Goal: Task Accomplishment & Management: Complete application form

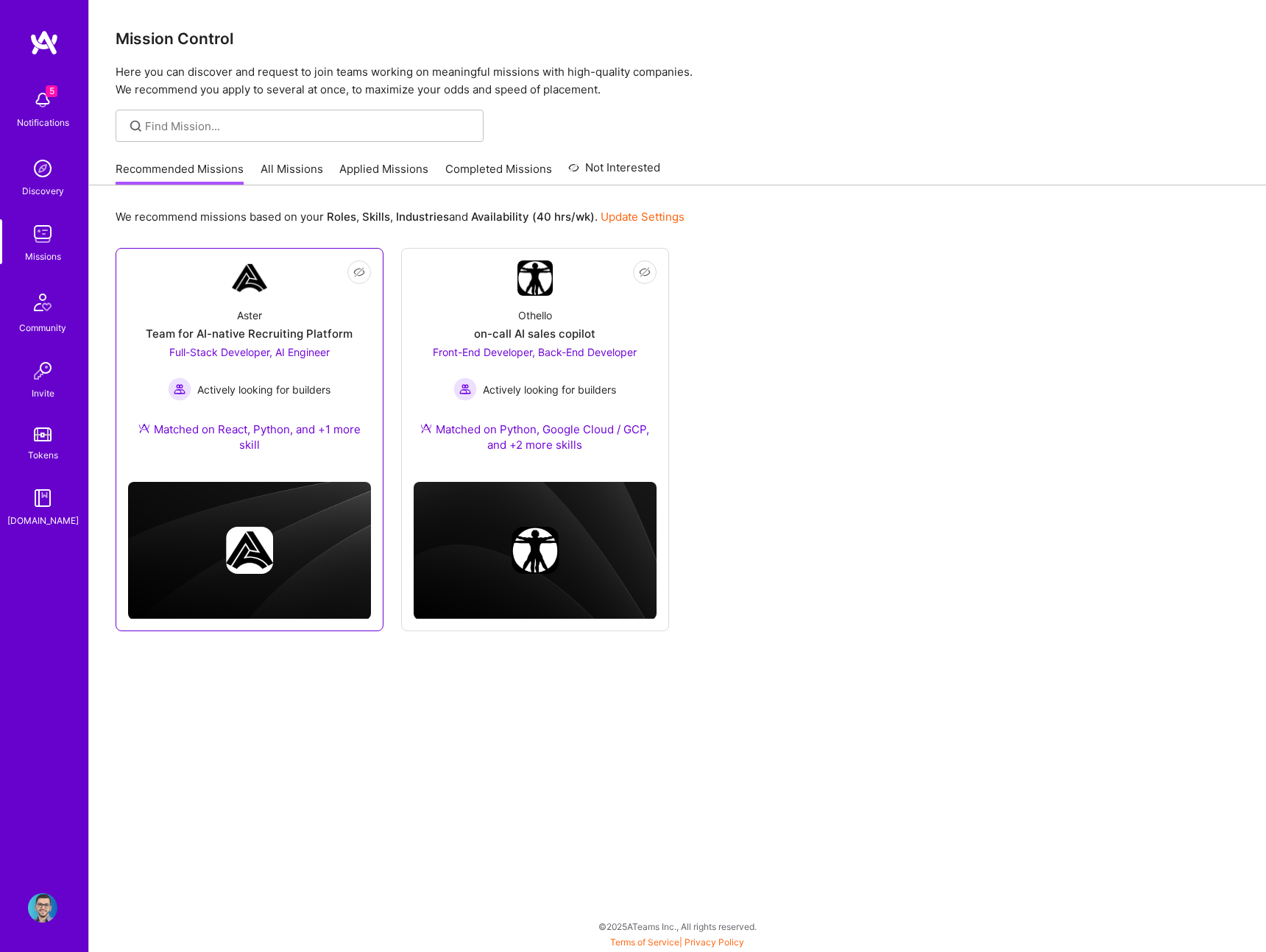
click at [281, 294] on link "Not Interested Aster Team for AI-native Recruiting Platform Full-Stack Develope…" at bounding box center [249, 365] width 243 height 210
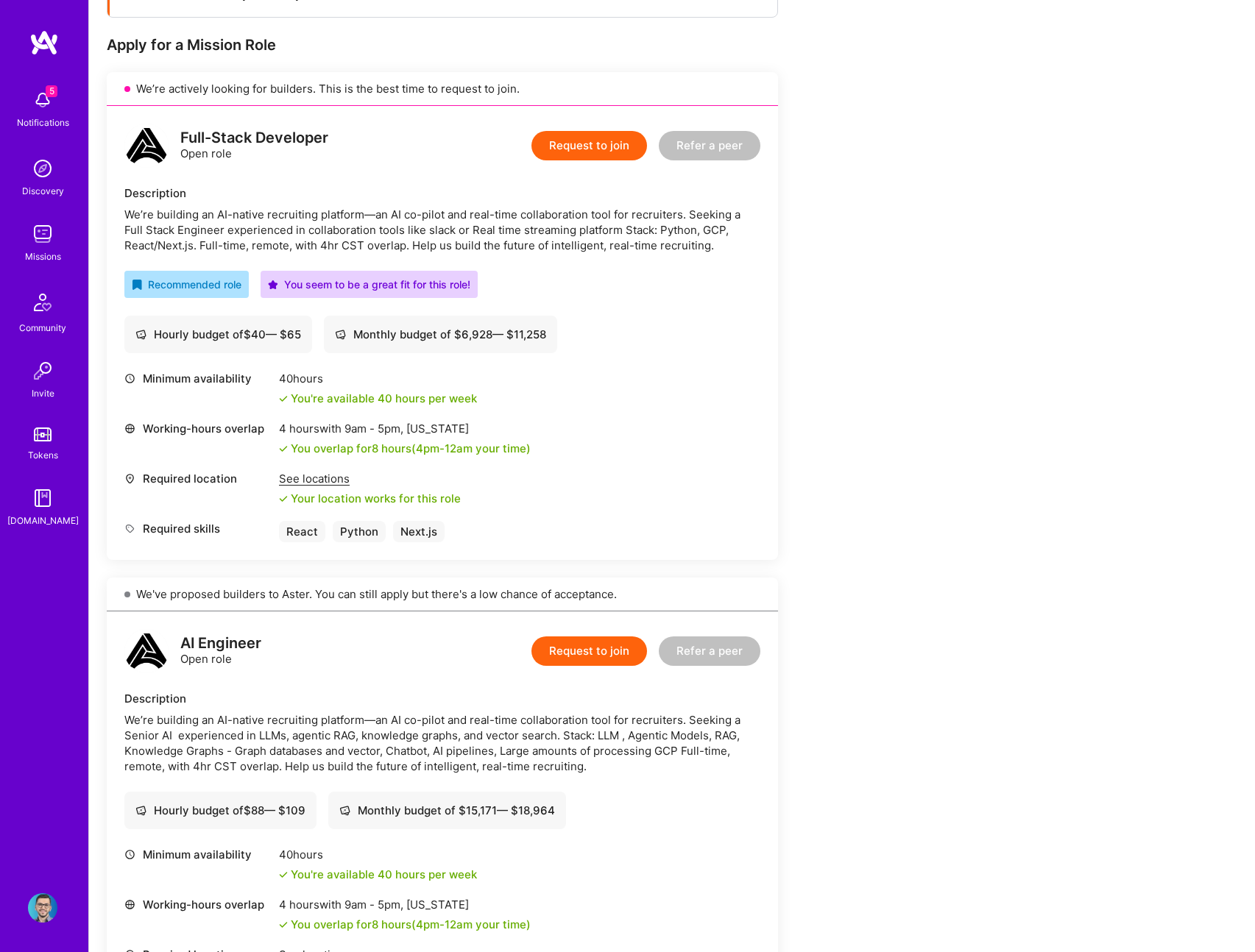
scroll to position [267, 0]
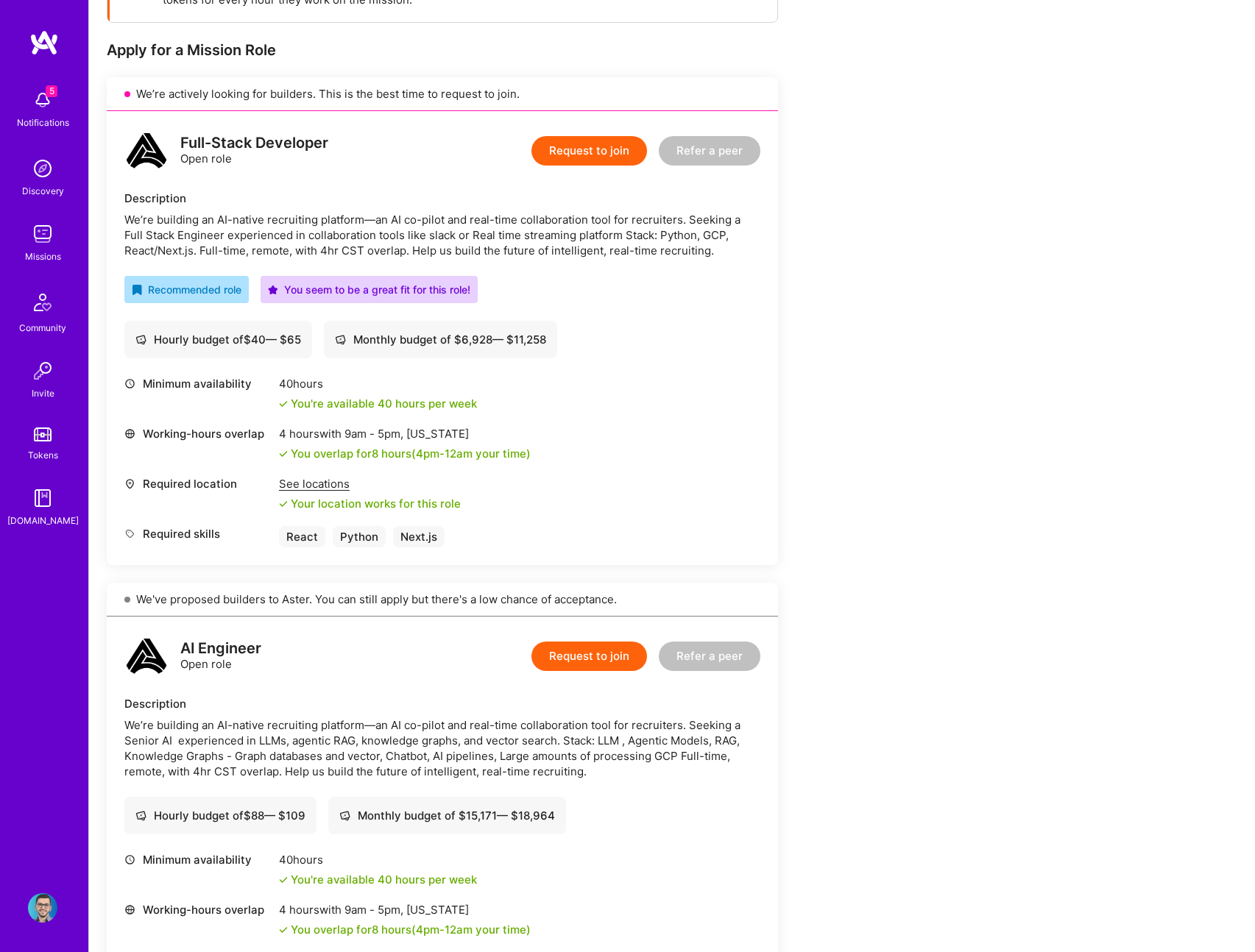
click at [626, 332] on div "Hourly budget of $ 40 — $ 65 Monthly budget of $ 6,928 — $ 11,258" at bounding box center [442, 339] width 636 height 37
click at [654, 356] on div "Hourly budget of $ 40 — $ 65 Monthly budget of $ 6,928 — $ 11,258" at bounding box center [442, 339] width 636 height 37
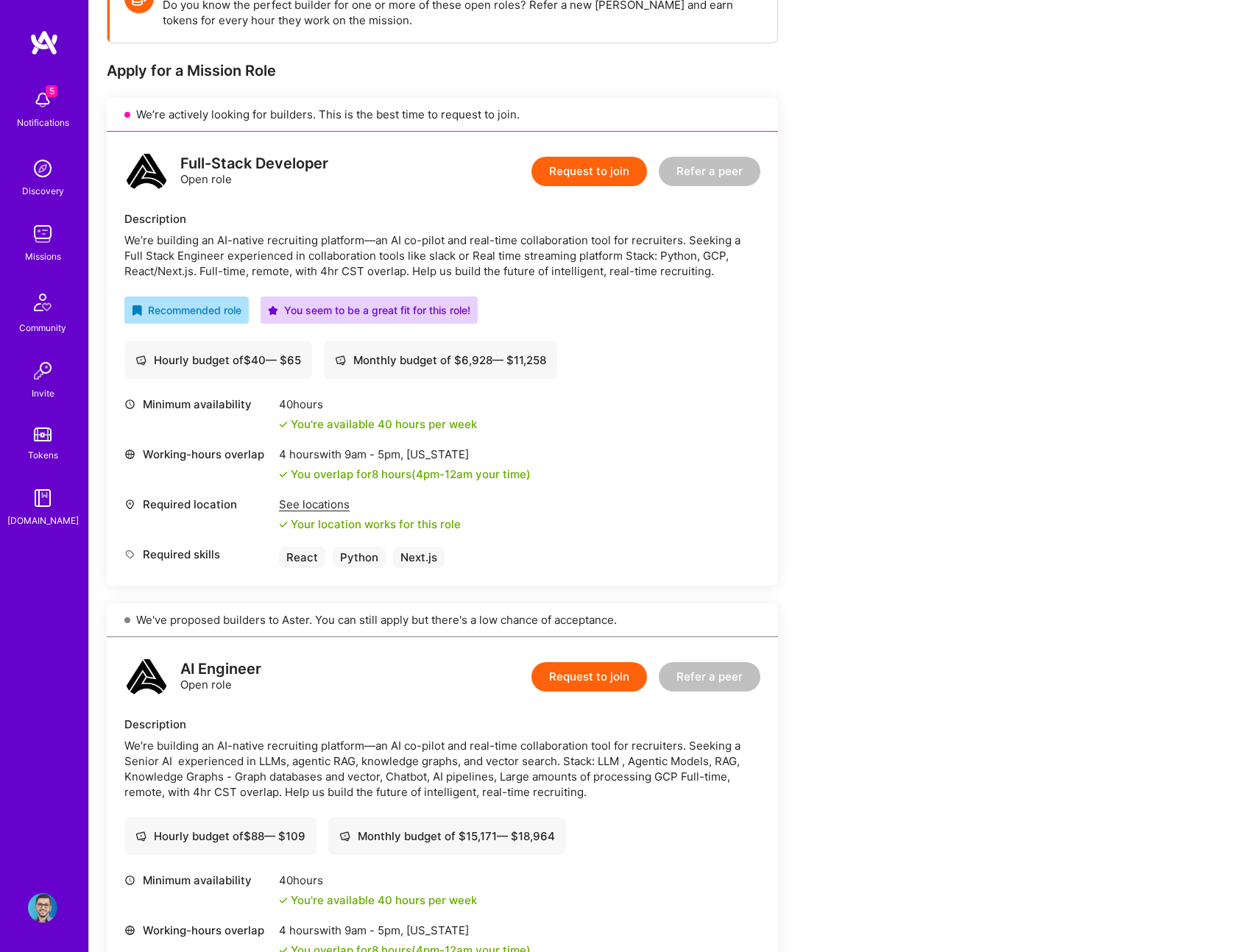
scroll to position [154, 0]
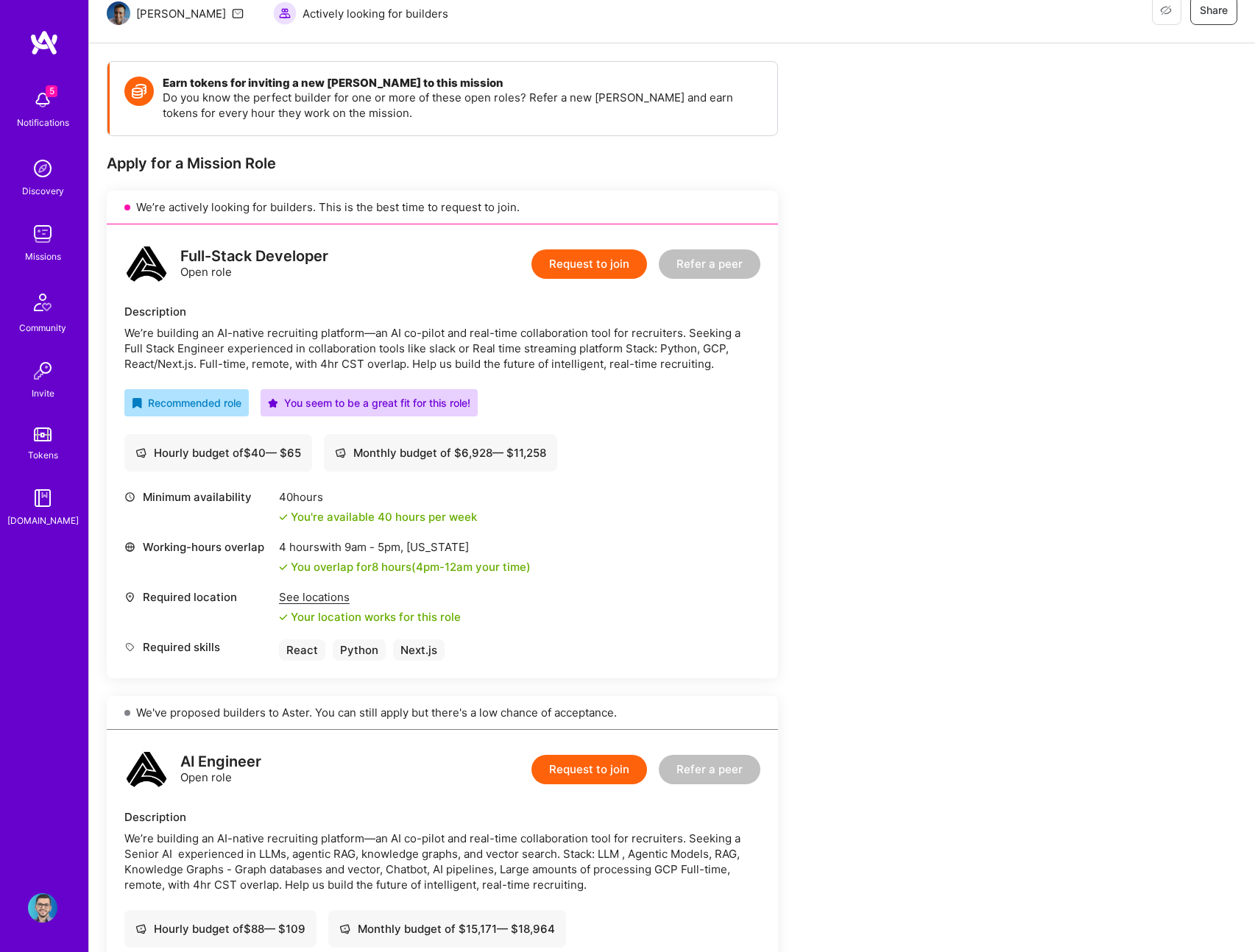
click at [664, 482] on div "Full-Stack Developer Open role Request to join Refer a peer Description We’re b…" at bounding box center [443, 451] width 671 height 454
click at [587, 273] on button "Request to join" at bounding box center [589, 264] width 116 height 30
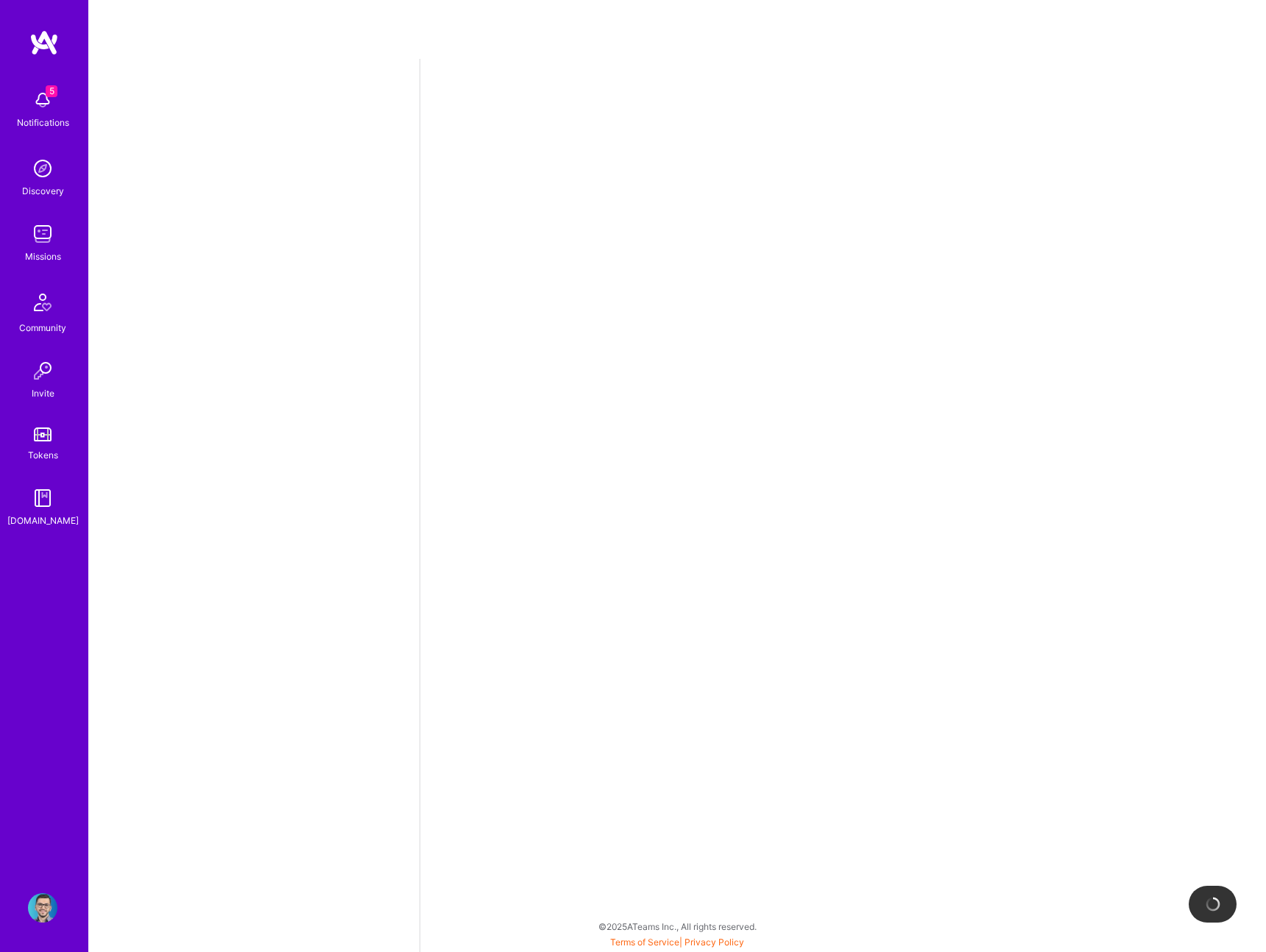
select select "RO"
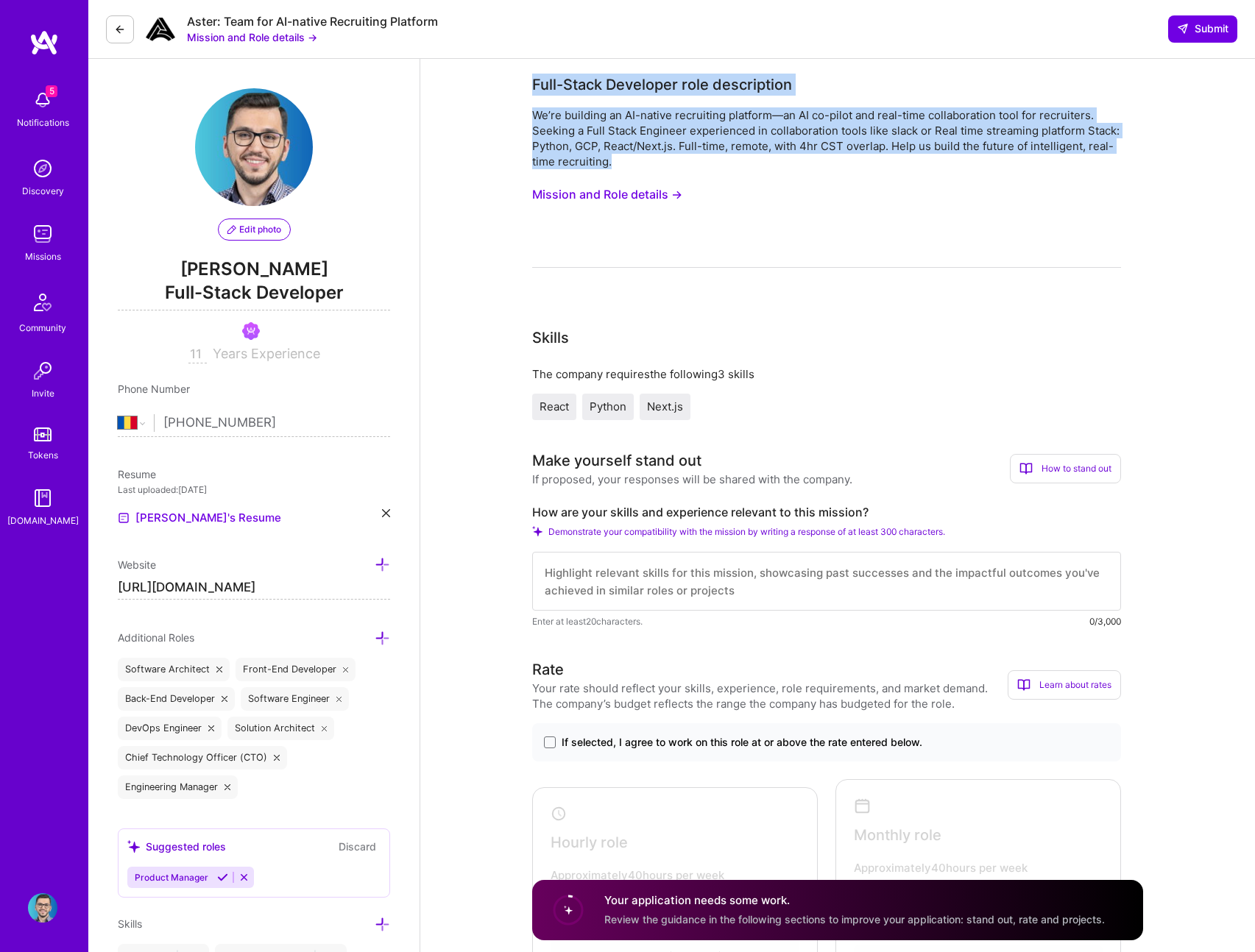
drag, startPoint x: 531, startPoint y: 79, endPoint x: 766, endPoint y: 167, distance: 250.9
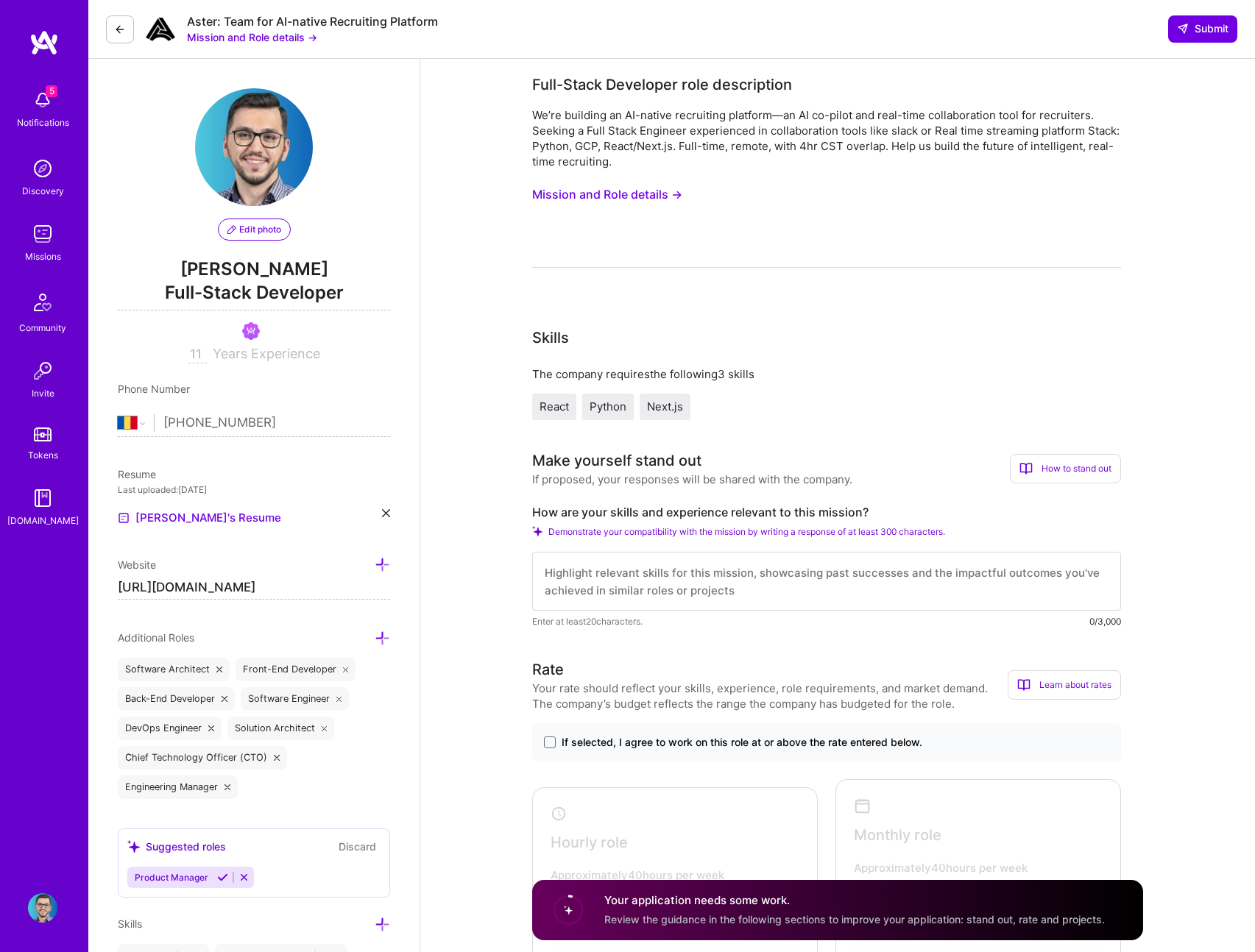
click at [807, 190] on div "We’re building an AI-native recruiting platform—an AI co-pilot and real-time co…" at bounding box center [826, 188] width 589 height 161
click at [664, 190] on button "Mission and Role details →" at bounding box center [607, 194] width 150 height 27
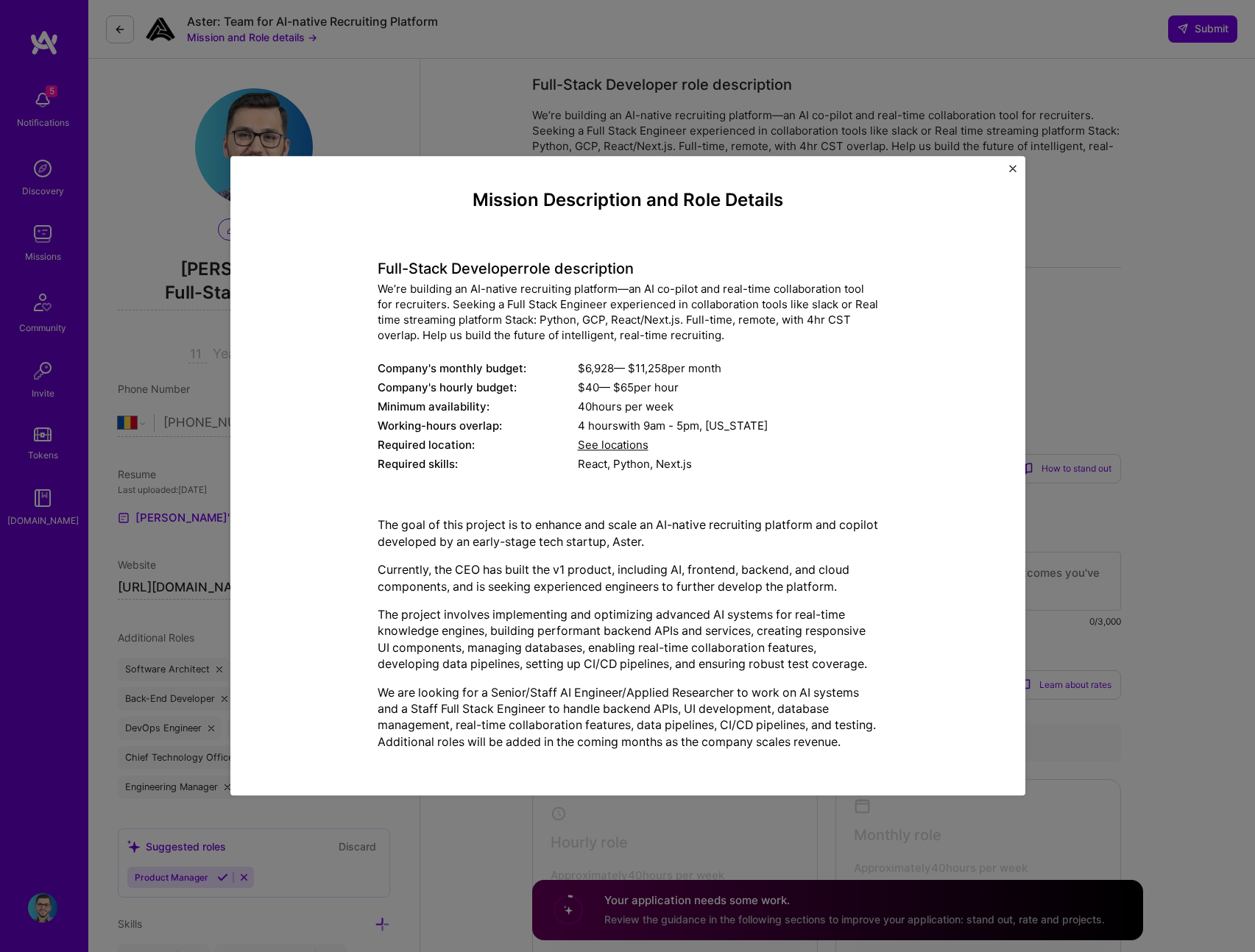
click at [739, 381] on div "$ 40 — $ 65 per hour" at bounding box center [727, 389] width 300 height 16
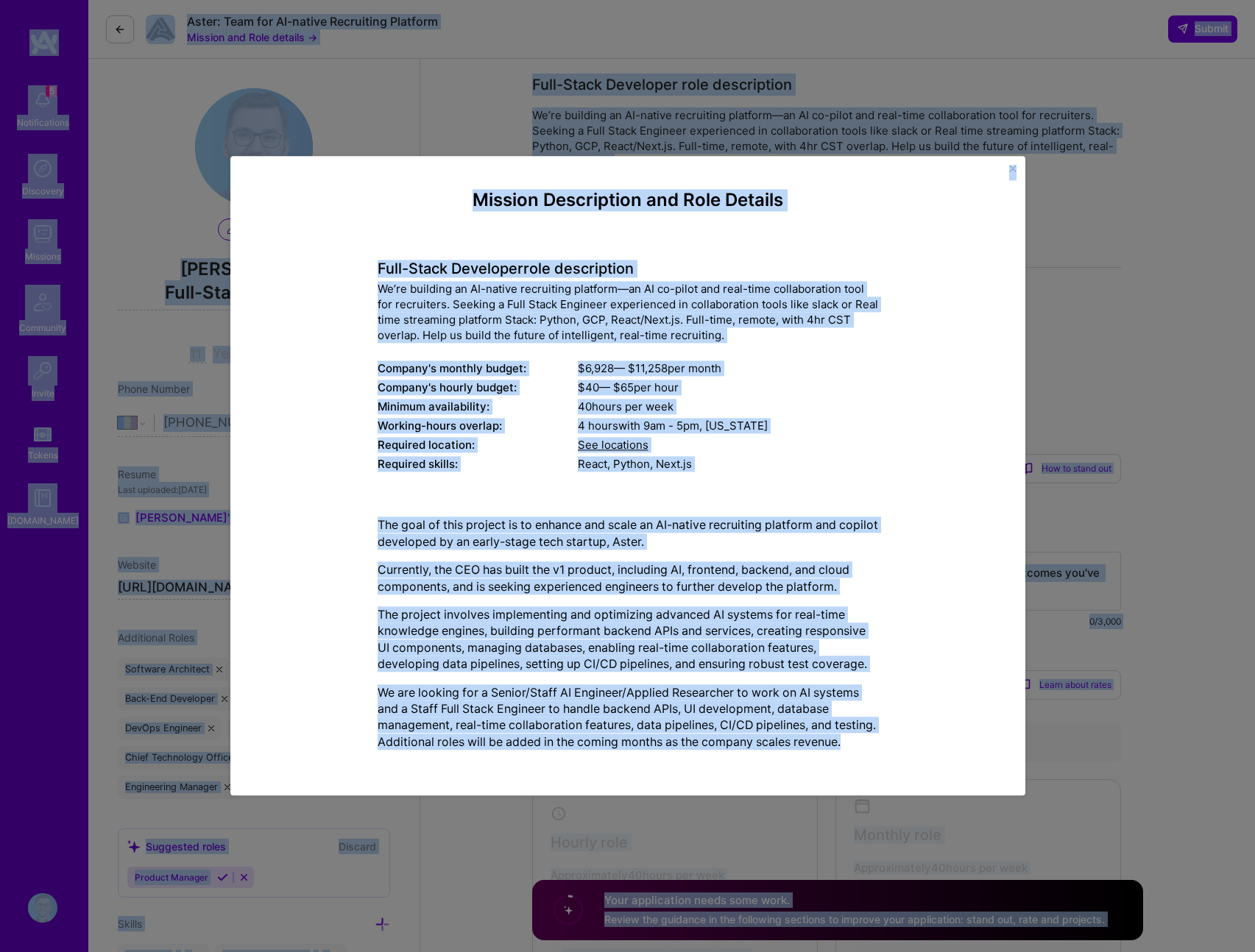
copy body "5 Notifications Discovery Missions Community Invite Tokens [DOMAIN_NAME] Profil…"
click at [795, 362] on div "$ 6,928 — $ 11,258 per month" at bounding box center [727, 369] width 300 height 16
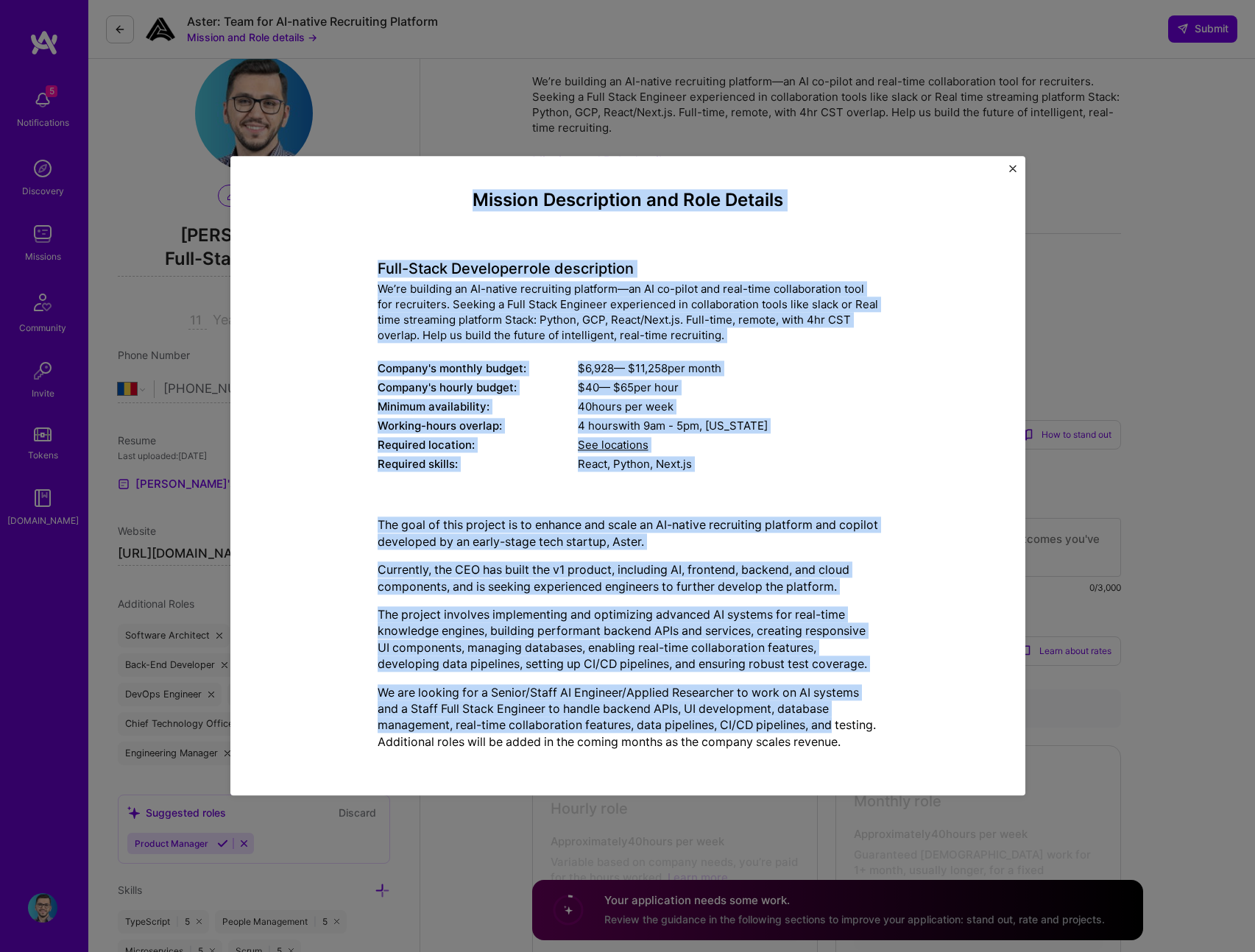
scroll to position [43, 0]
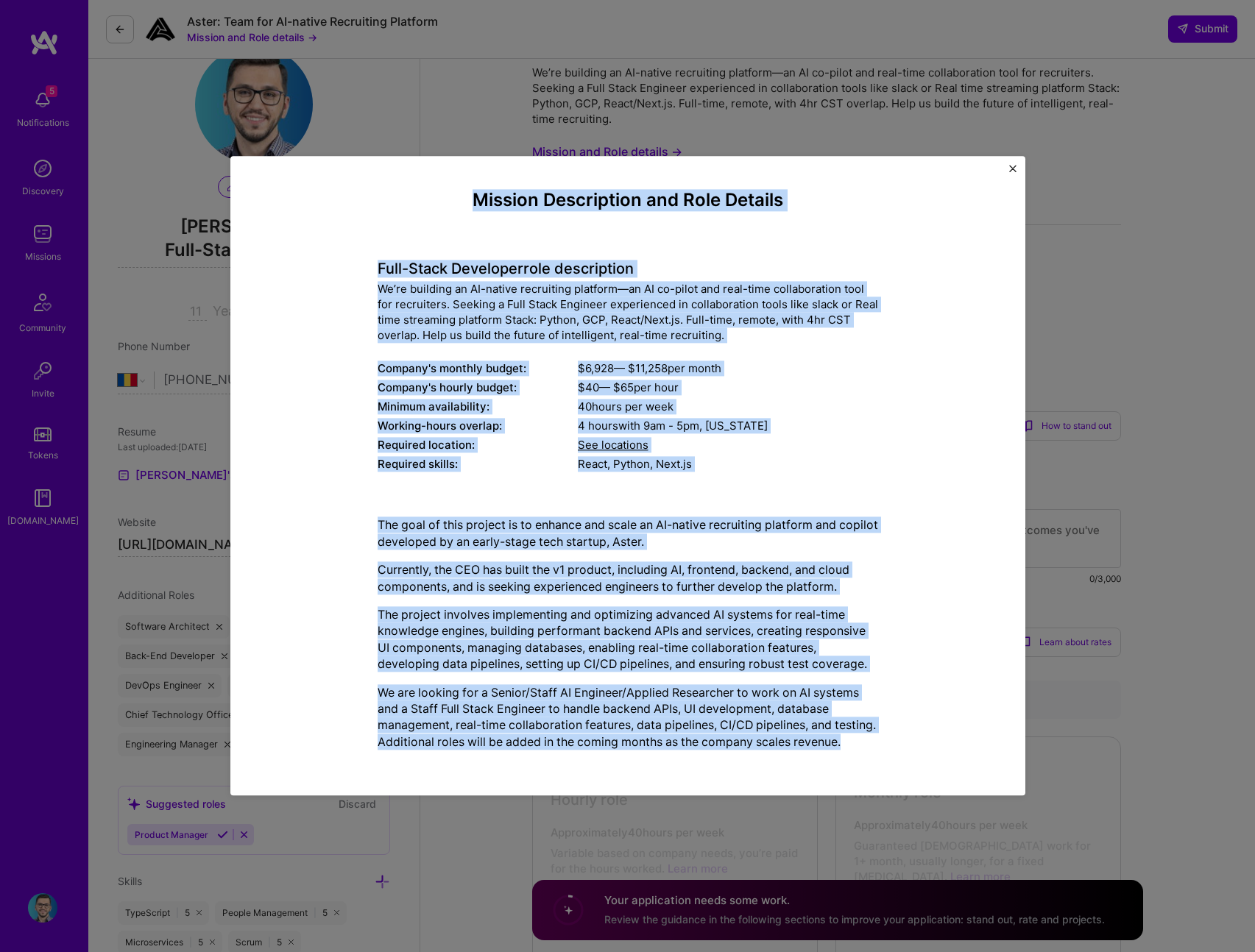
drag, startPoint x: 473, startPoint y: 184, endPoint x: 861, endPoint y: 759, distance: 693.7
click at [861, 759] on div "Mission Description and Role Details Full-Stack Developer role description We’r…" at bounding box center [628, 476] width 501 height 572
copy div "Loremip Dolorsitame con Adip Elitsed Doei-Tempo Incididun utla etdoloremag Al’e…"
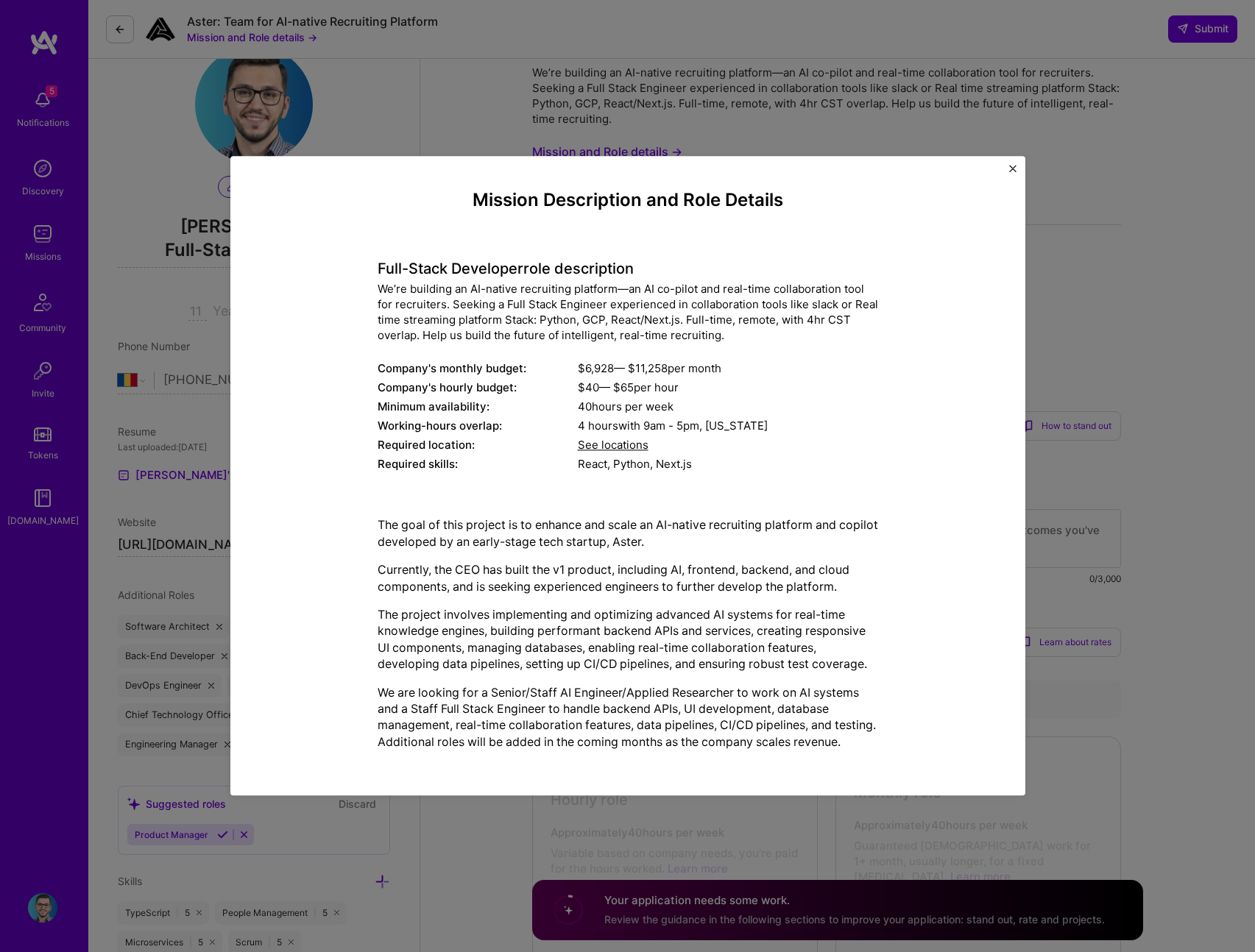
click at [833, 496] on div "Mission Description and Role Details Full-Stack Developer role description We’r…" at bounding box center [628, 476] width 501 height 572
click at [815, 457] on div "React, Python, Next.js" at bounding box center [727, 465] width 300 height 16
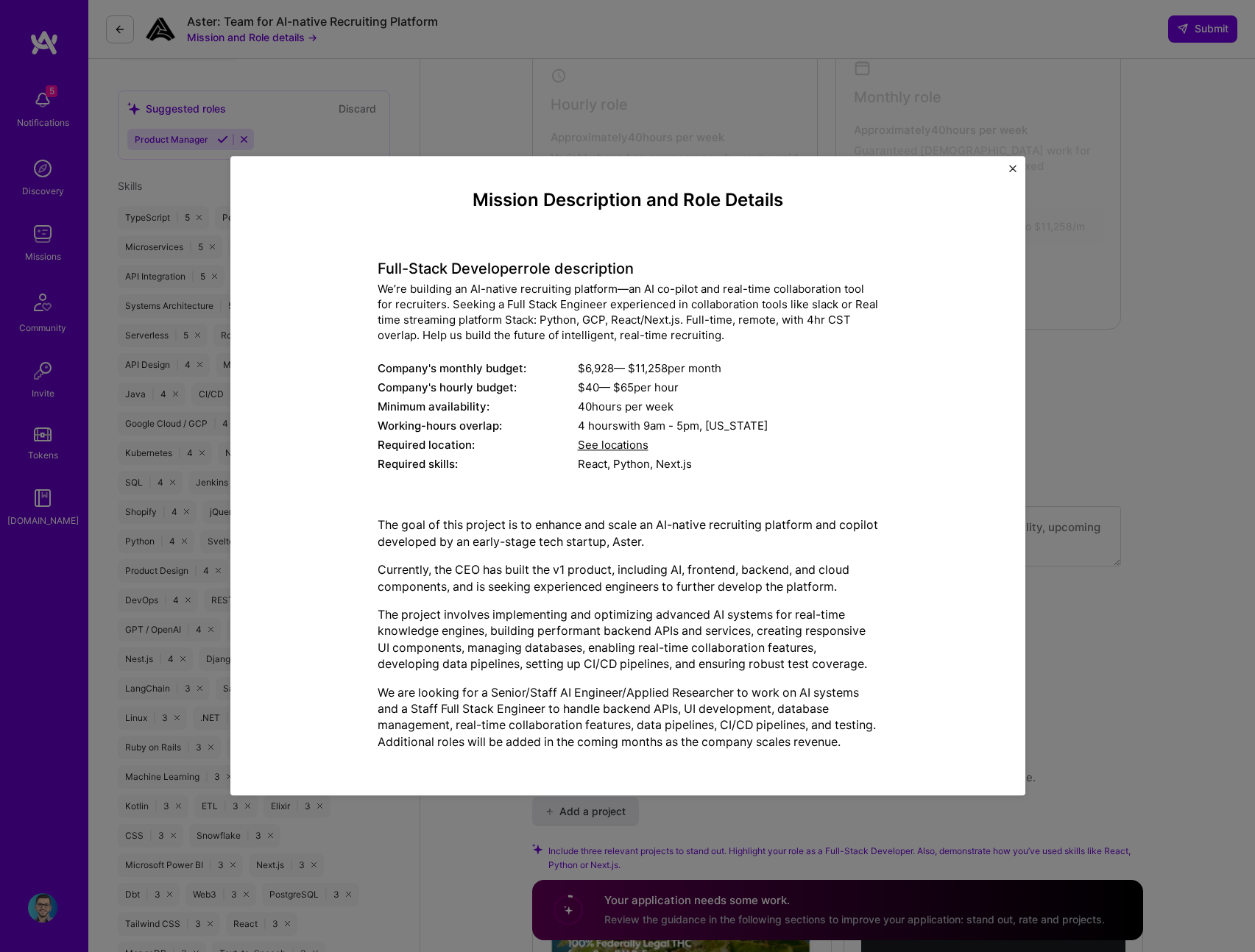
click at [1012, 165] on img "Close" at bounding box center [1012, 169] width 7 height 7
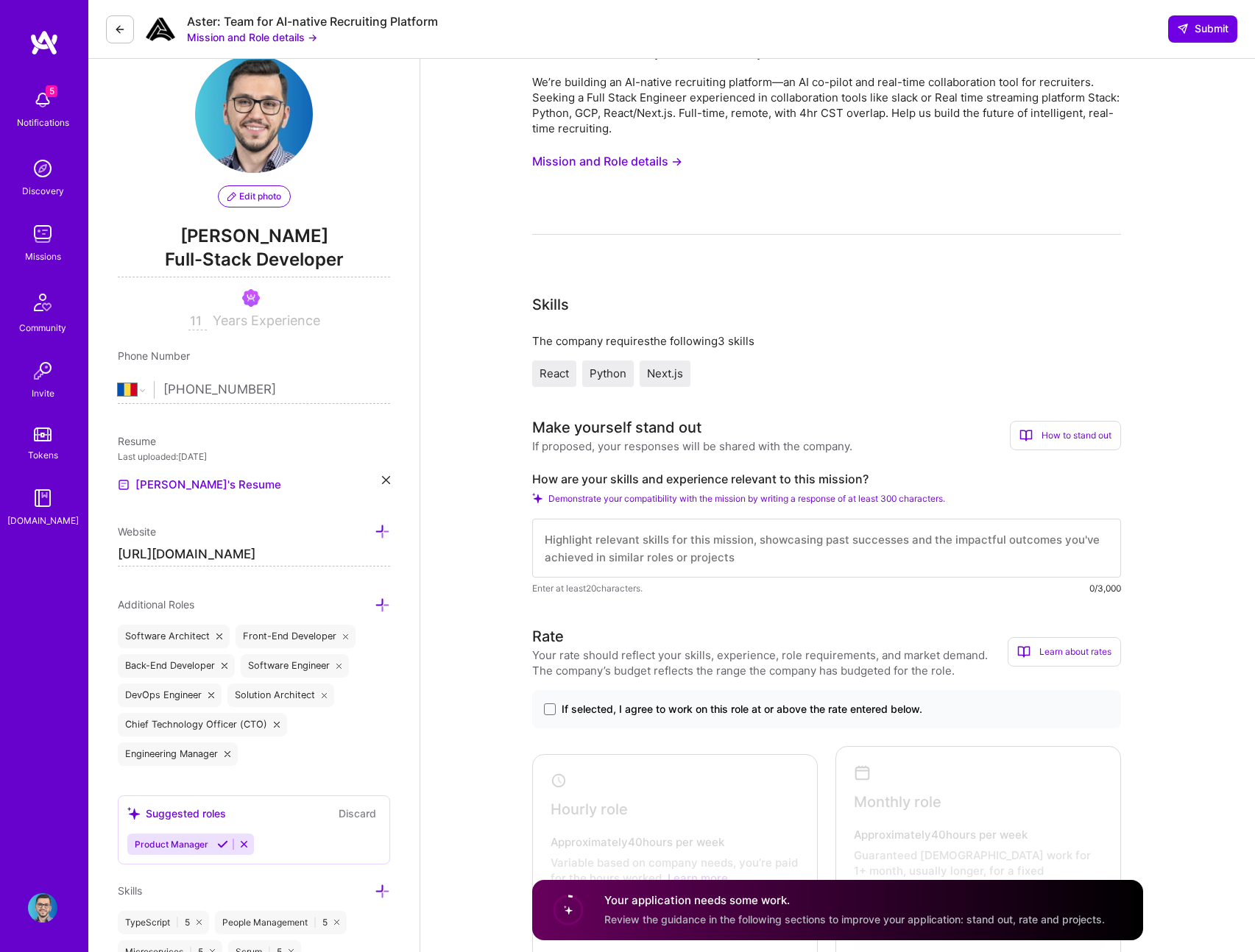
scroll to position [27, 0]
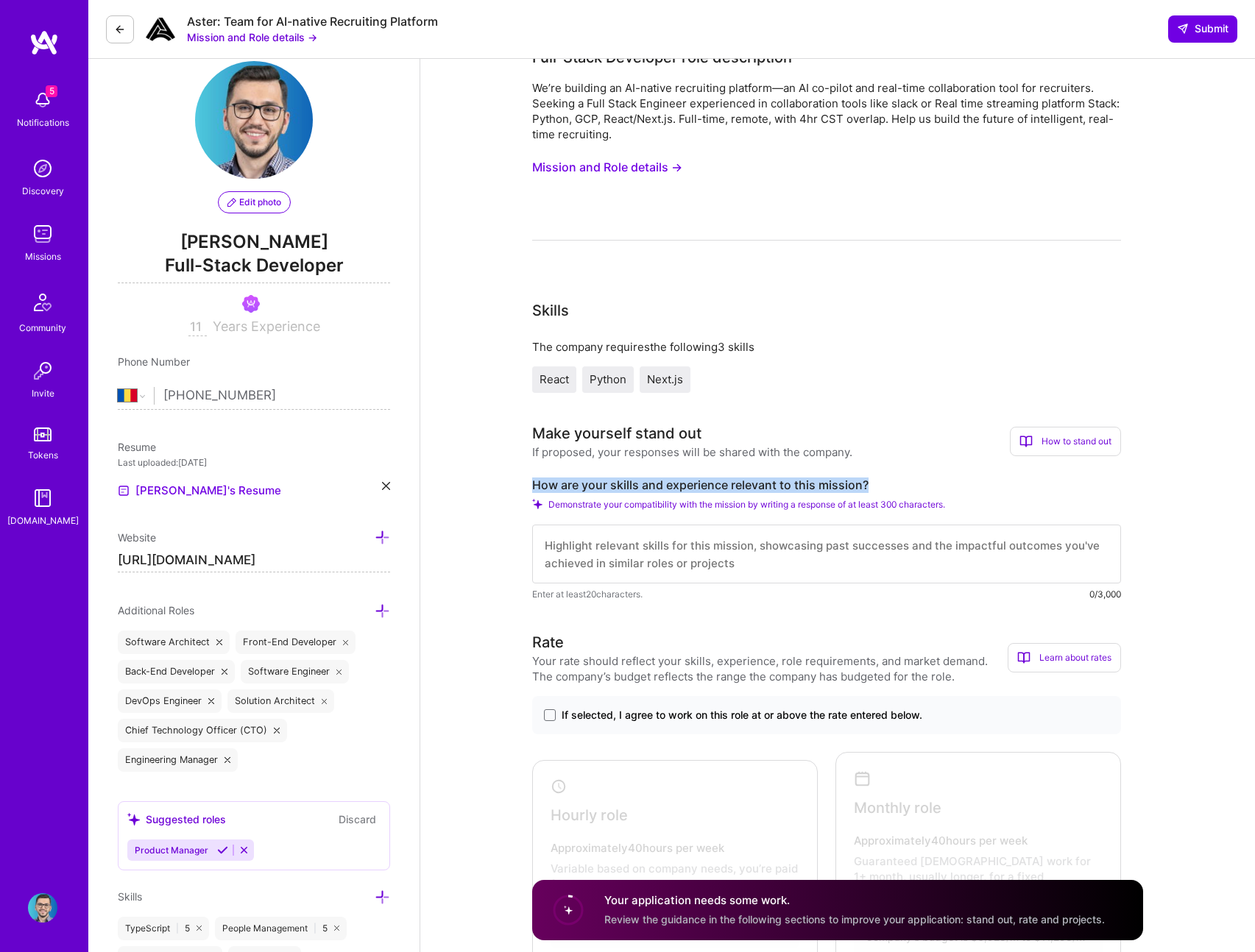
copy label "How are your skills and experience relevant to this mission?"
drag, startPoint x: 527, startPoint y: 472, endPoint x: 935, endPoint y: 491, distance: 408.4
click at [760, 556] on textarea at bounding box center [826, 554] width 589 height 59
paste textarea "My full-stack experience with Python, React, and Next.js directly aligns with b…"
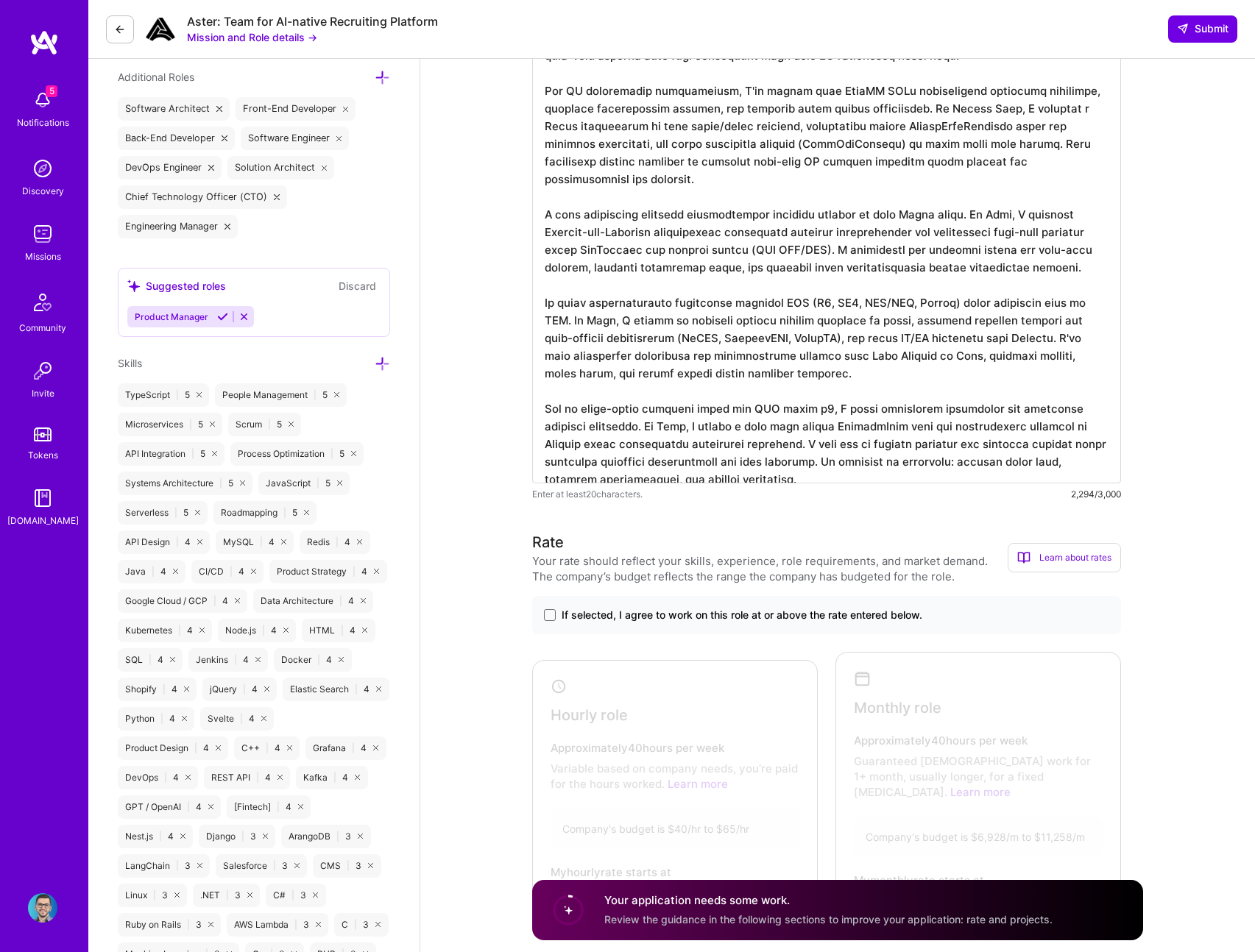
scroll to position [563, 0]
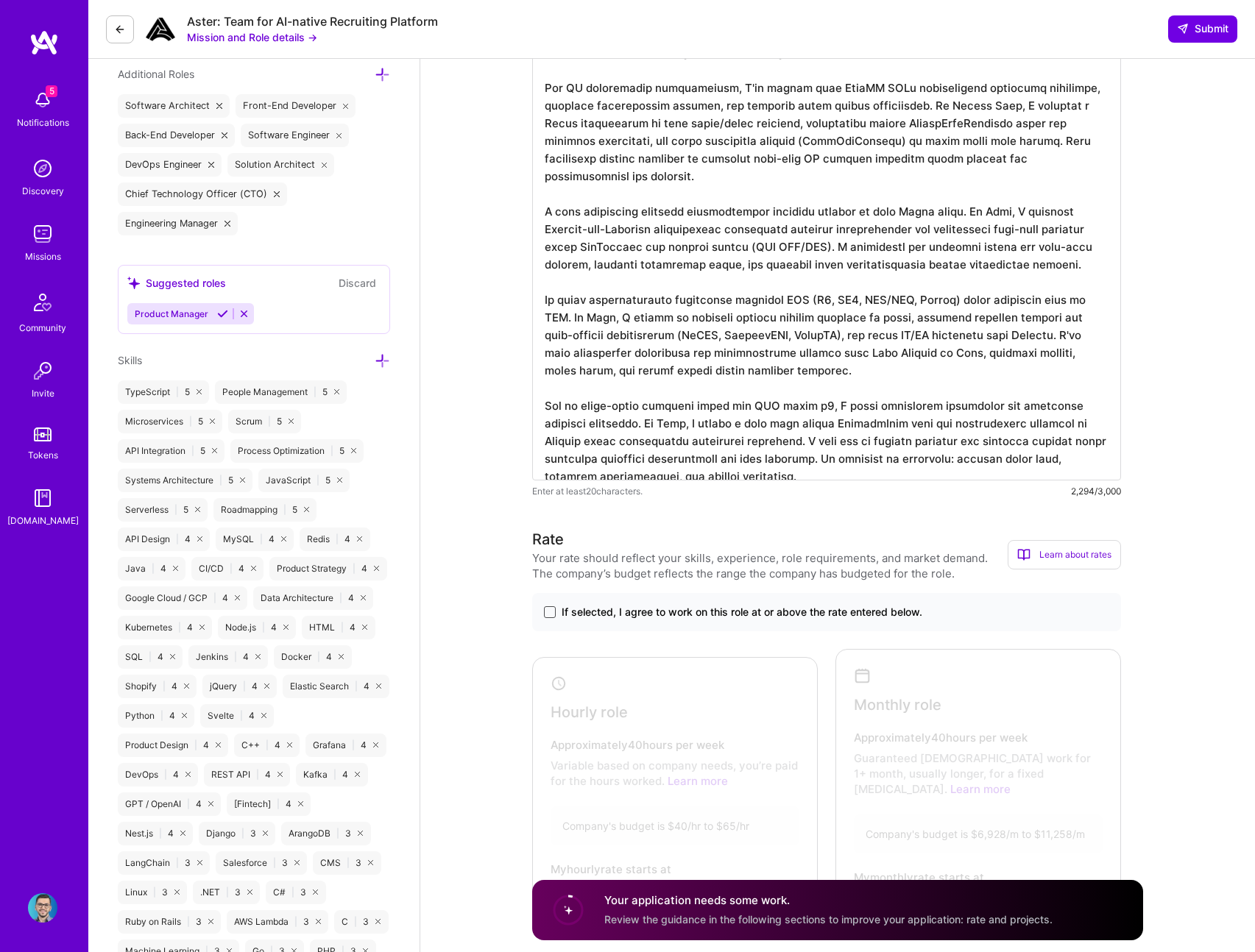
type textarea "My full-stack experience with Python, React, and Next.js directly aligns with b…"
click at [549, 610] on span at bounding box center [550, 612] width 12 height 12
click at [0, 0] on input "If selected, I agree to work on this role at or above the rate entered below." at bounding box center [0, 0] width 0 height 0
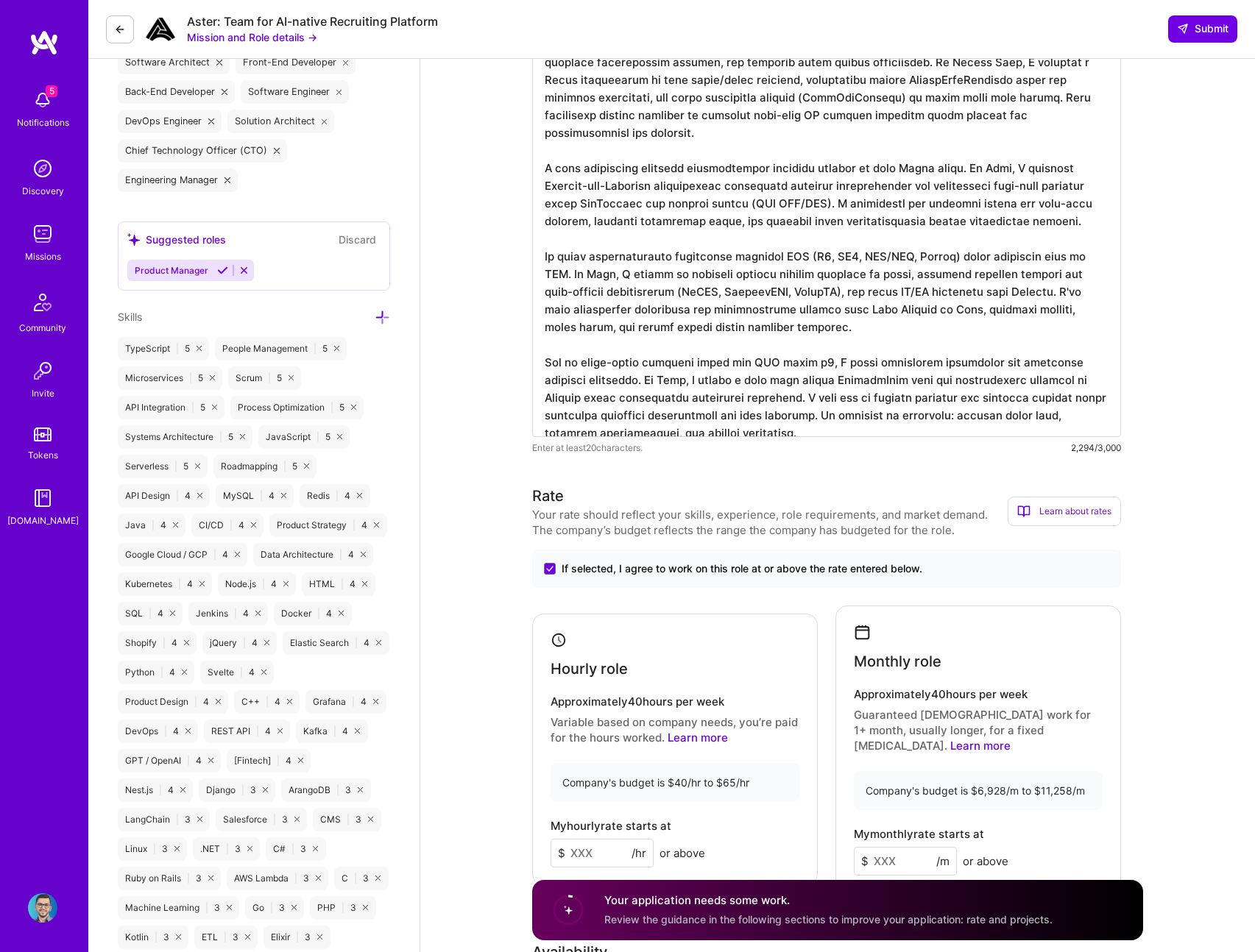
scroll to position [685, 0]
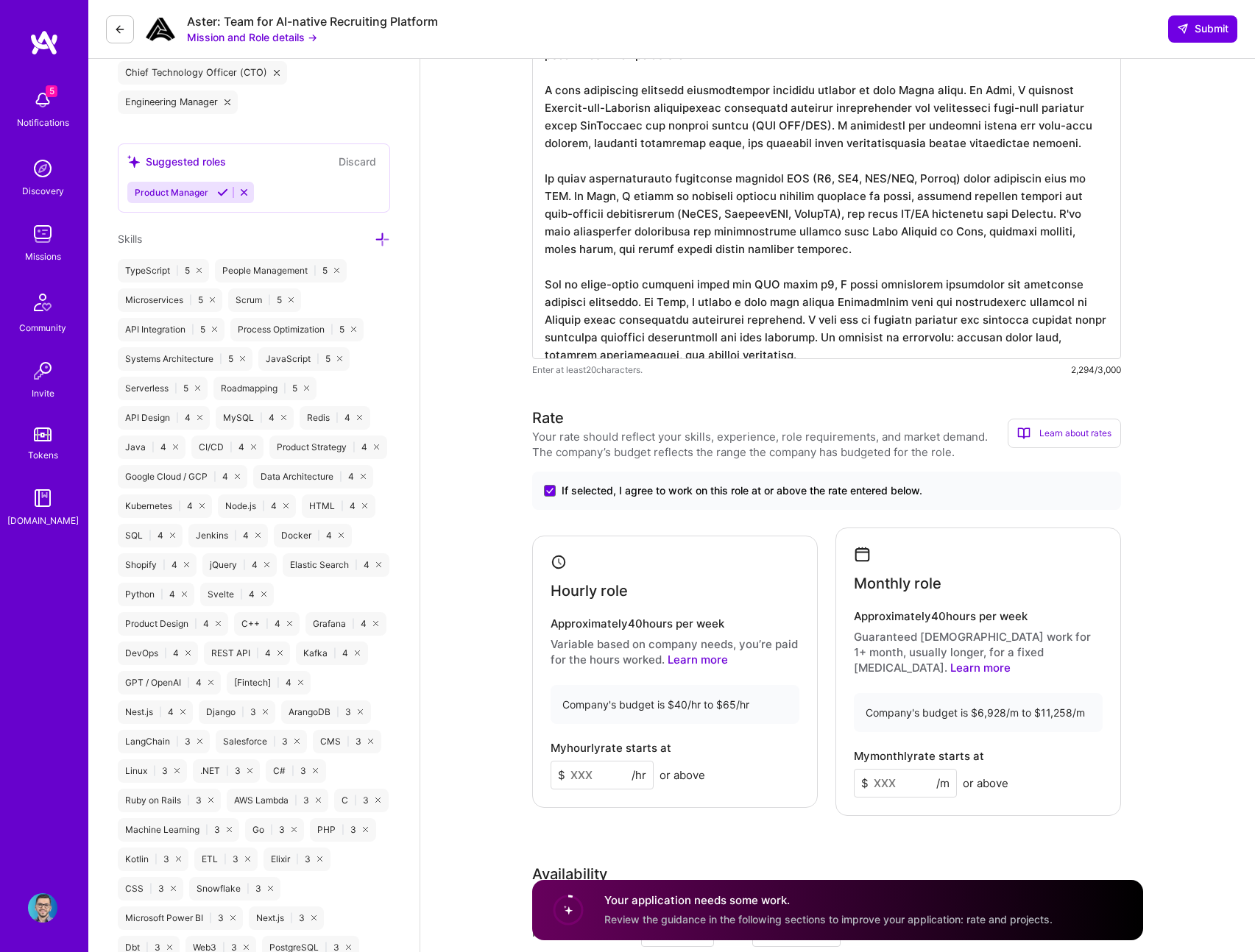
click at [605, 786] on div "Hourly role Approximately 40 hours per week Variable based on company needs, yo…" at bounding box center [675, 672] width 285 height 273
click at [612, 769] on input at bounding box center [602, 775] width 103 height 29
type input "65"
click at [905, 769] on input at bounding box center [905, 782] width 103 height 29
type input "11258"
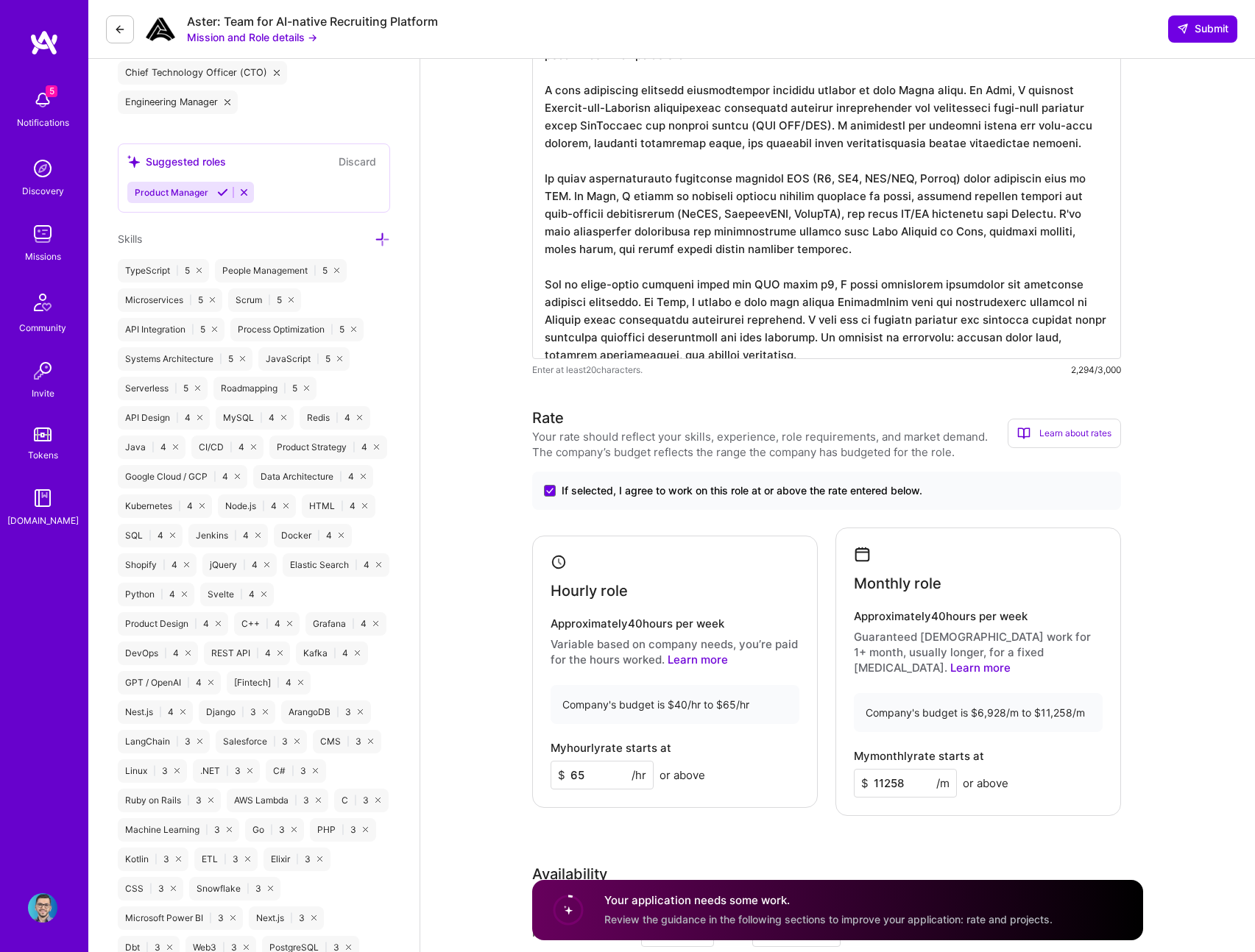
click at [1051, 749] on div "My monthly rate starts at $ 11258 /m or above" at bounding box center [978, 773] width 249 height 48
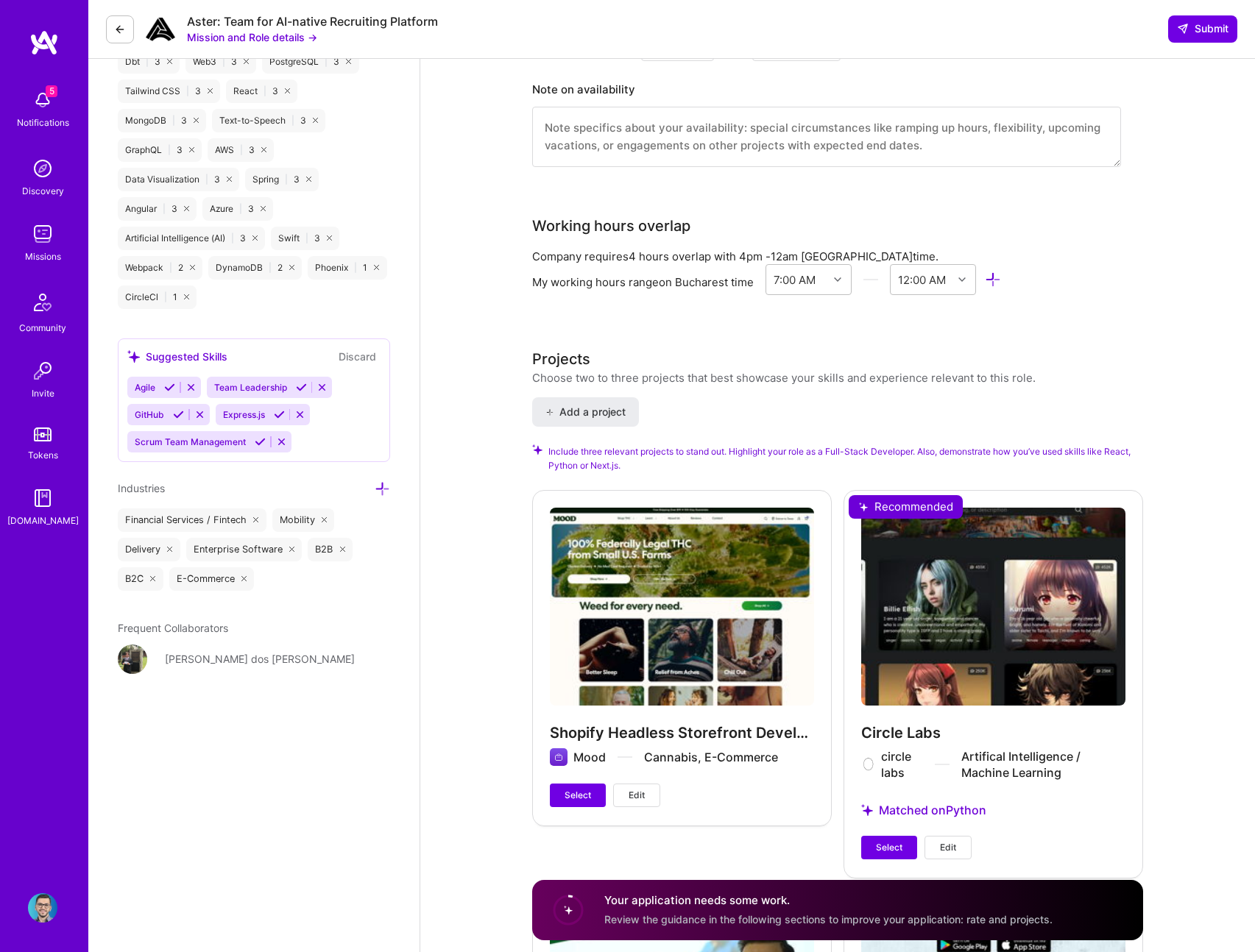
scroll to position [1640, 0]
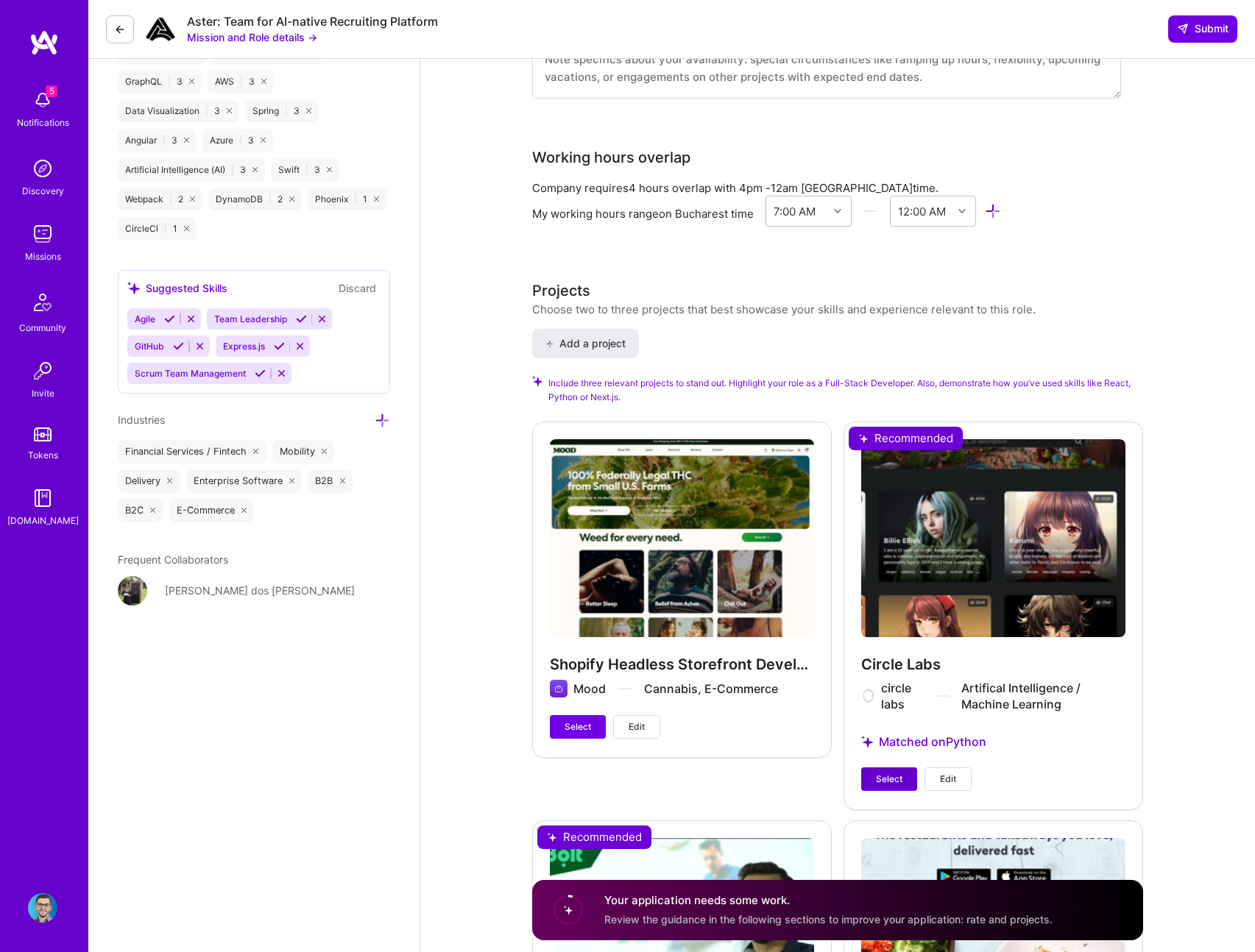
click at [892, 773] on span "Select" at bounding box center [889, 779] width 26 height 13
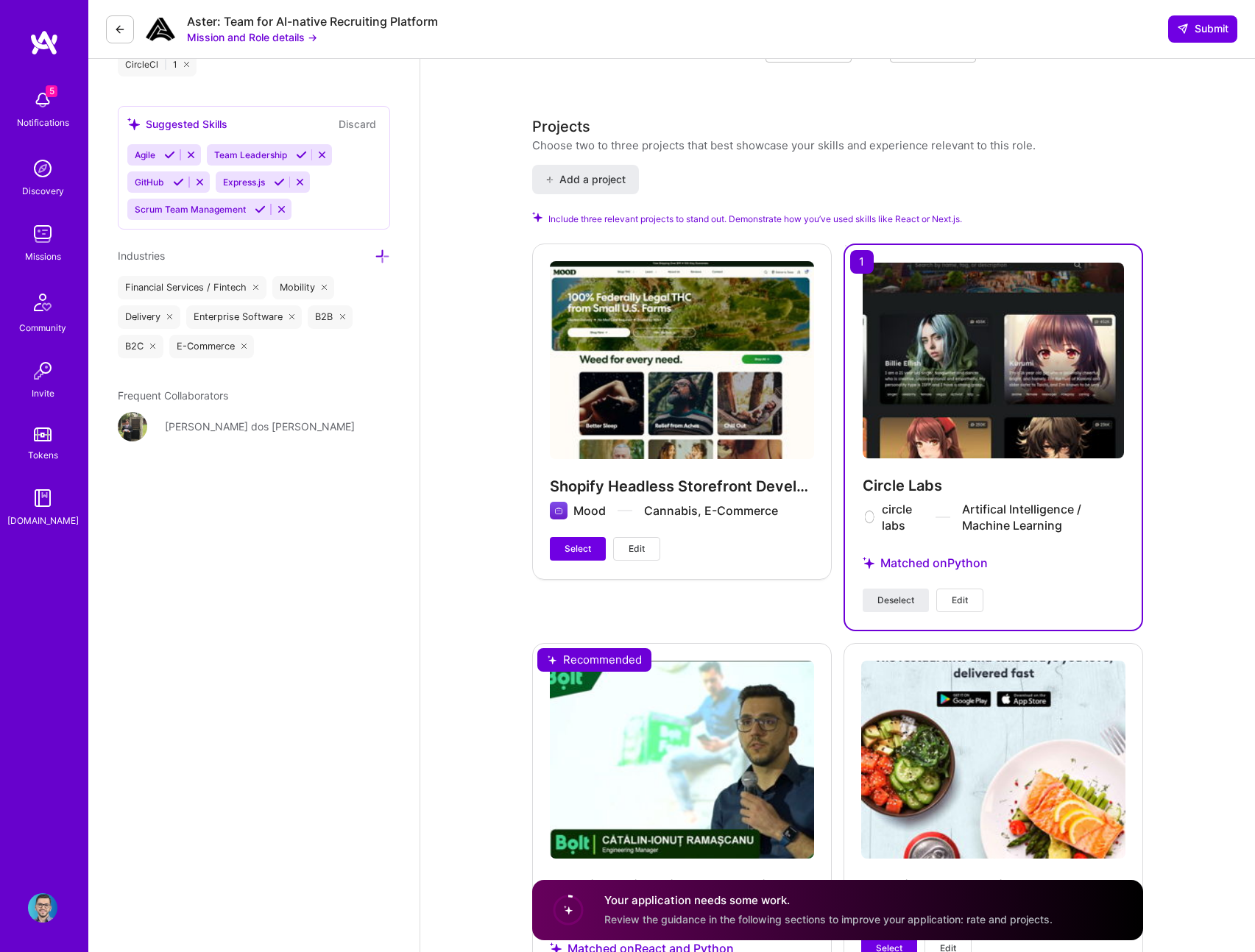
scroll to position [1920, 0]
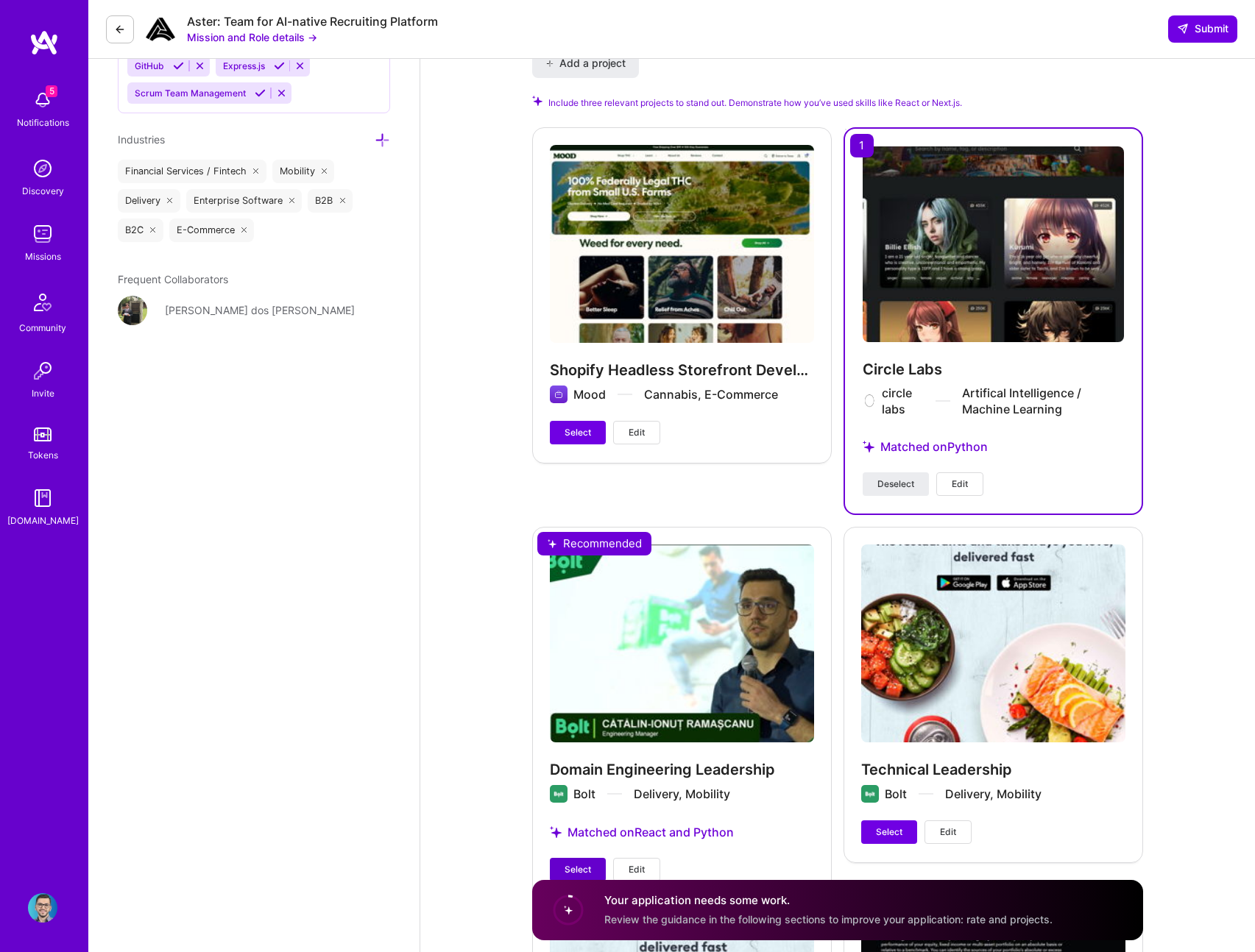
click at [590, 858] on button "Select" at bounding box center [577, 869] width 56 height 23
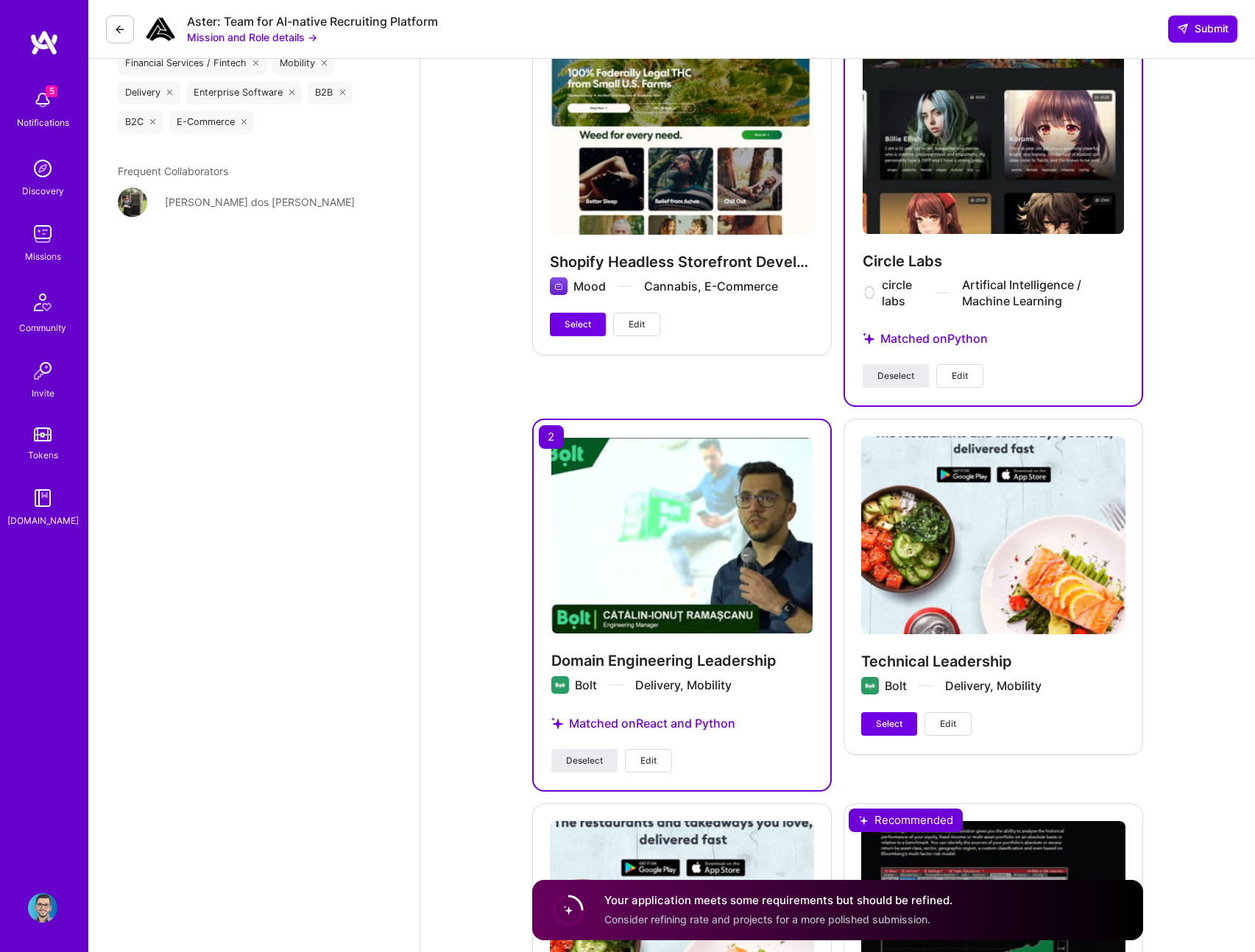
scroll to position [2020, 0]
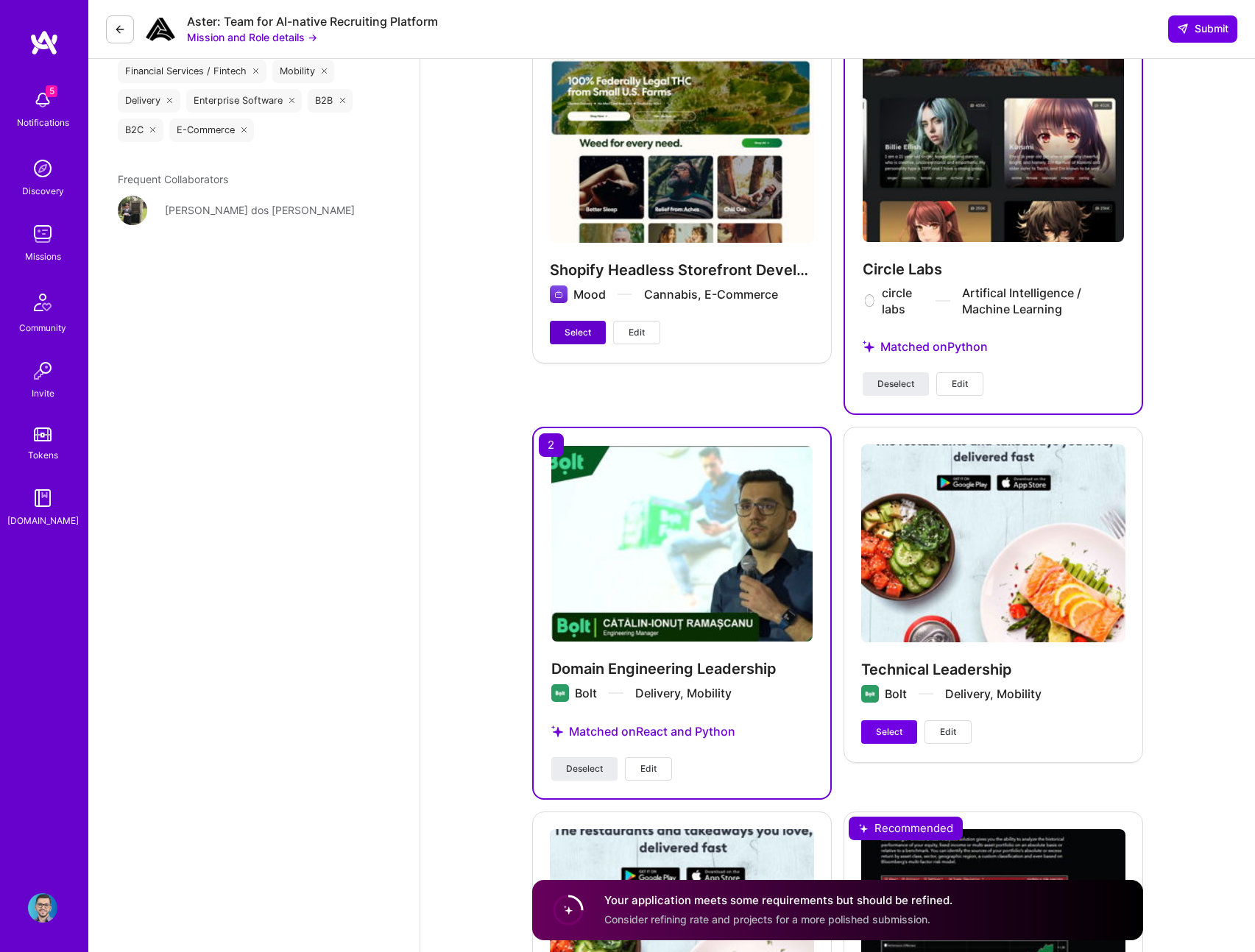
click at [587, 327] on button "Select" at bounding box center [577, 332] width 56 height 23
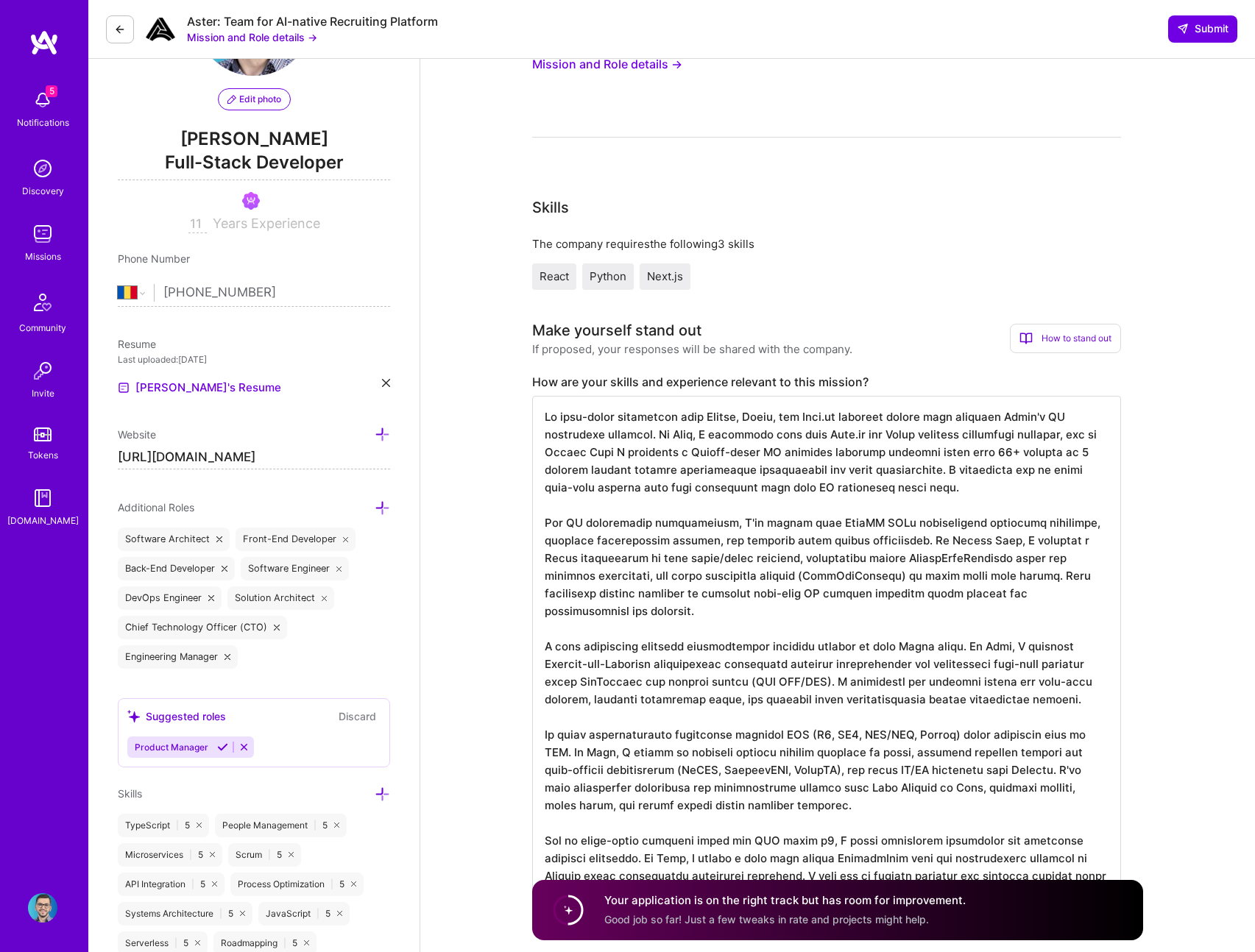
scroll to position [0, 0]
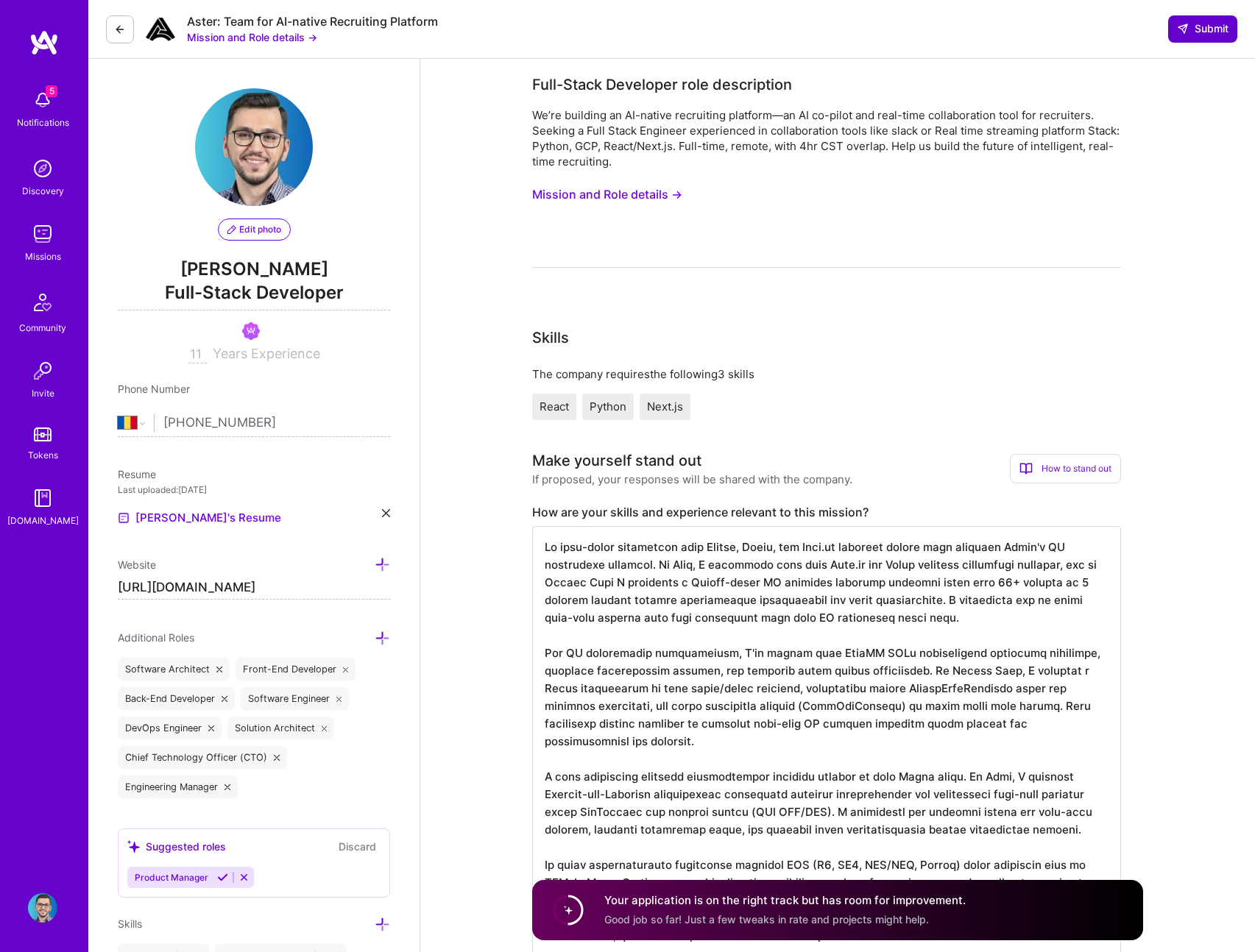
click at [1212, 31] on span "Submit" at bounding box center [1202, 29] width 51 height 15
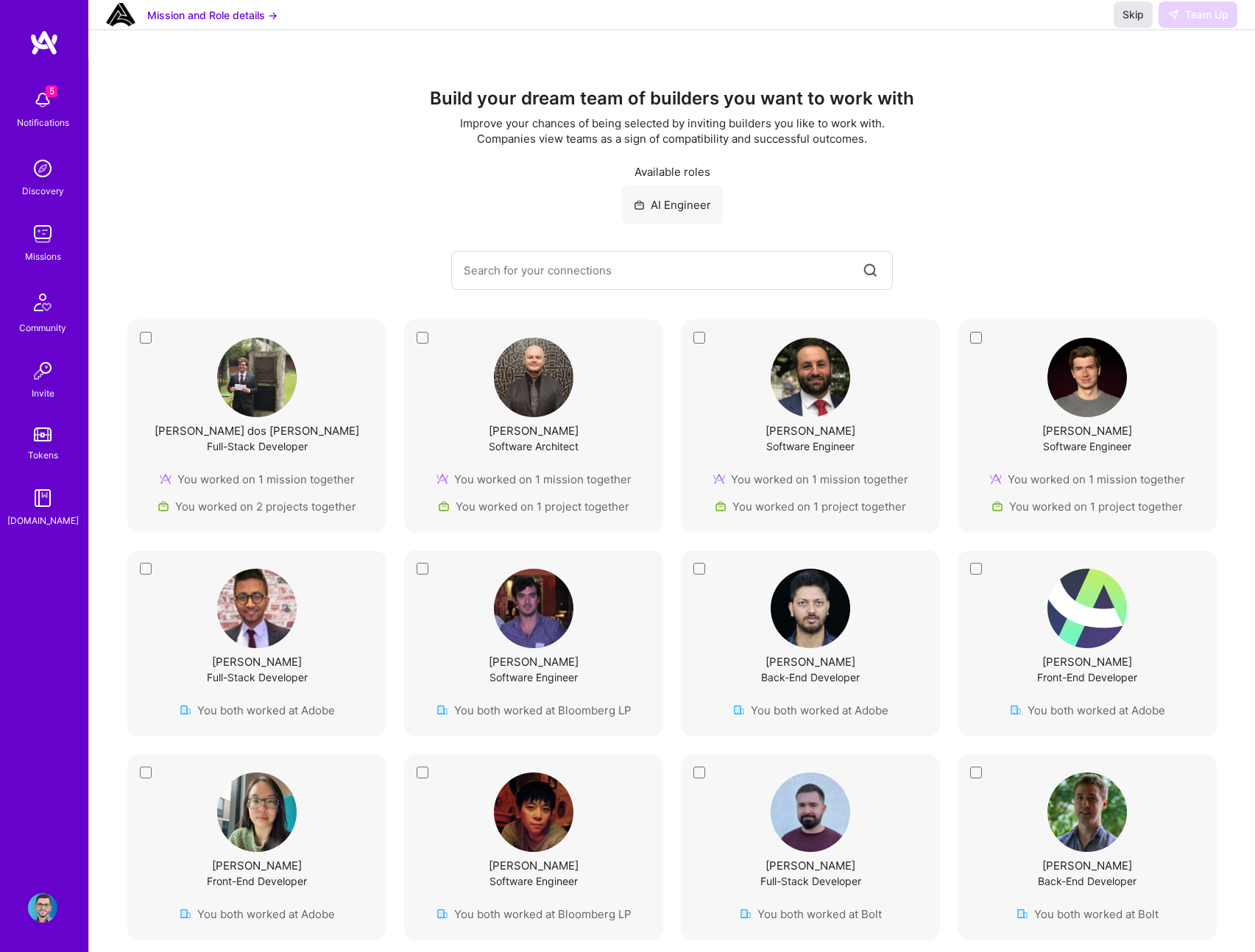
click at [1138, 21] on button "Skip" at bounding box center [1133, 15] width 39 height 26
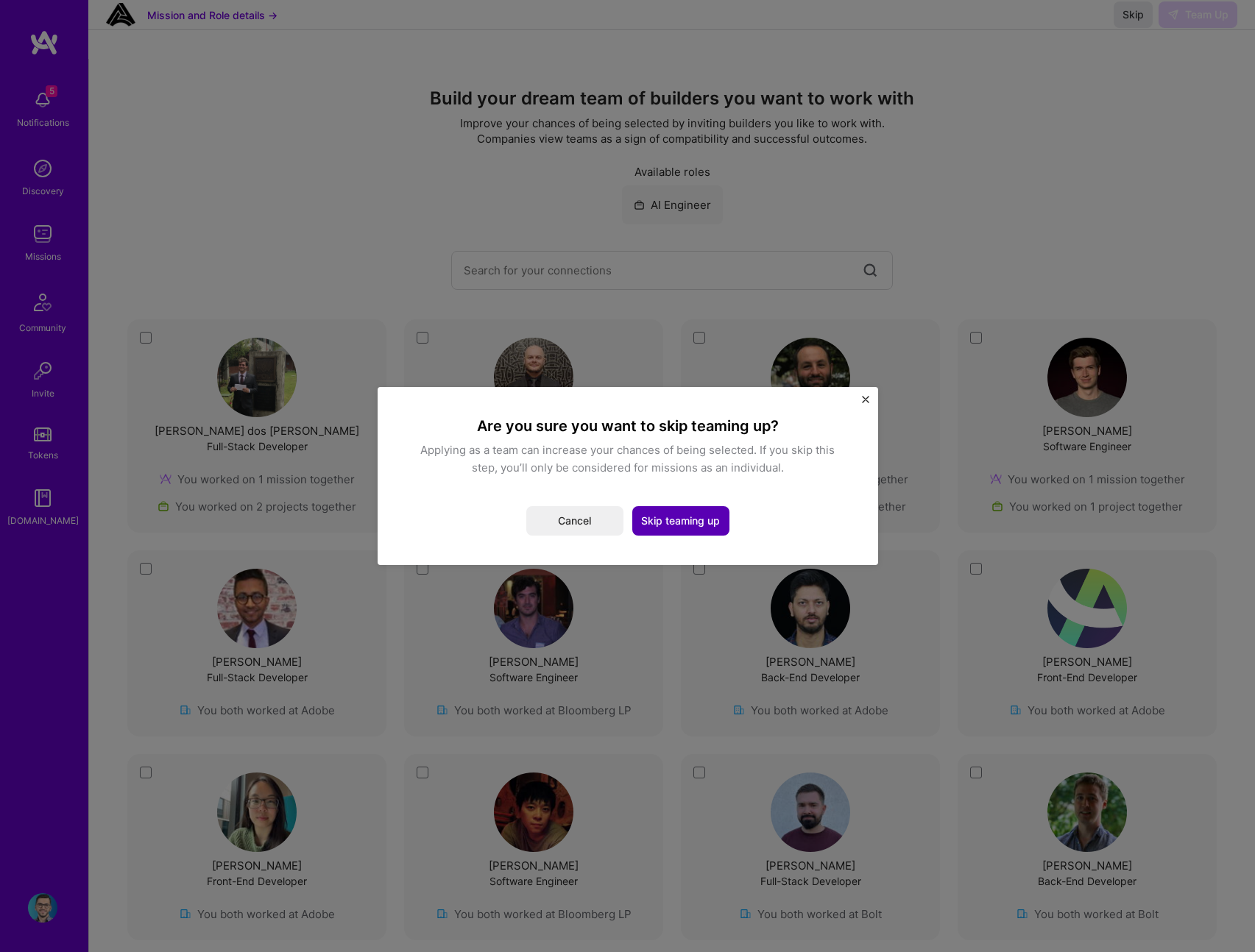
click at [697, 514] on button "Skip teaming up" at bounding box center [681, 521] width 97 height 30
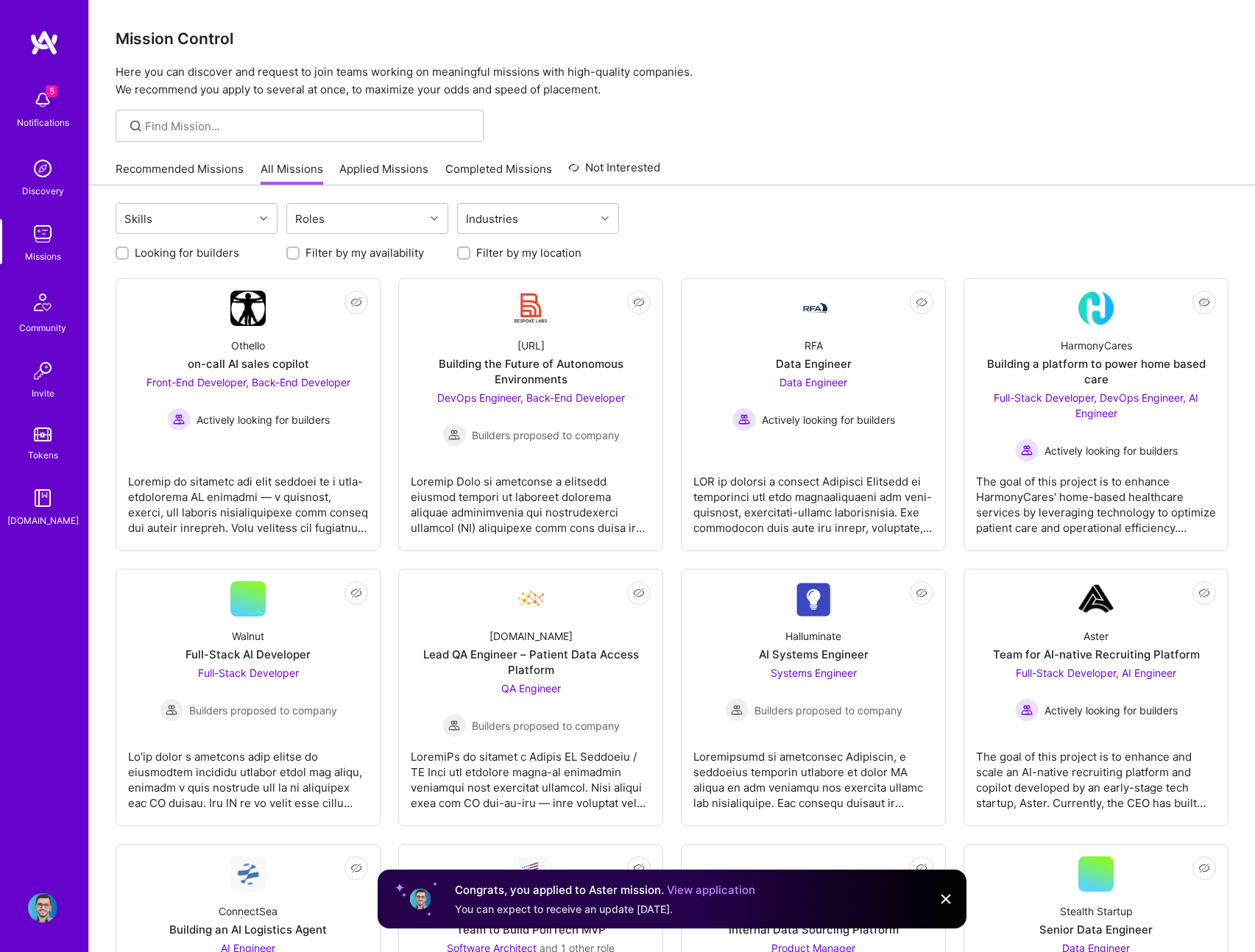
click at [951, 902] on img at bounding box center [945, 899] width 17 height 17
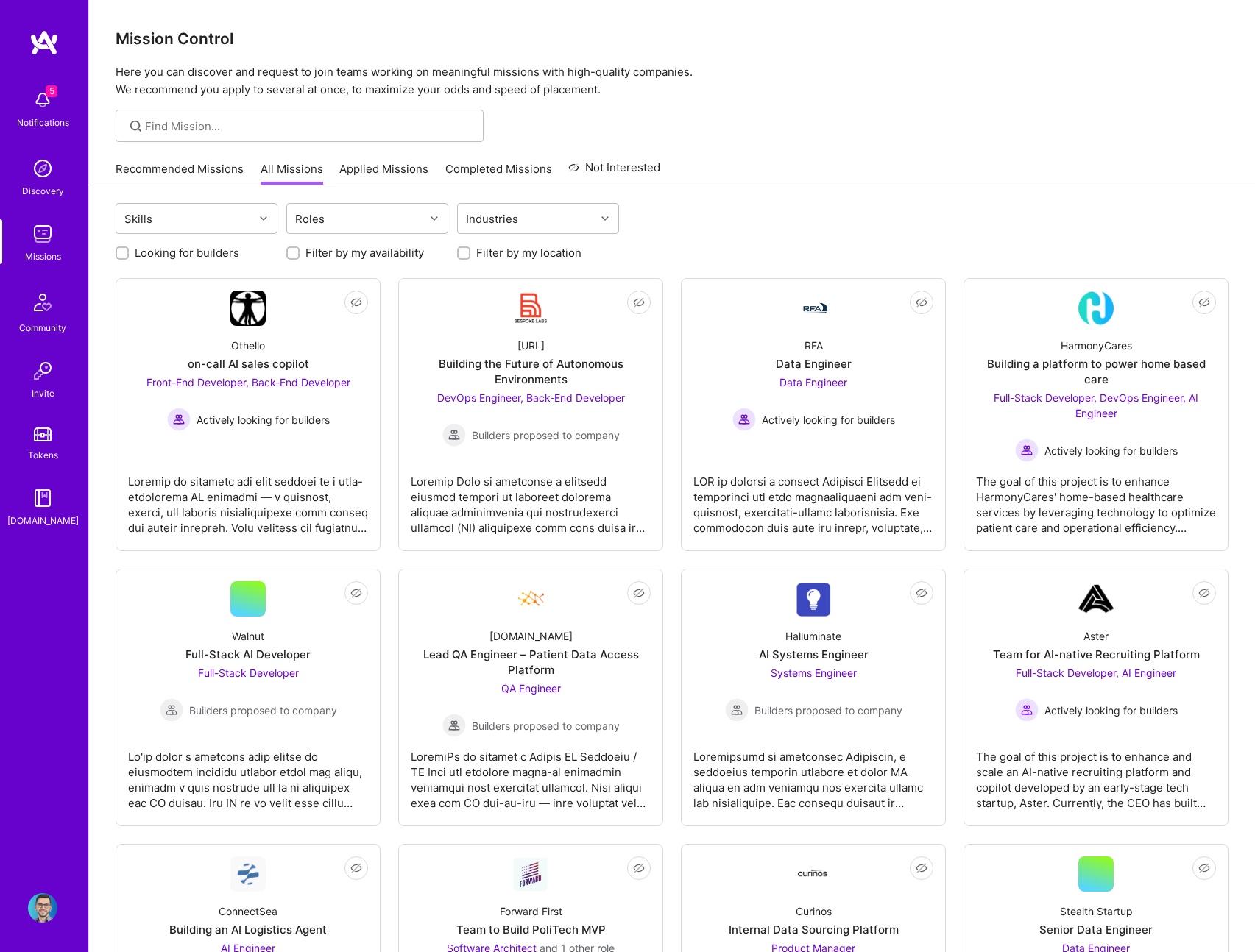
click at [195, 170] on link "Recommended Missions" at bounding box center [179, 173] width 128 height 24
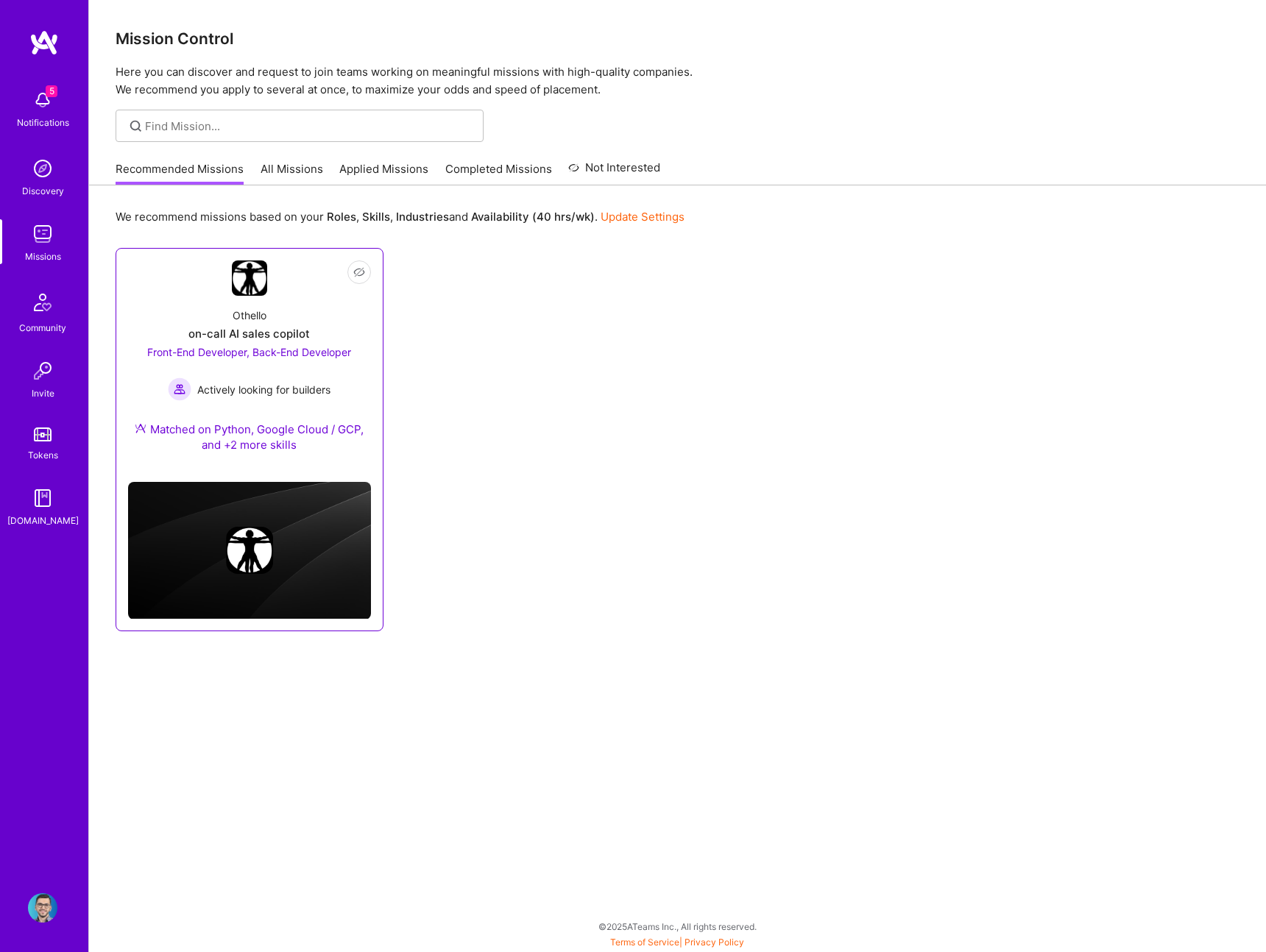
click at [268, 346] on span "Front-End Developer, Back-End Developer" at bounding box center [249, 352] width 203 height 12
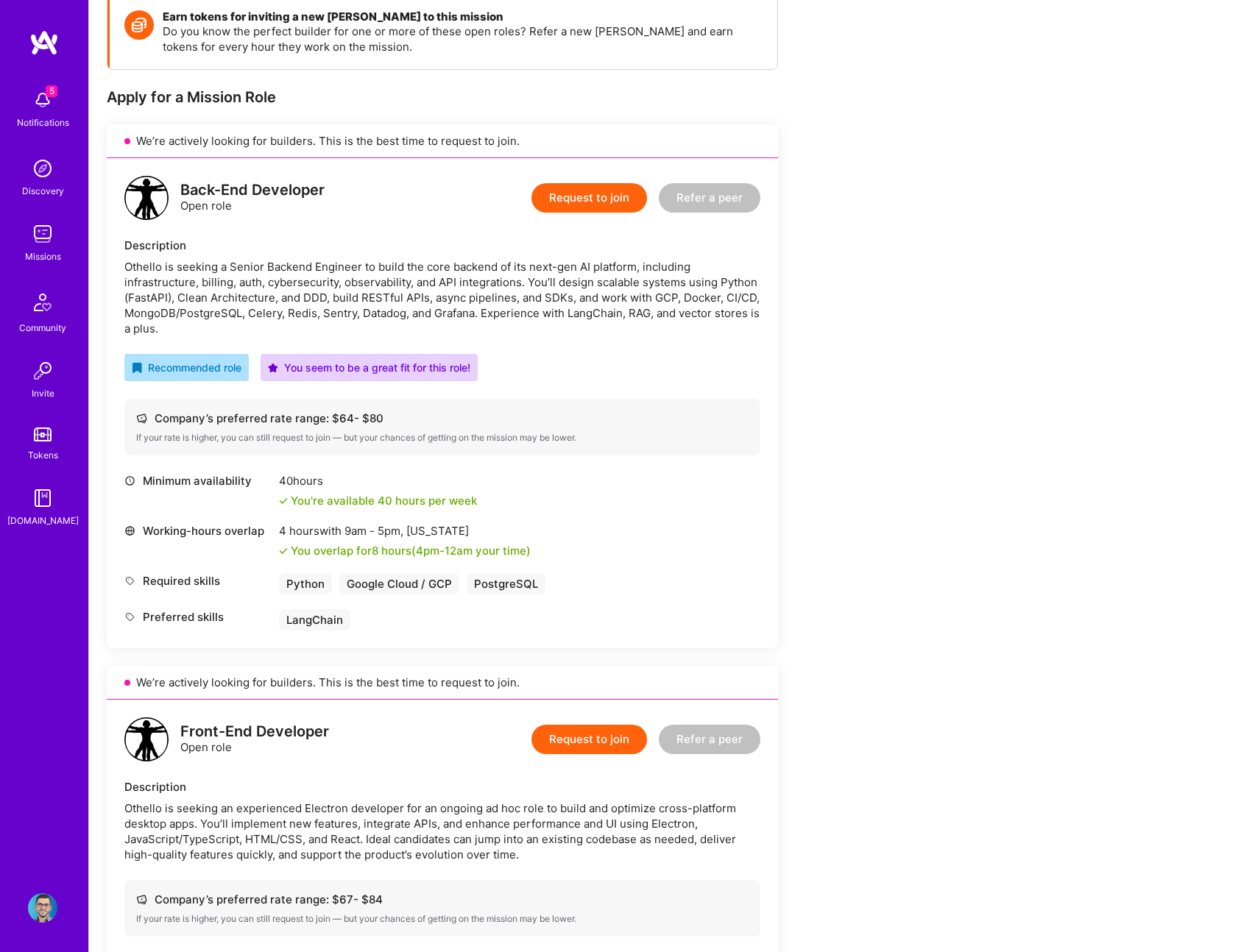
scroll to position [190, 0]
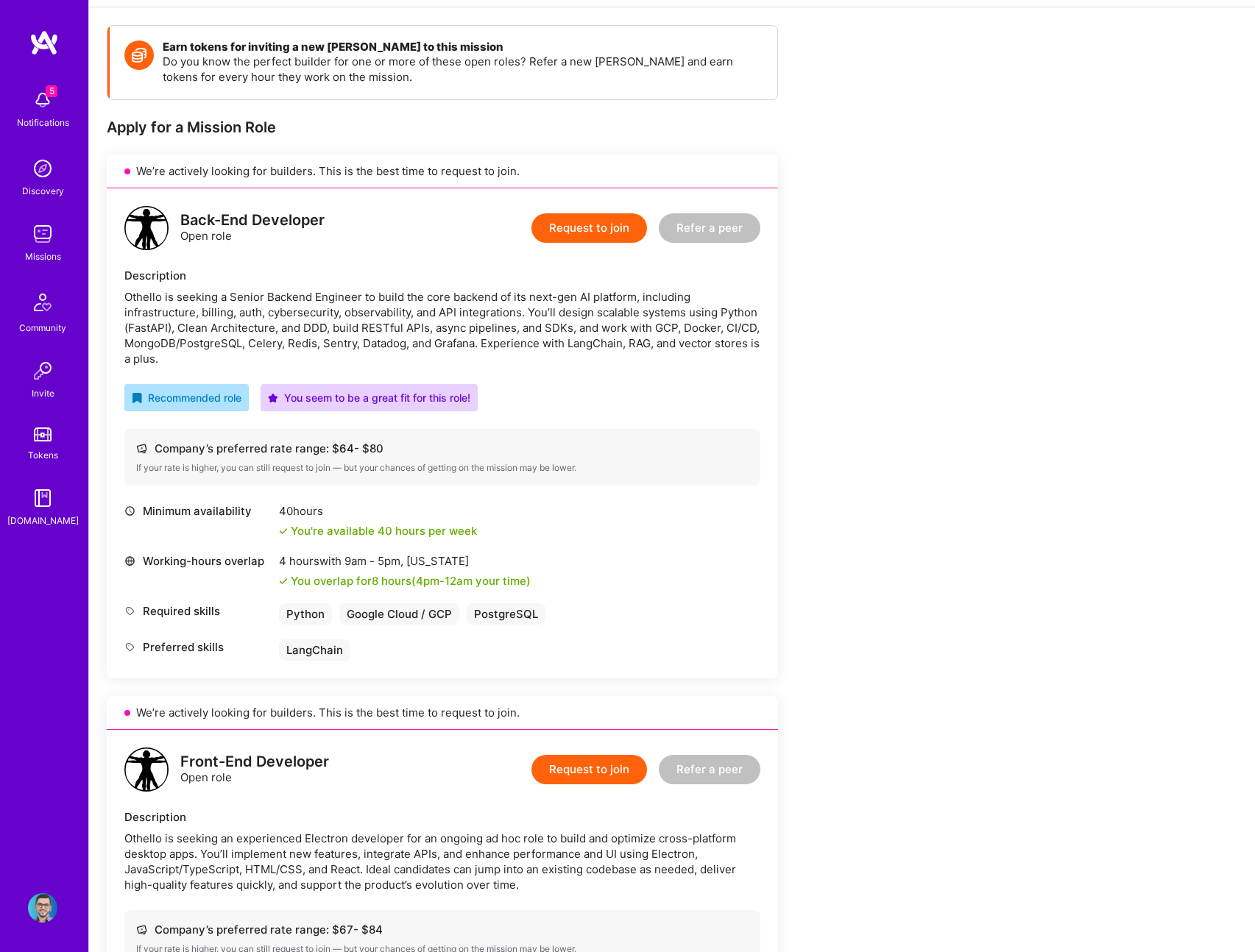
click at [593, 228] on button "Request to join" at bounding box center [589, 228] width 116 height 30
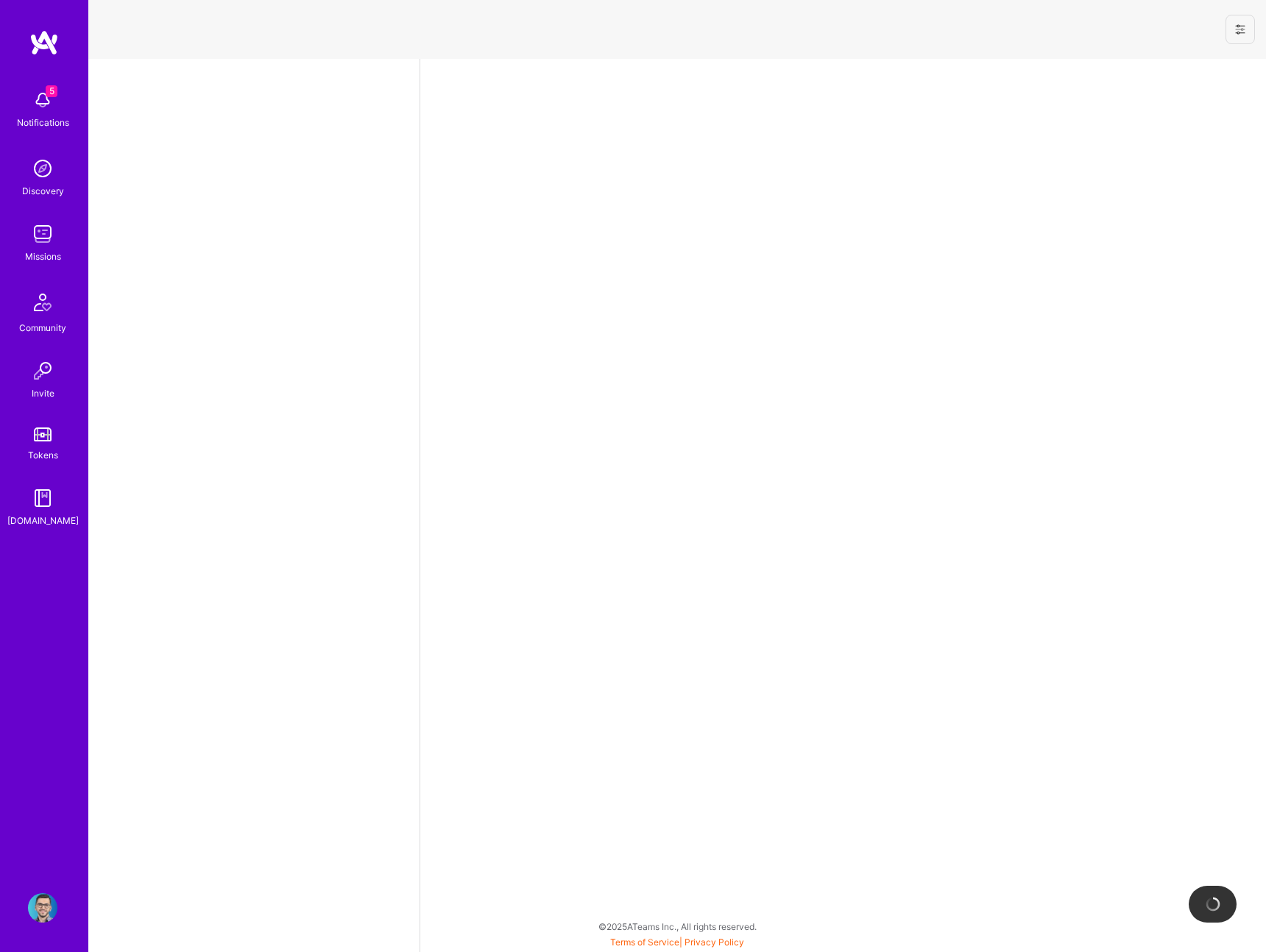
select select "RO"
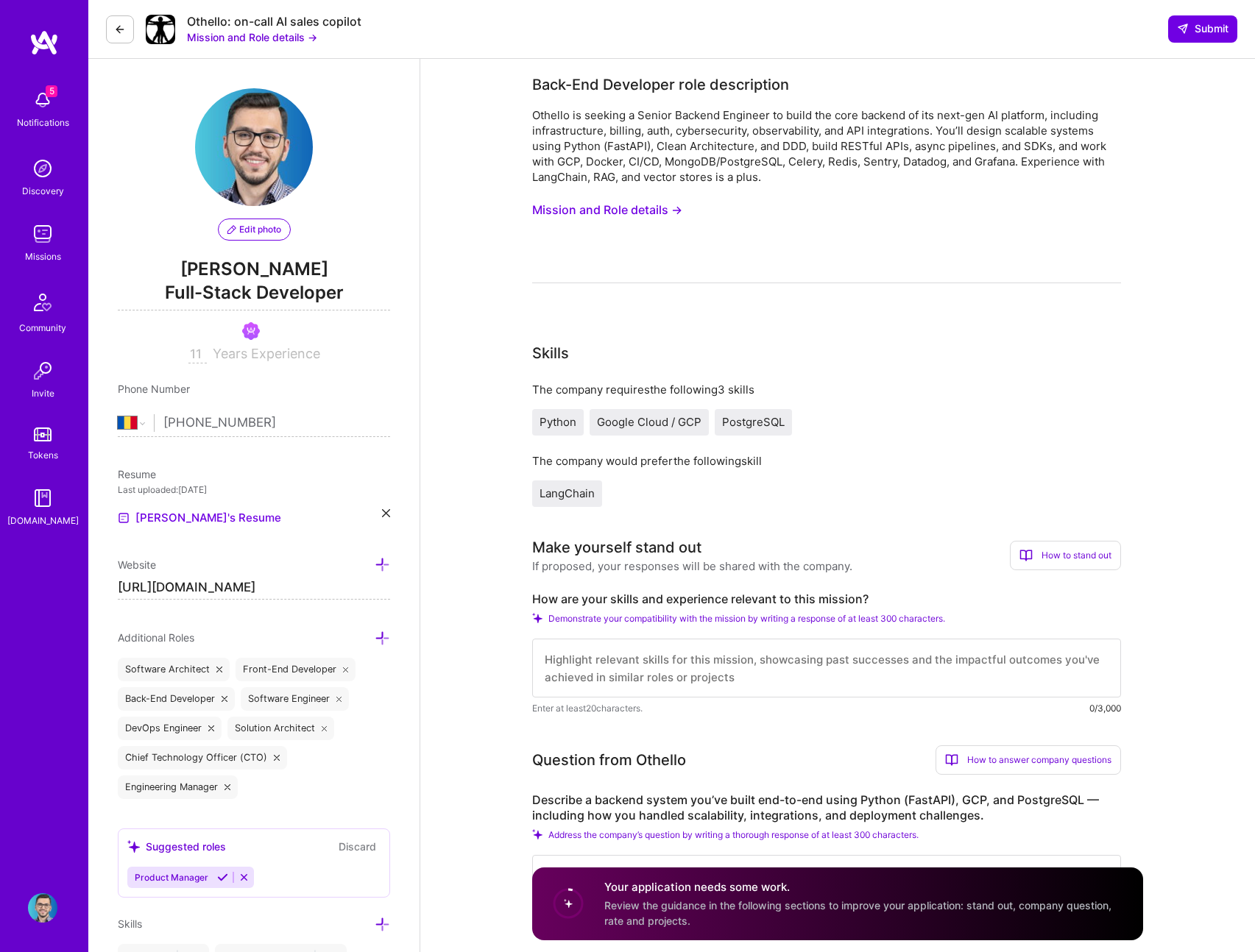
click at [644, 210] on button "Mission and Role details →" at bounding box center [607, 210] width 150 height 27
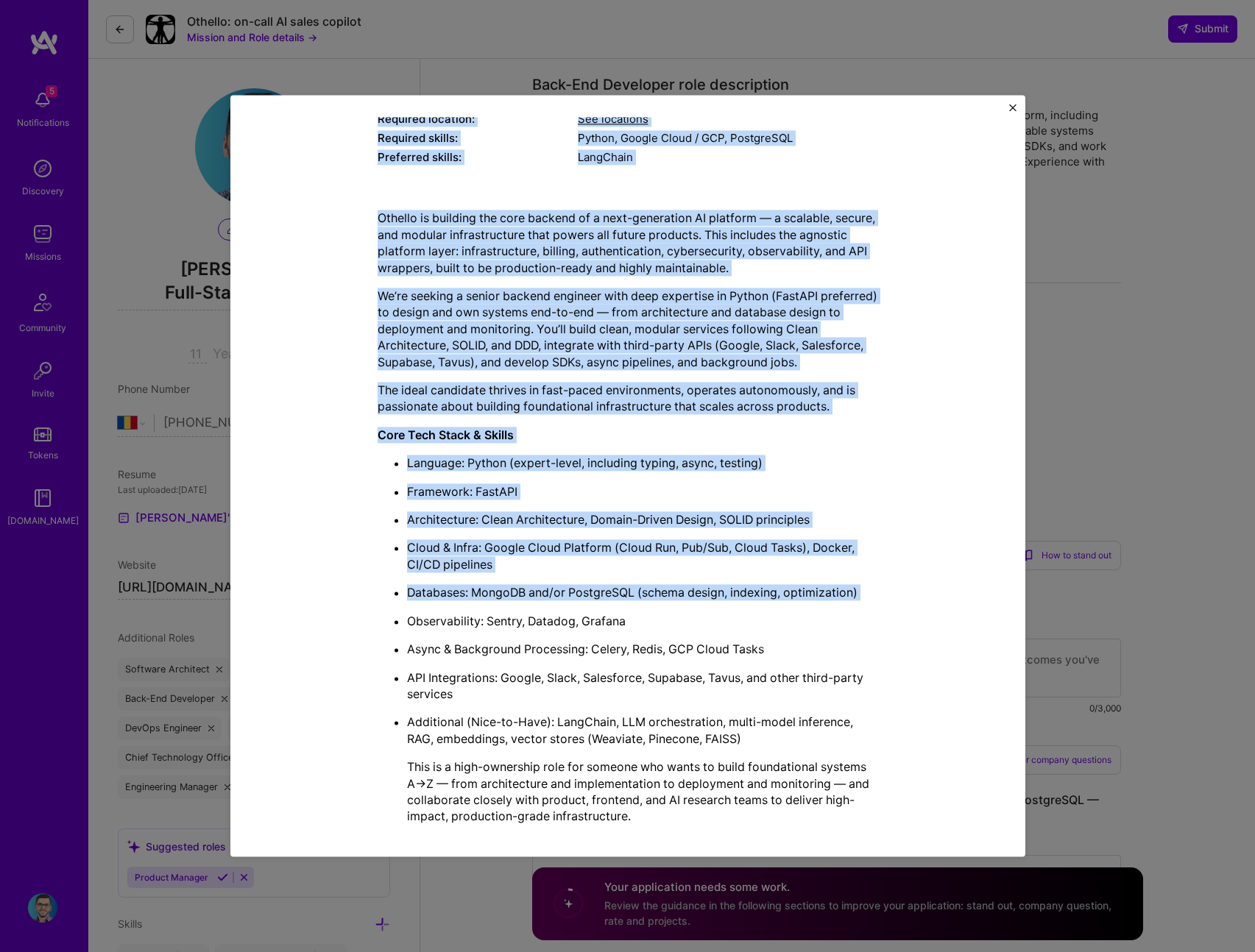
scroll to position [315, 0]
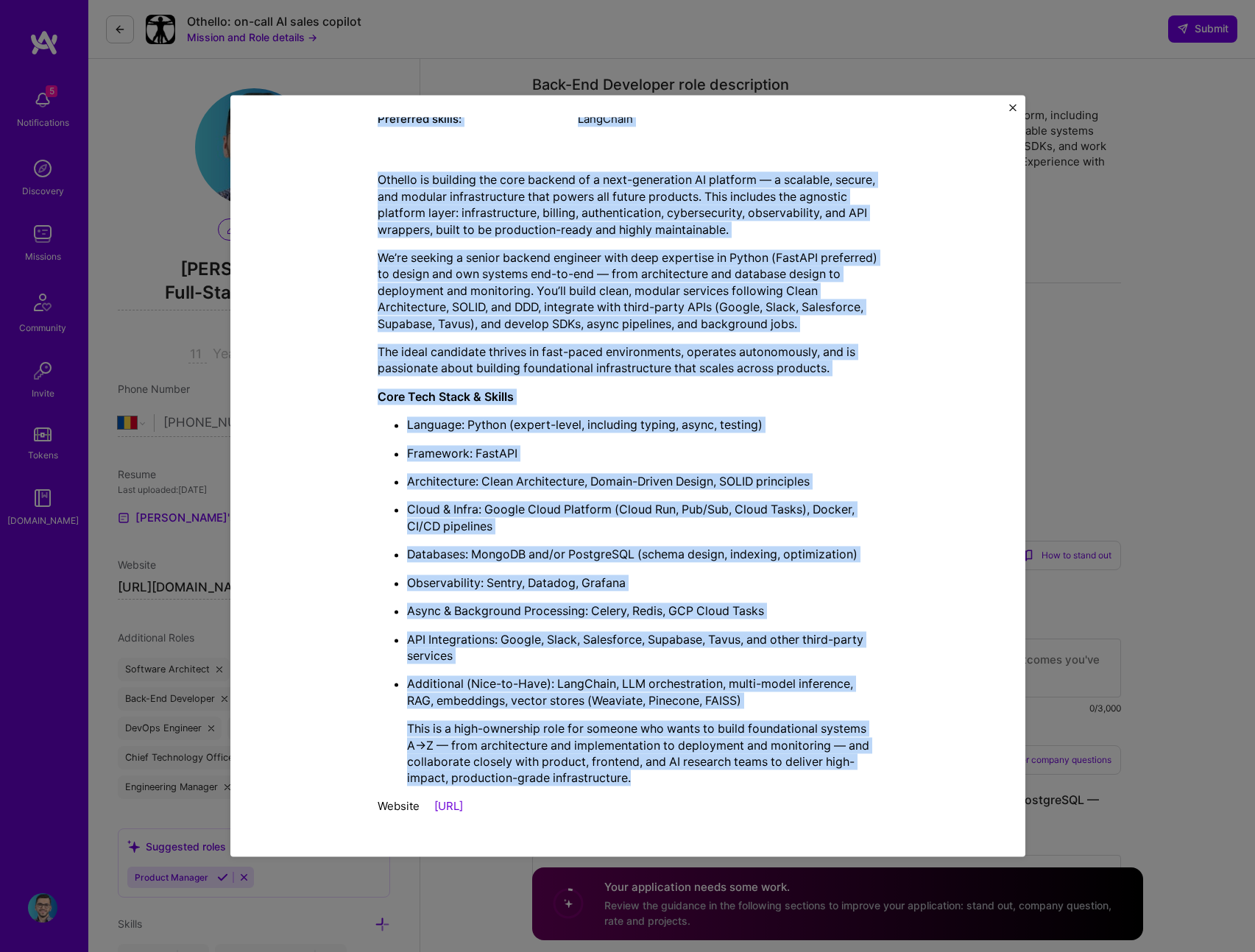
drag, startPoint x: 467, startPoint y: 130, endPoint x: 830, endPoint y: 788, distance: 751.5
click at [830, 788] on div "Mission Description and Role Details Back-End Developer role description Othell…" at bounding box center [628, 318] width 501 height 1009
copy div "Loremip Dolorsitame con Adip Elitsed Doei-Tem Incididun utla etdoloremag Aliqua…"
click at [729, 799] on div "Website [URL]" at bounding box center [628, 806] width 501 height 16
copy div "Loremip Dolorsitame con Adip Elitsed Doei-Tem Incididun utla etdoloremag Aliqua…"
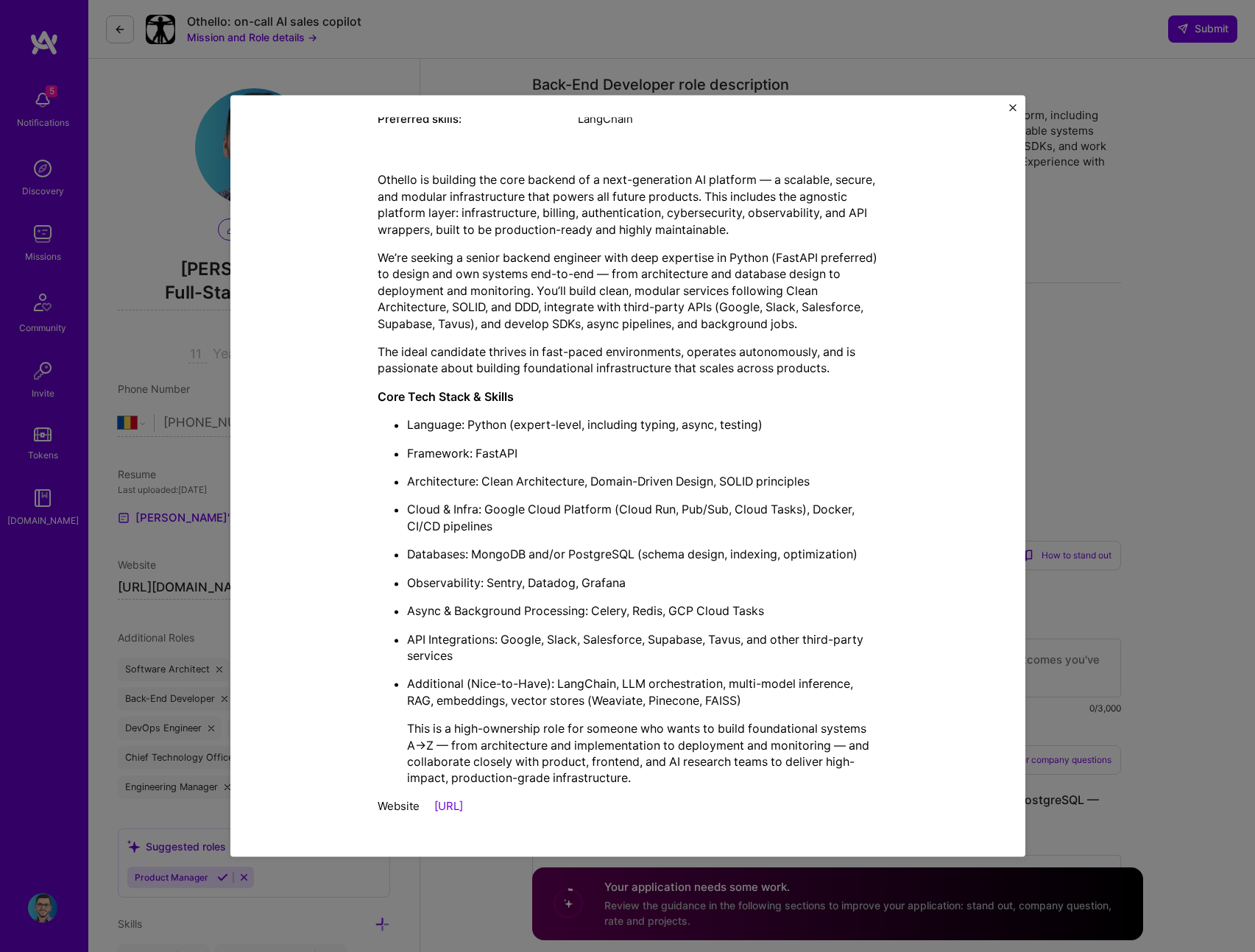
click at [582, 789] on div "Othello is building the core backend of a next-generation AI platform — a scala…" at bounding box center [628, 492] width 501 height 662
click at [463, 804] on link "[URL]" at bounding box center [448, 806] width 29 height 14
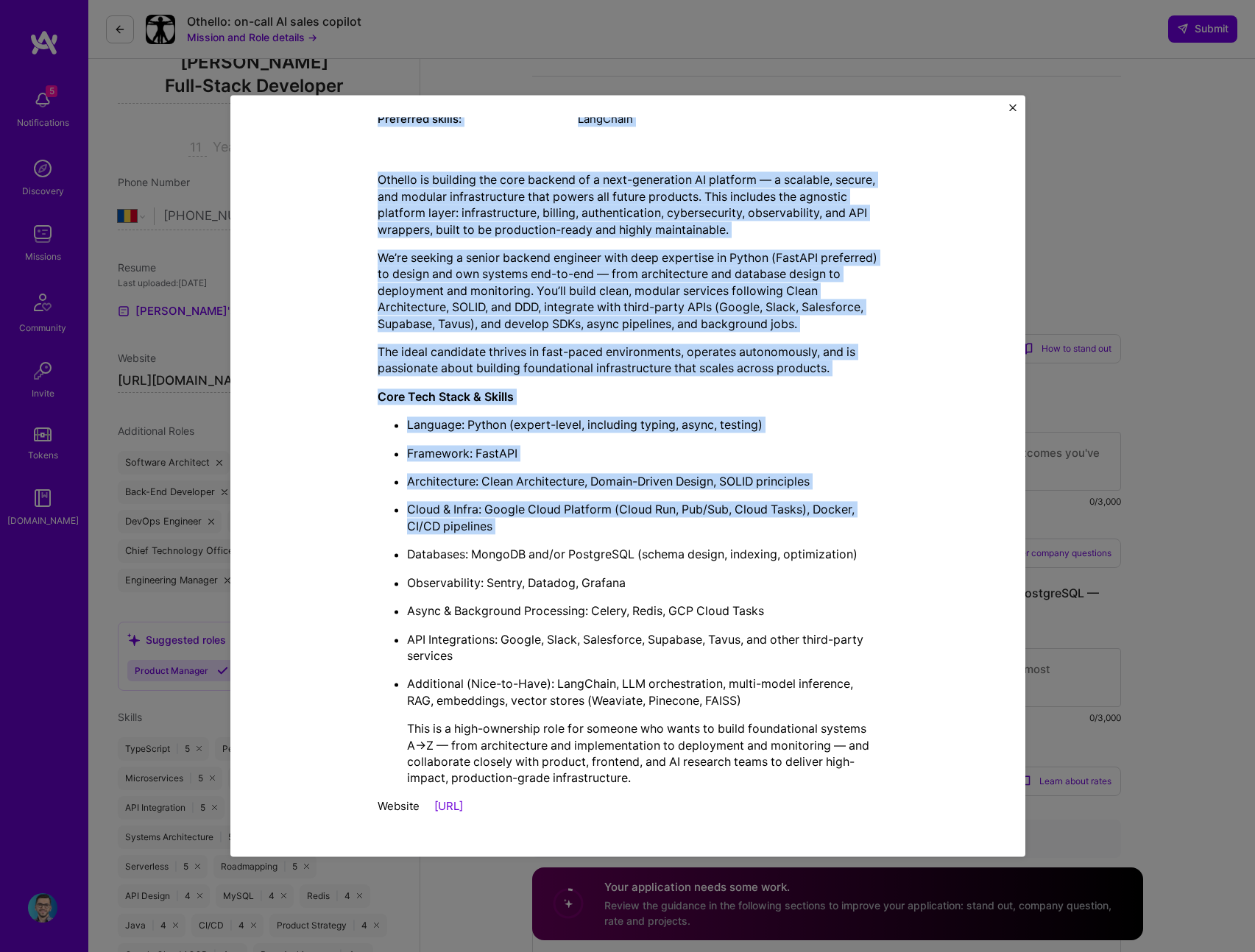
scroll to position [334, 0]
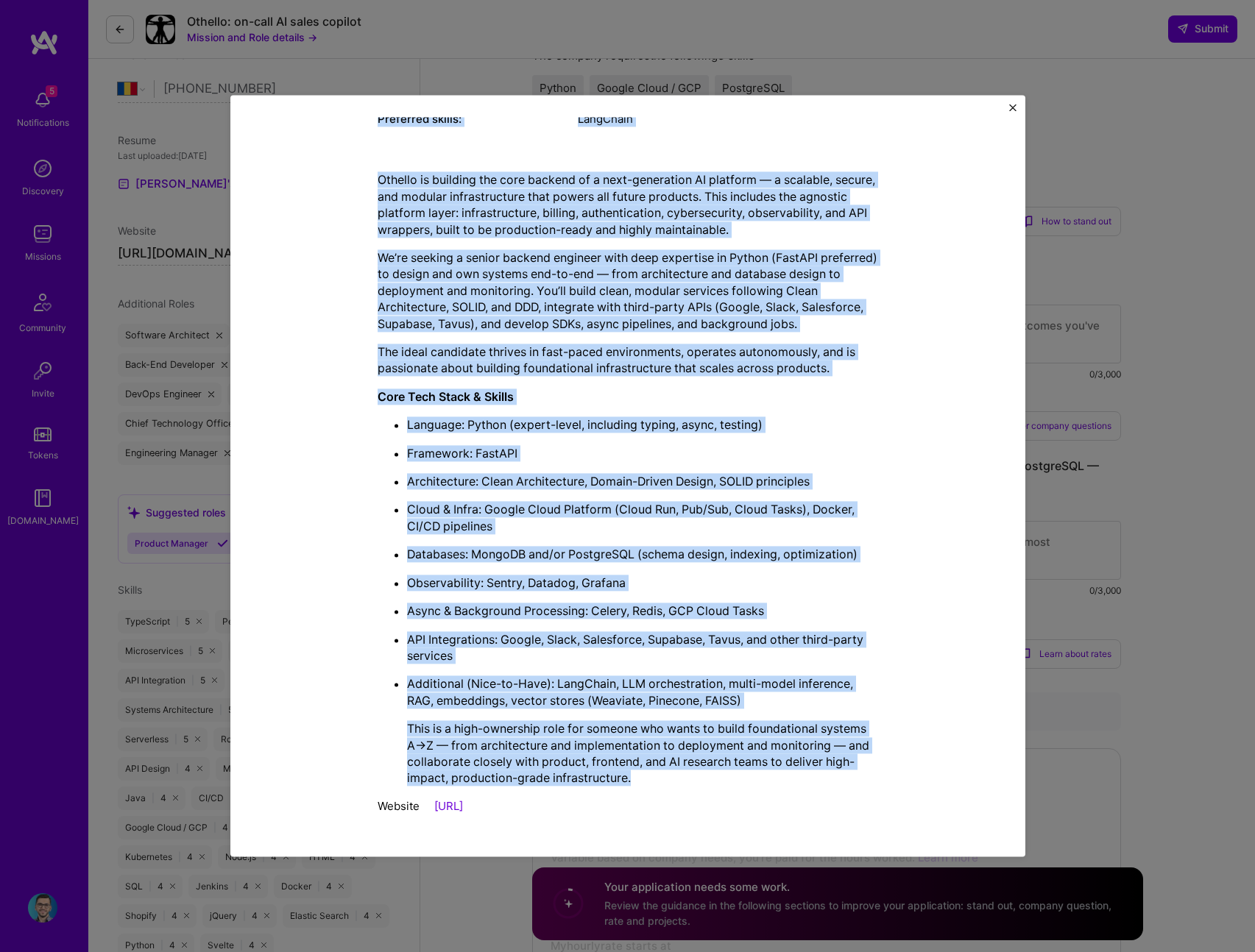
drag, startPoint x: 510, startPoint y: 146, endPoint x: 834, endPoint y: 789, distance: 720.0
click at [834, 789] on div "Mission Description and Role Details Back-End Developer role description Othell…" at bounding box center [628, 318] width 501 height 1009
copy div "Loremip Dolorsitame con Adip Elitsed Doei-Tem Incididun utla etdoloremag Aliqua…"
click at [264, 270] on div "Mission Description and Role Details Back-End Developer role description Othell…" at bounding box center [628, 318] width 727 height 1009
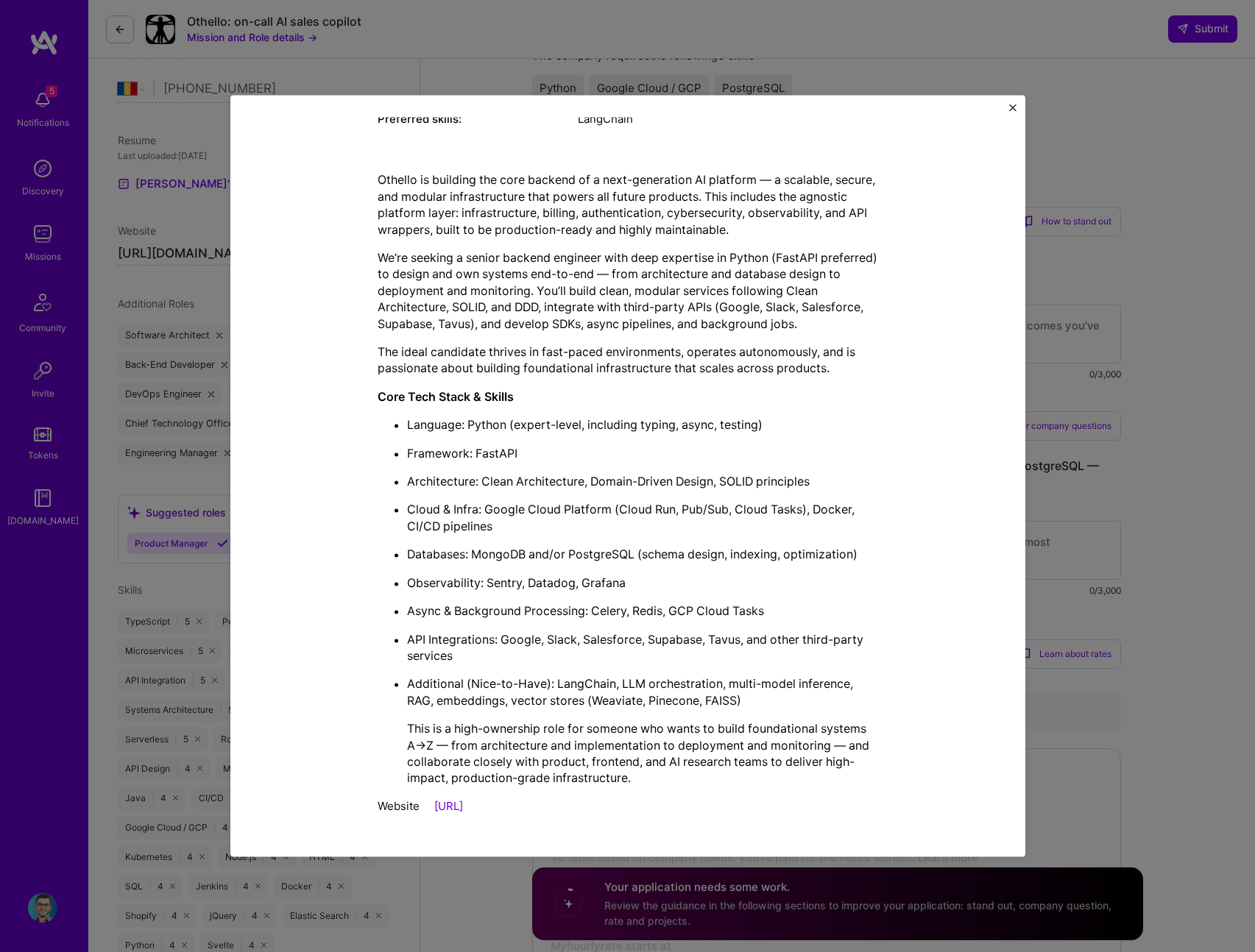
click at [1015, 109] on img "Close" at bounding box center [1012, 107] width 7 height 7
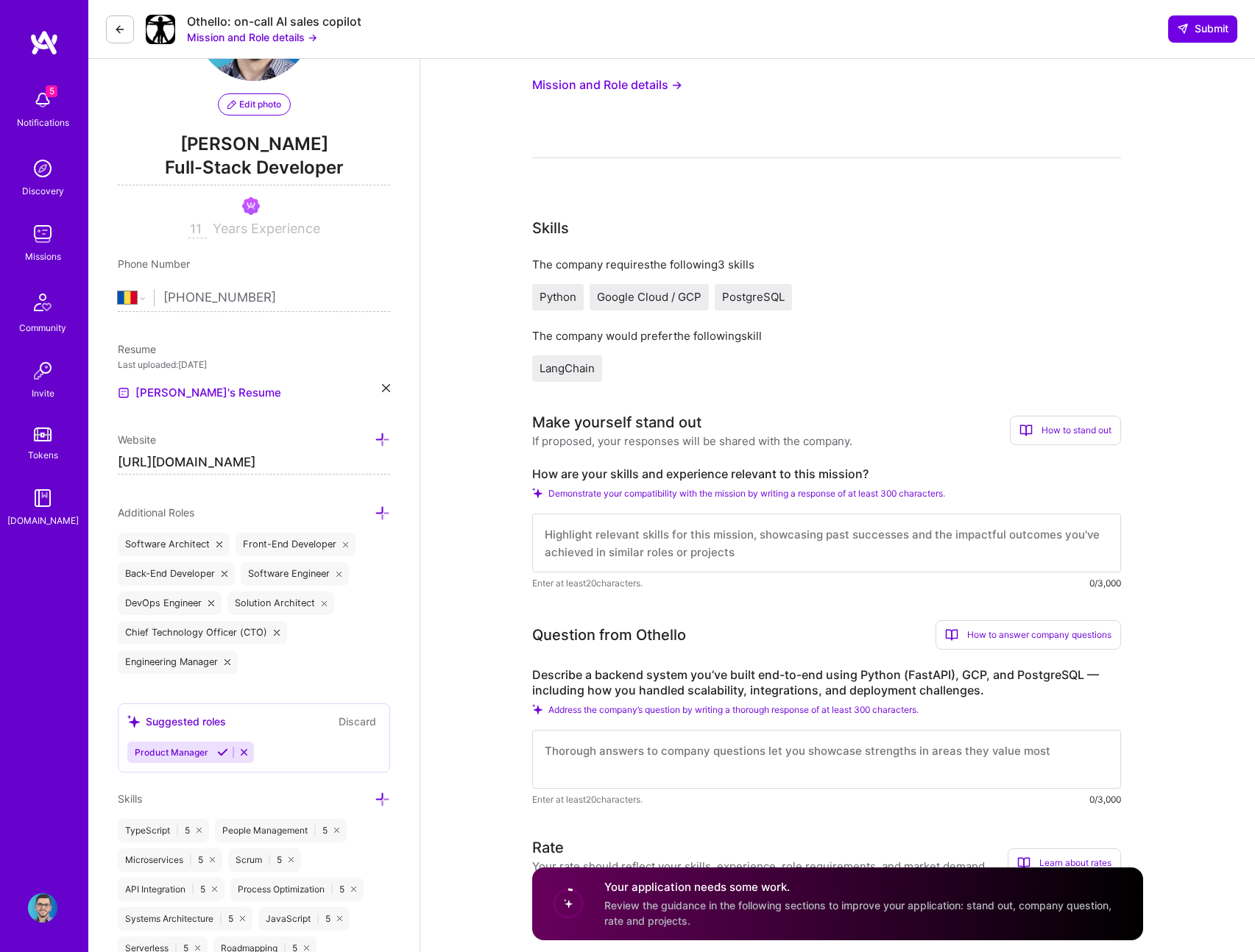
scroll to position [302, 0]
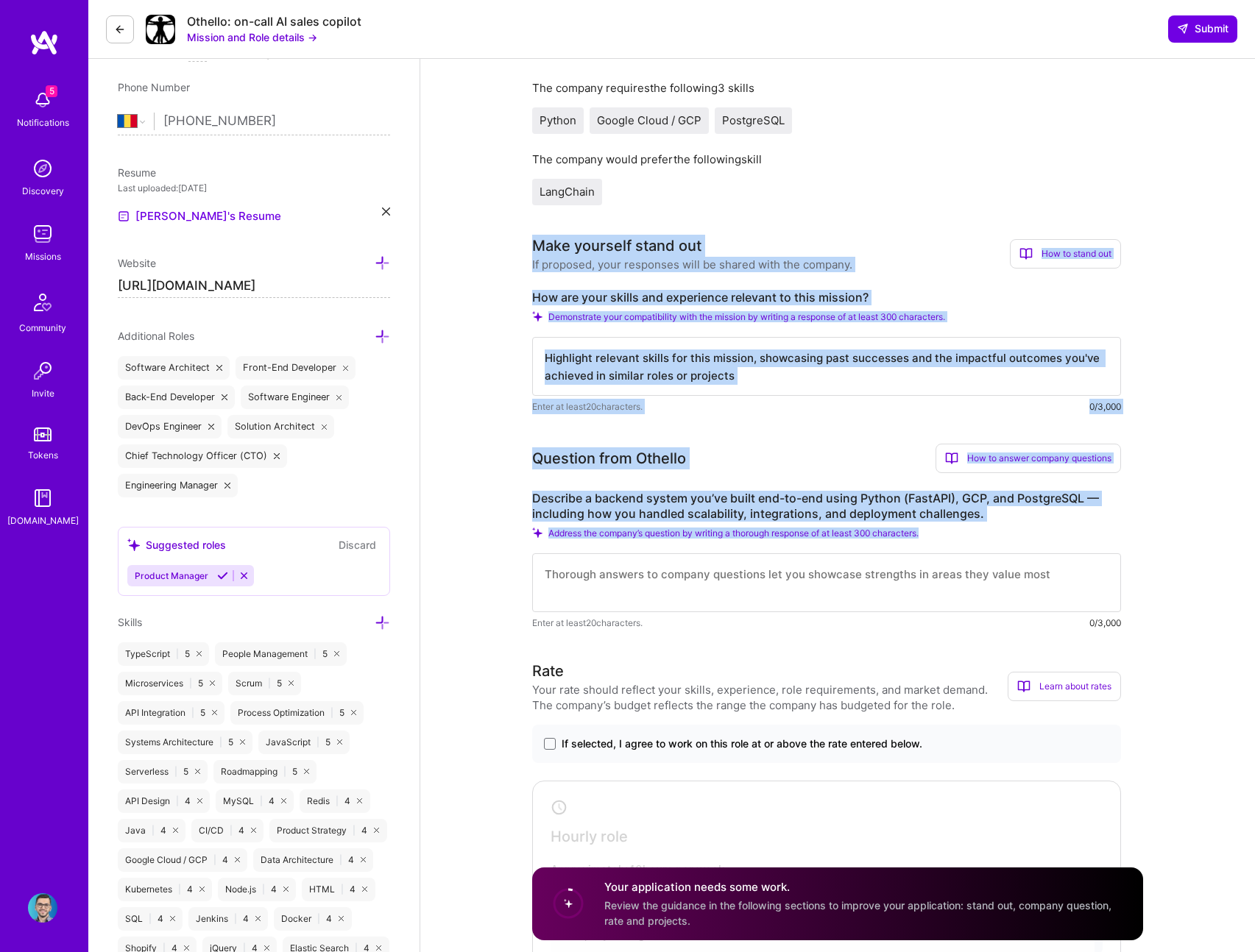
copy div "Make yourself stand out If proposed, your responses will be shared with the com…"
drag, startPoint x: 529, startPoint y: 244, endPoint x: 1010, endPoint y: 539, distance: 564.3
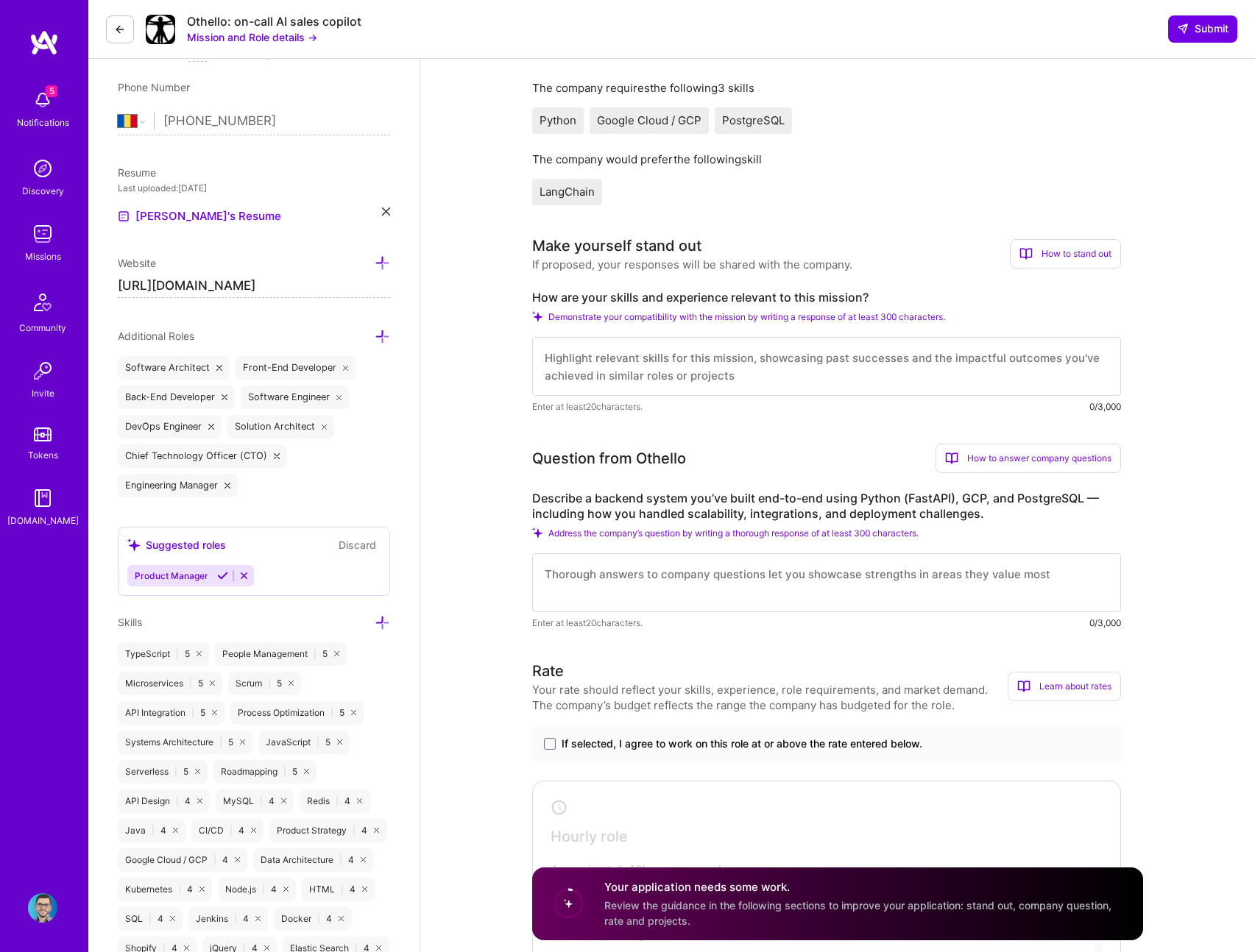
click at [903, 390] on textarea at bounding box center [826, 367] width 589 height 59
paste textarea "My Python and FastAPI backend experience directly aligns with building Othello'…"
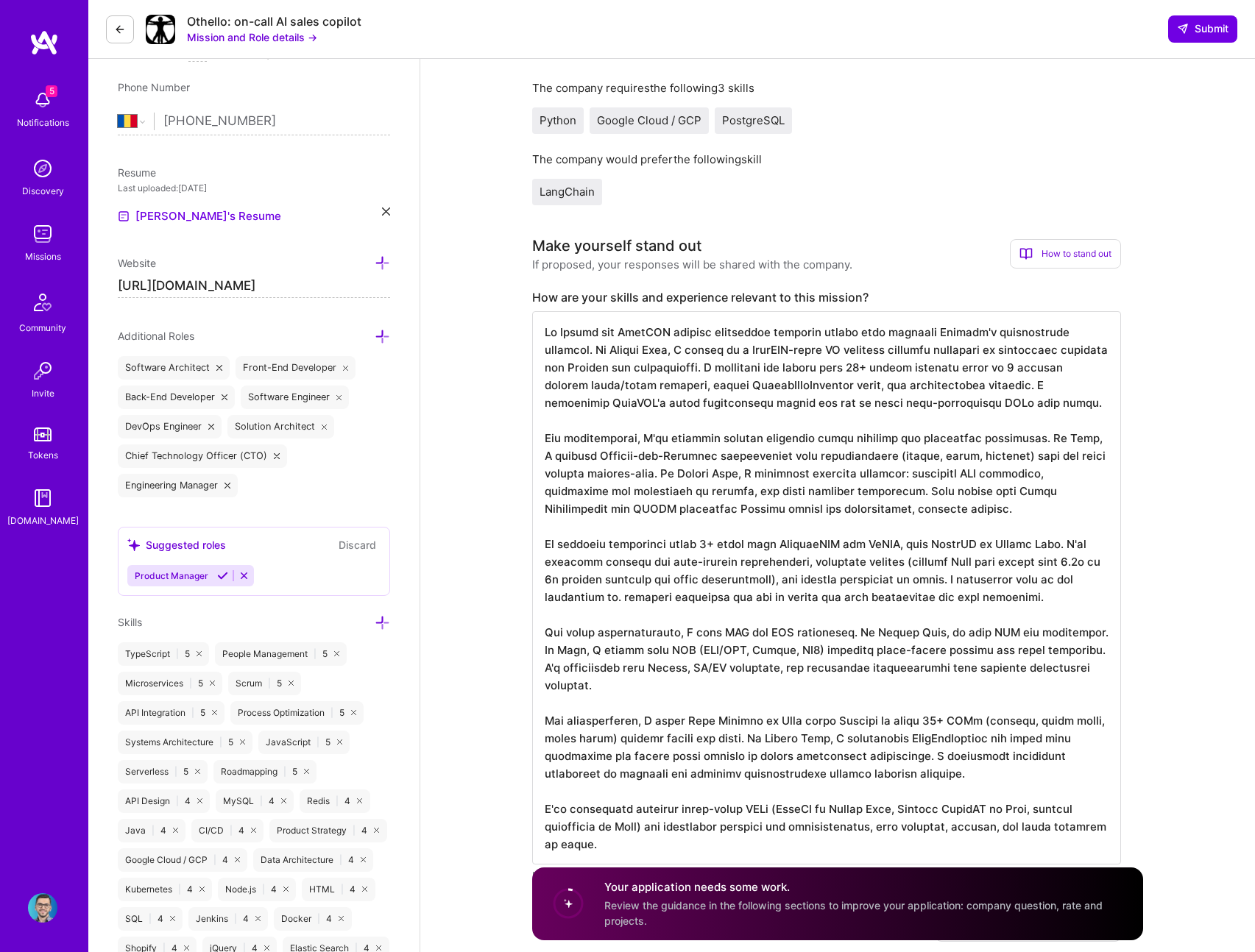
scroll to position [2, 0]
type textarea "My Python and FastAPI backend experience directly aligns with building Othello'…"
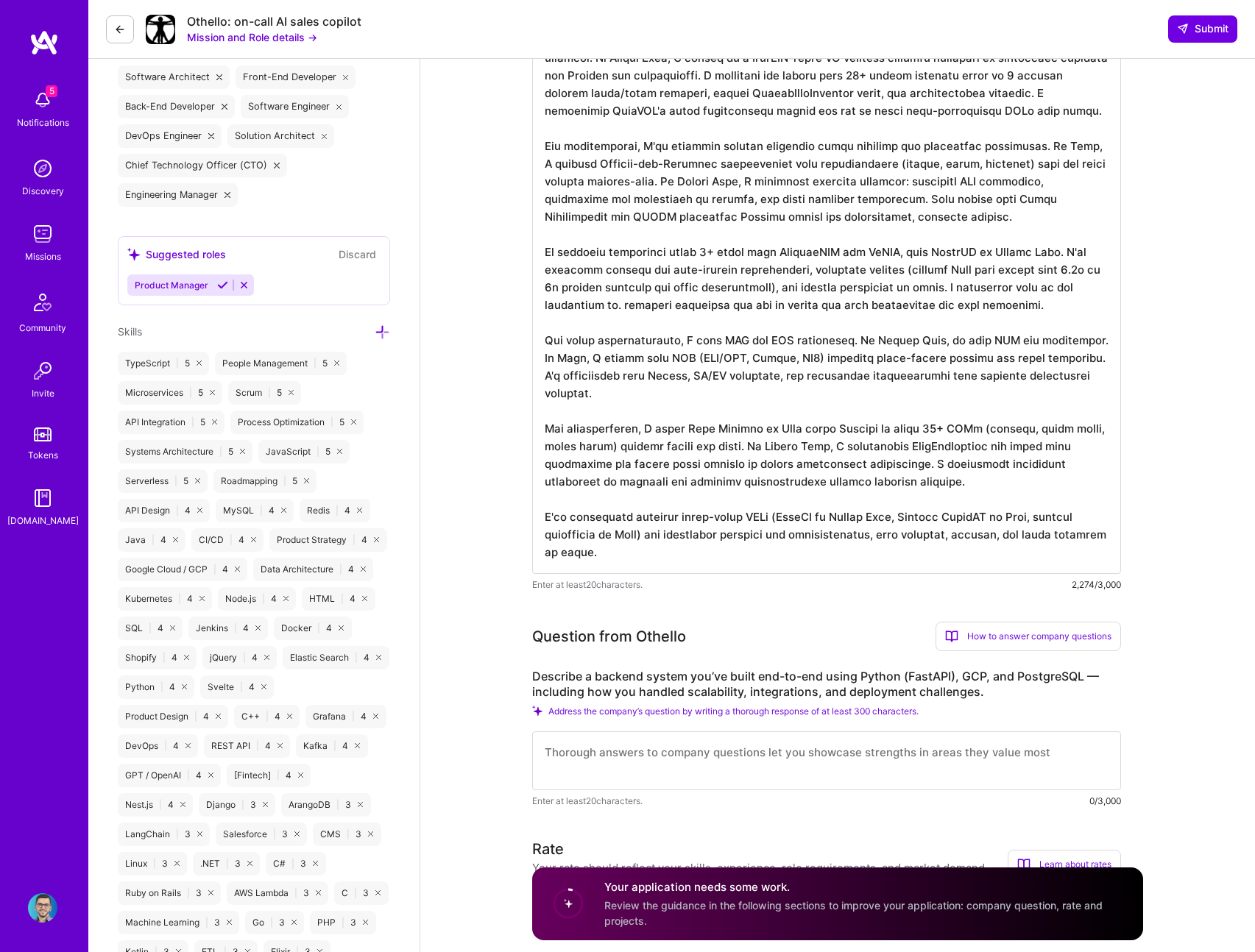
scroll to position [671, 0]
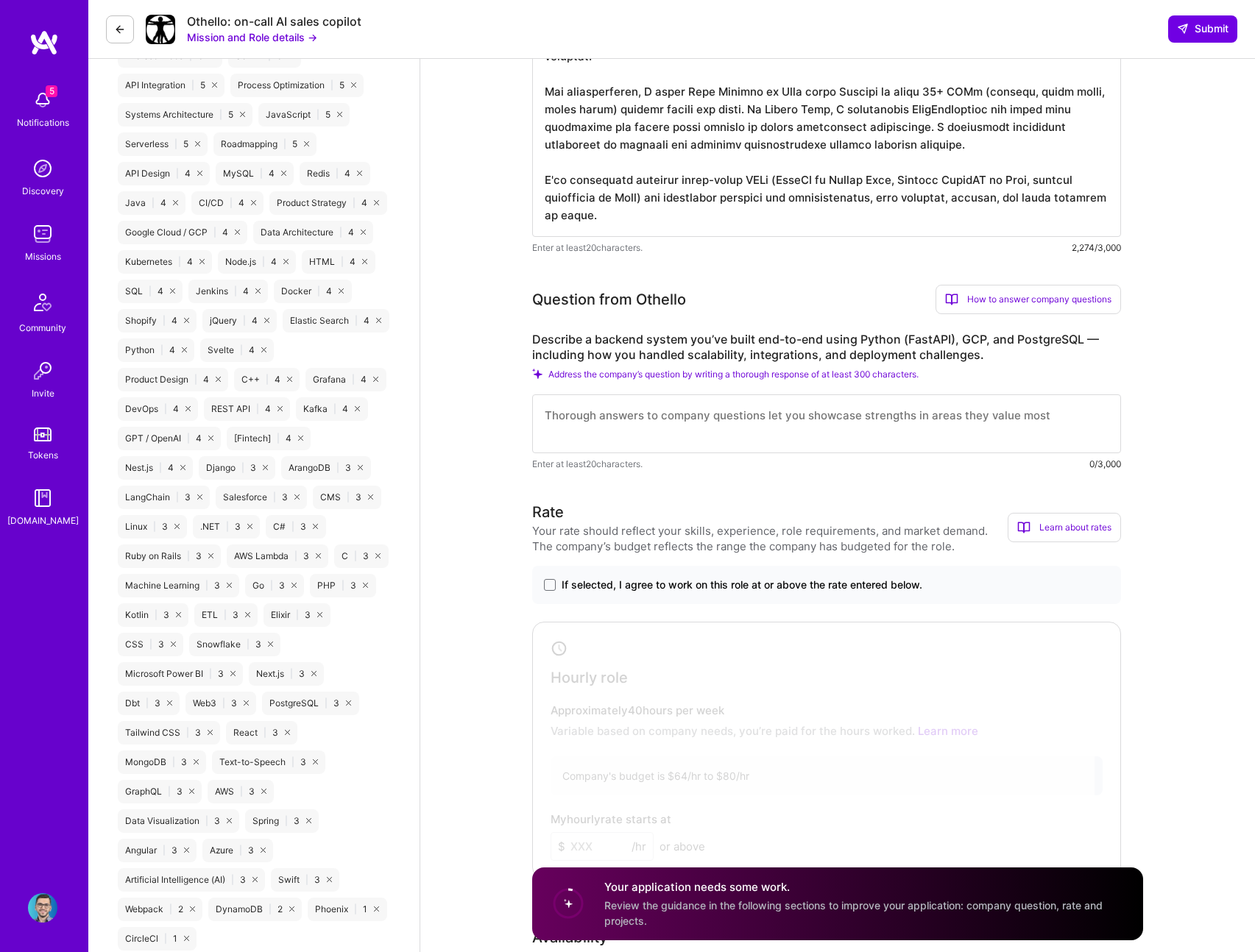
click at [878, 423] on textarea at bounding box center [826, 424] width 589 height 59
paste textarea "At Circle Labs, I worked on a FastAPI-based AI platform deployed on GCP that ha…"
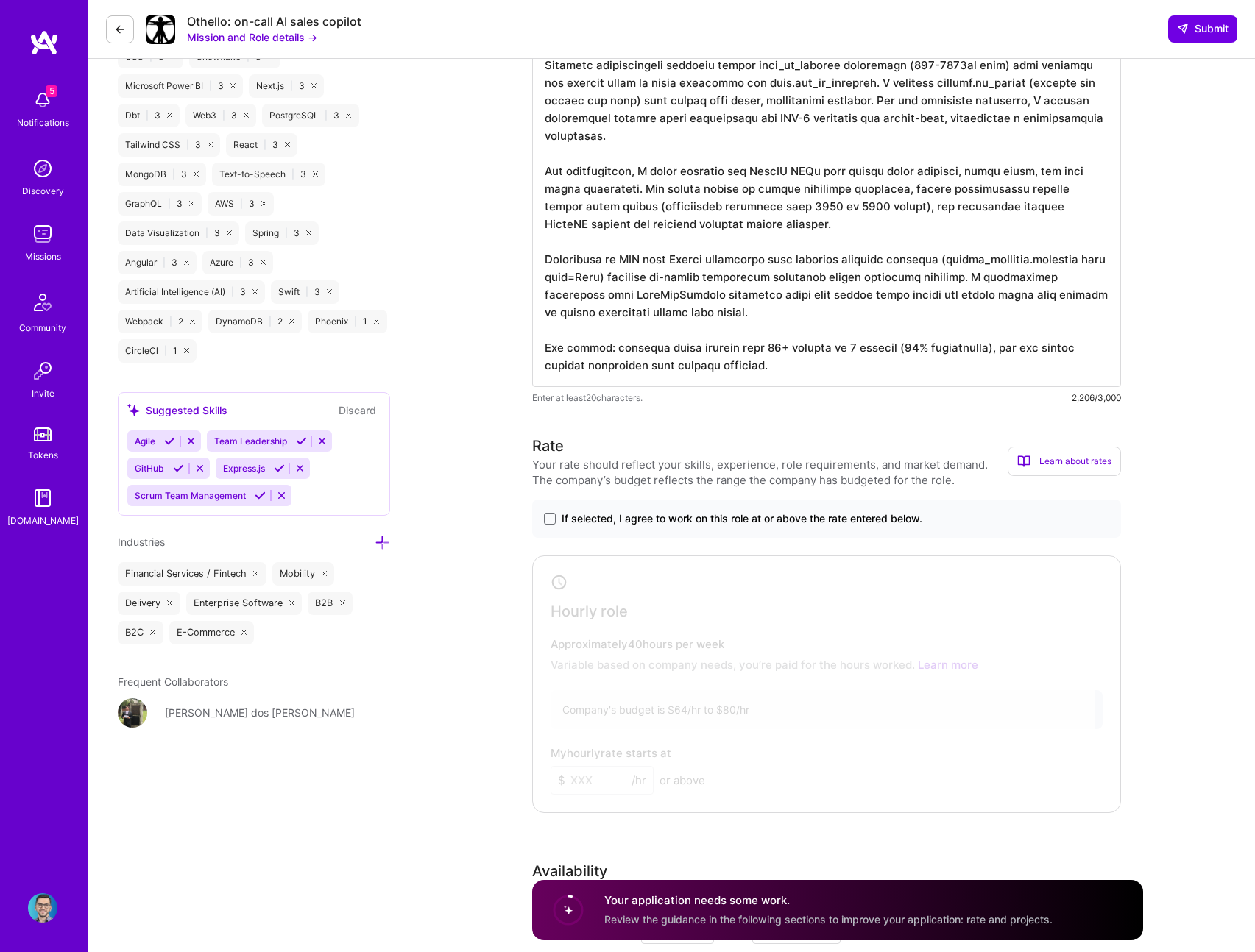
scroll to position [1688, 0]
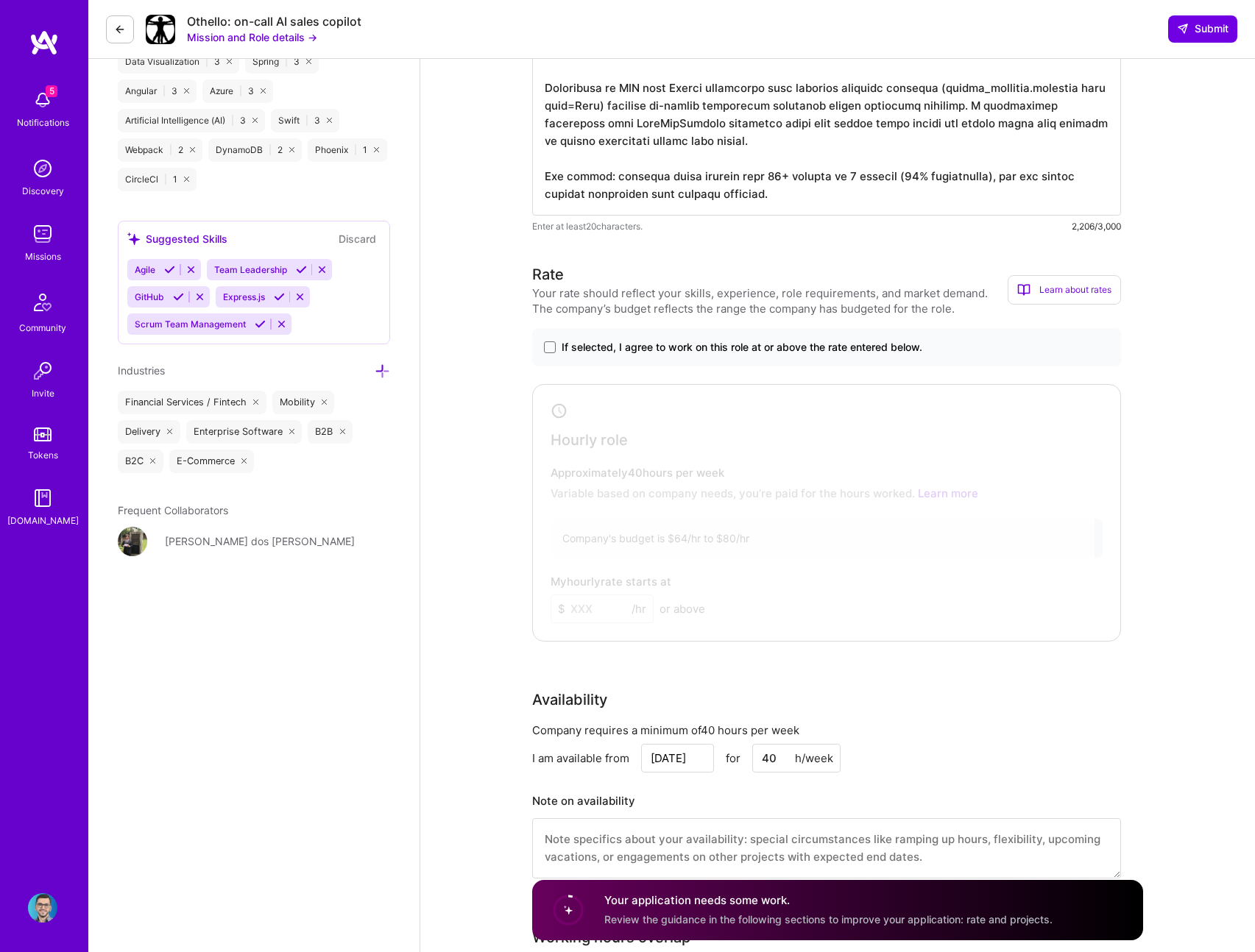
type textarea "At Circle Labs, I worked on a FastAPI-based AI platform deployed on GCP that ha…"
click at [601, 347] on span "If selected, I agree to work on this role at or above the rate entered below." at bounding box center [742, 347] width 361 height 15
click at [0, 0] on input "If selected, I agree to work on this role at or above the rate entered below." at bounding box center [0, 0] width 0 height 0
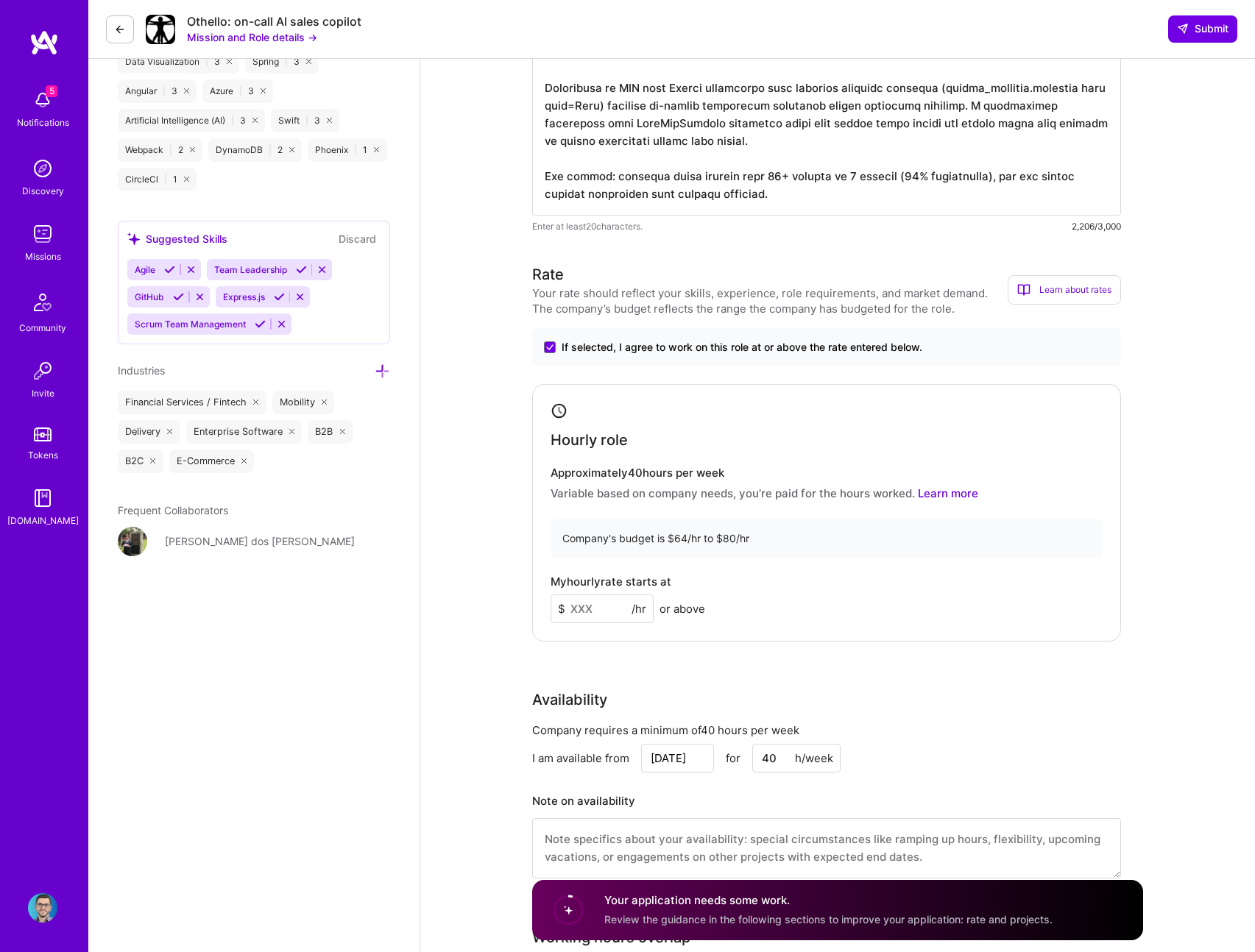
click at [600, 605] on input at bounding box center [602, 609] width 103 height 29
type input "78"
click at [838, 610] on div "My hourly rate starts at $ 78 /hr or above" at bounding box center [826, 599] width 552 height 48
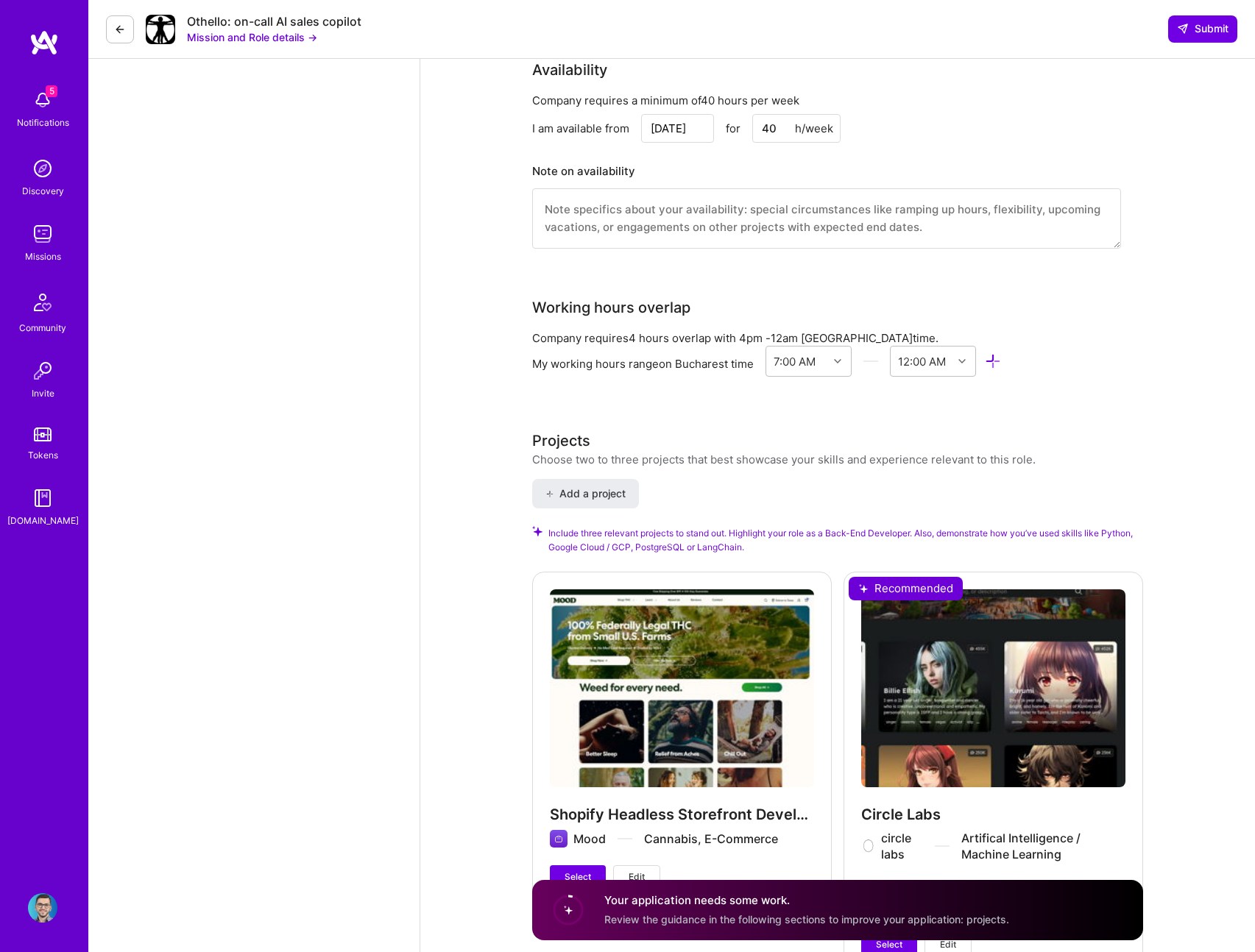
scroll to position [2725, 0]
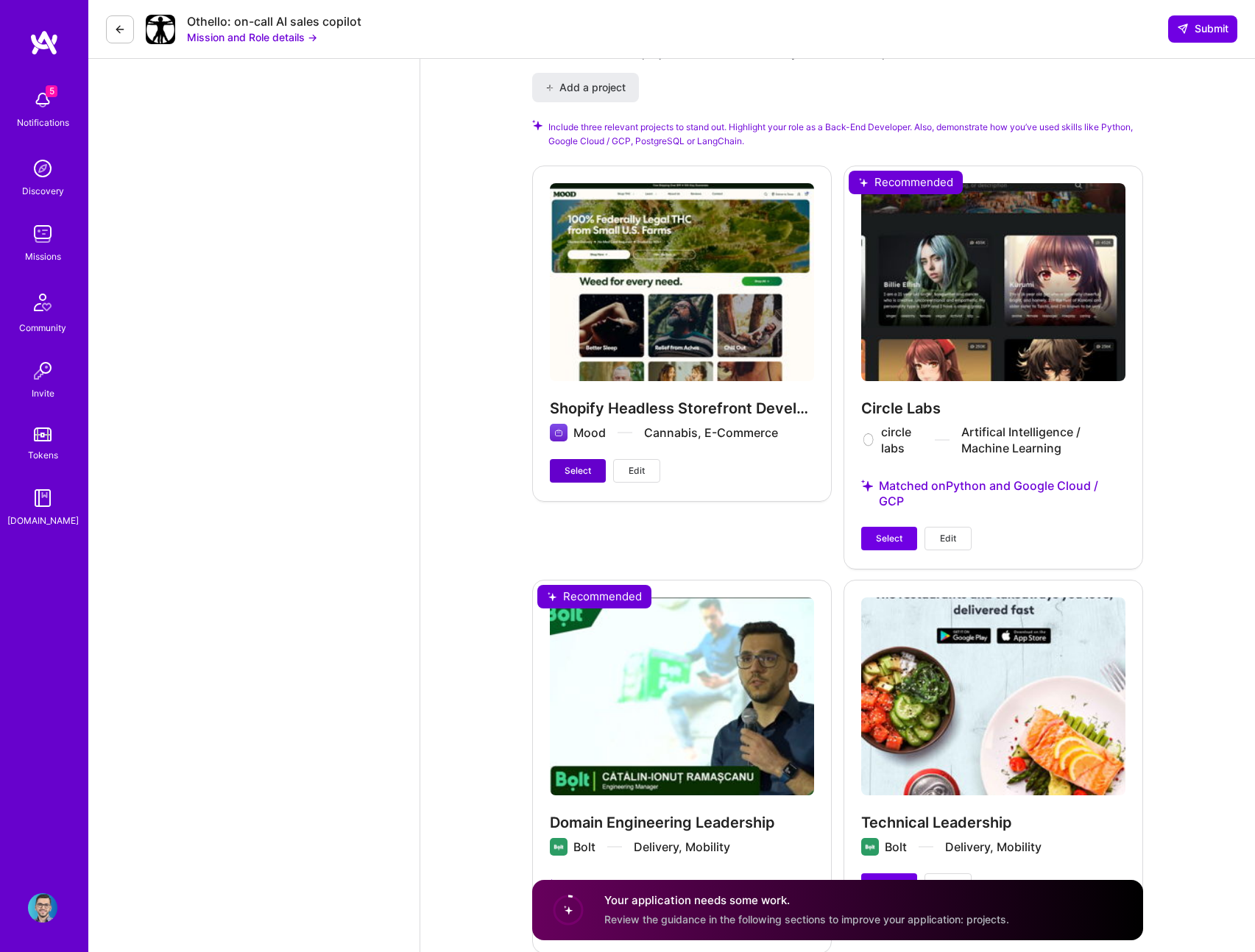
click at [579, 482] on button "Select" at bounding box center [577, 470] width 56 height 23
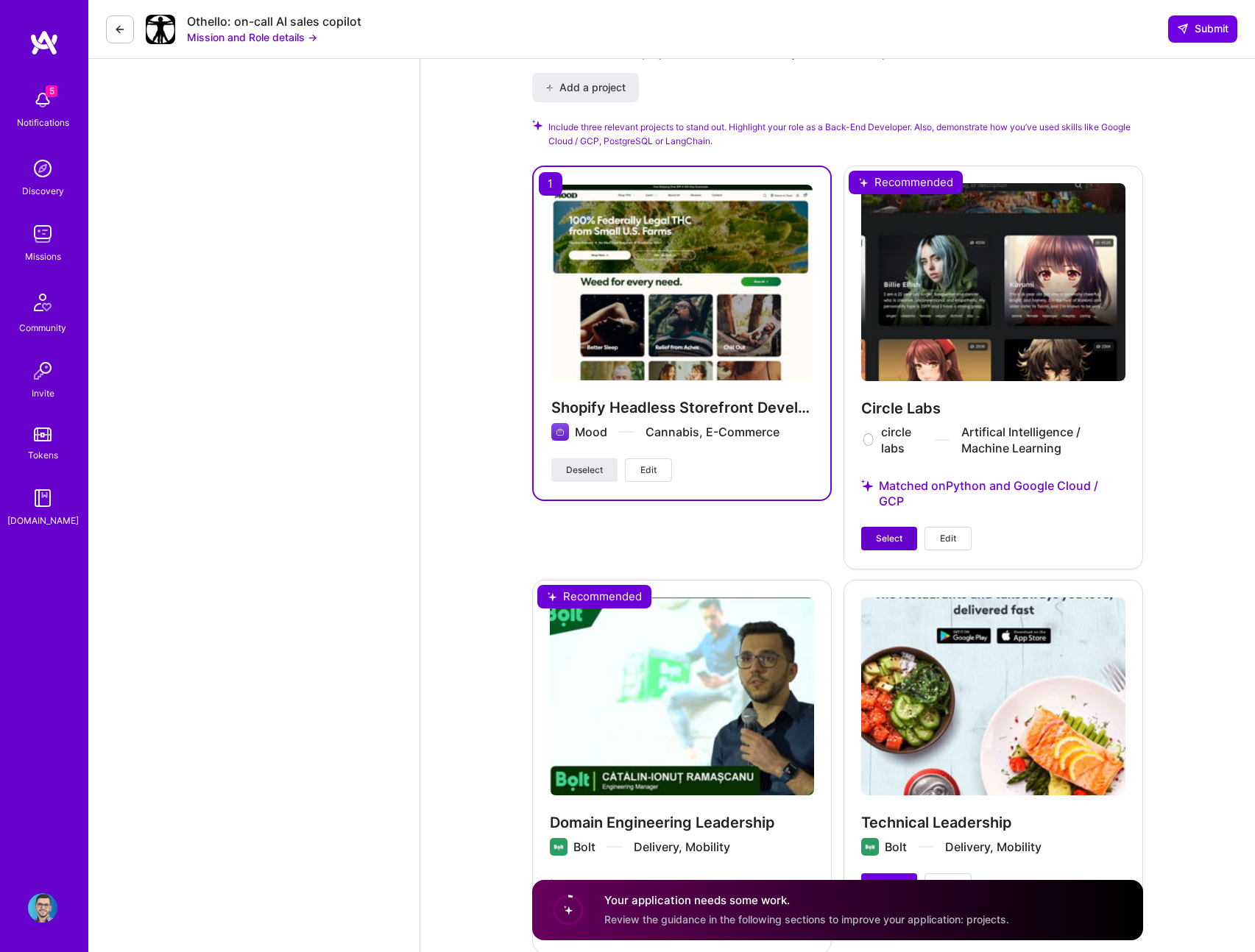
click at [884, 534] on span "Select" at bounding box center [889, 538] width 26 height 13
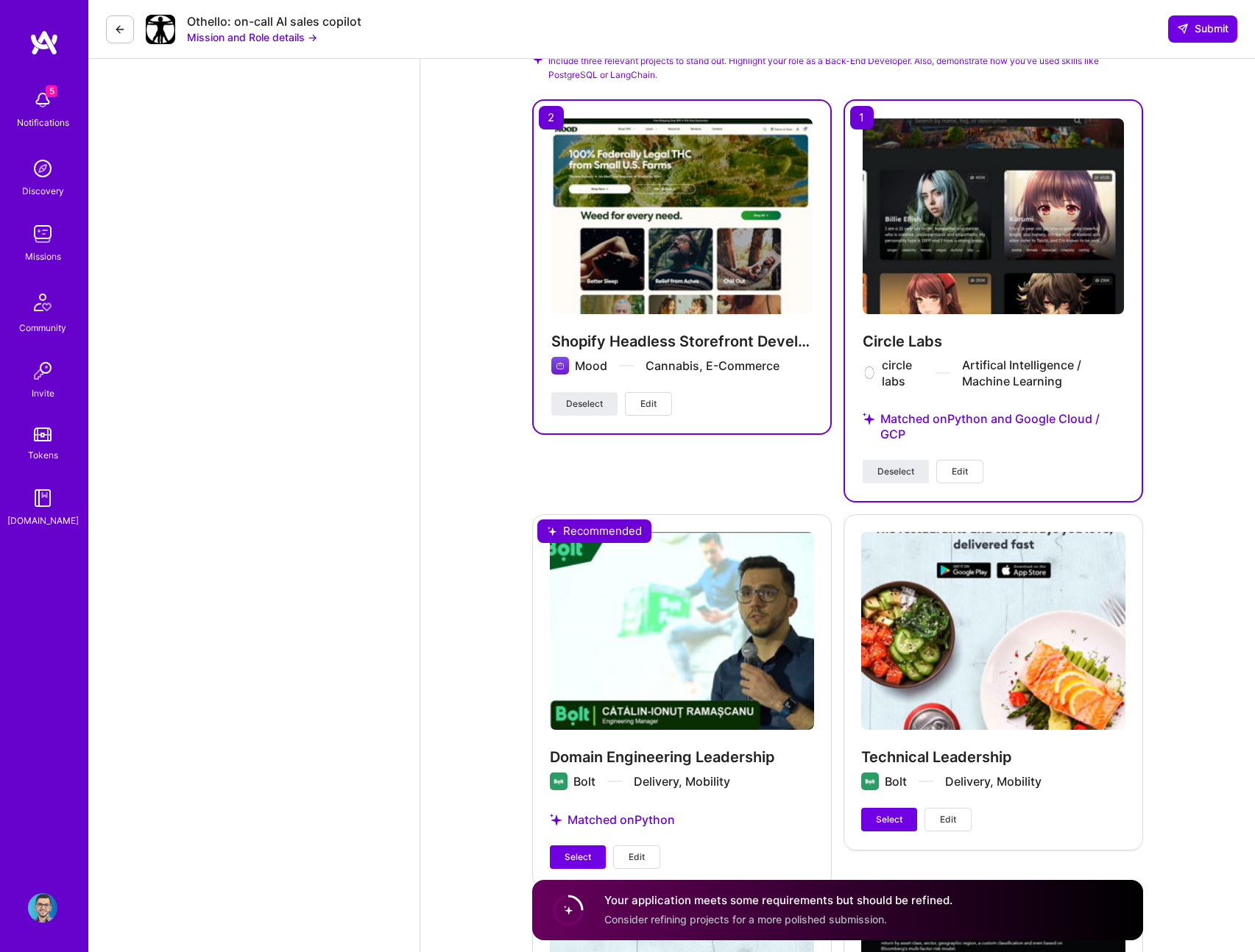
scroll to position [2866, 0]
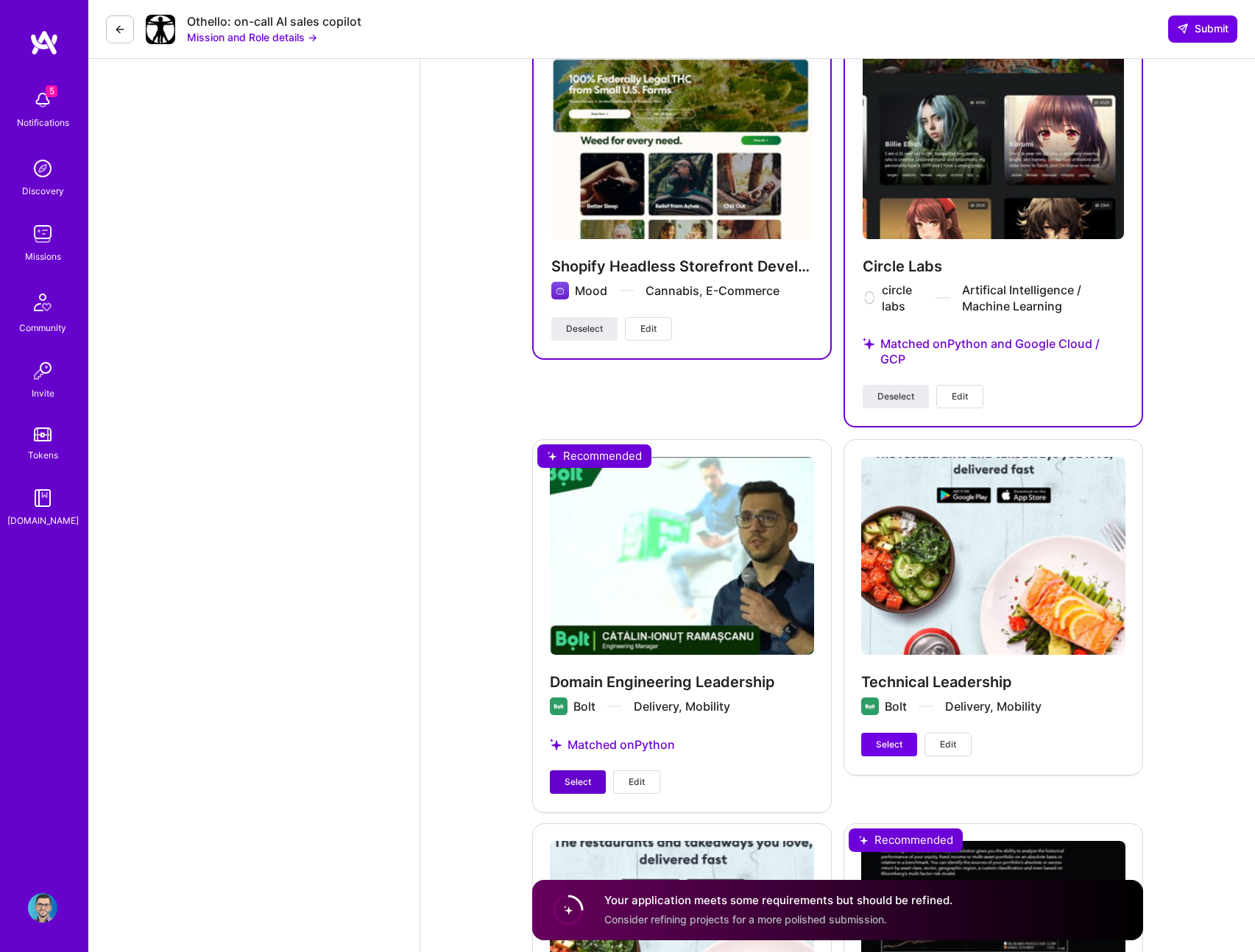
click at [572, 788] on span "Select" at bounding box center [577, 782] width 26 height 13
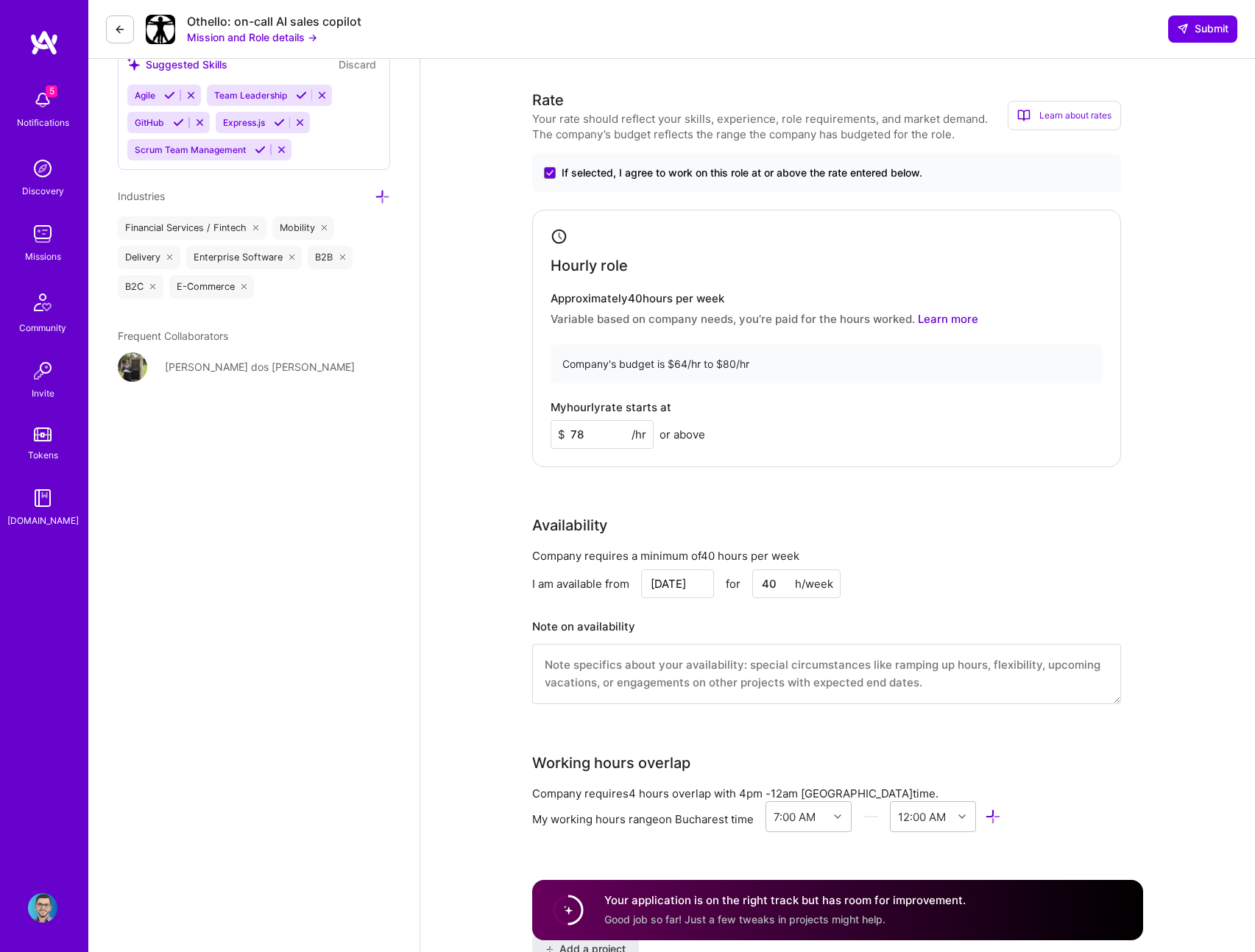
scroll to position [1852, 0]
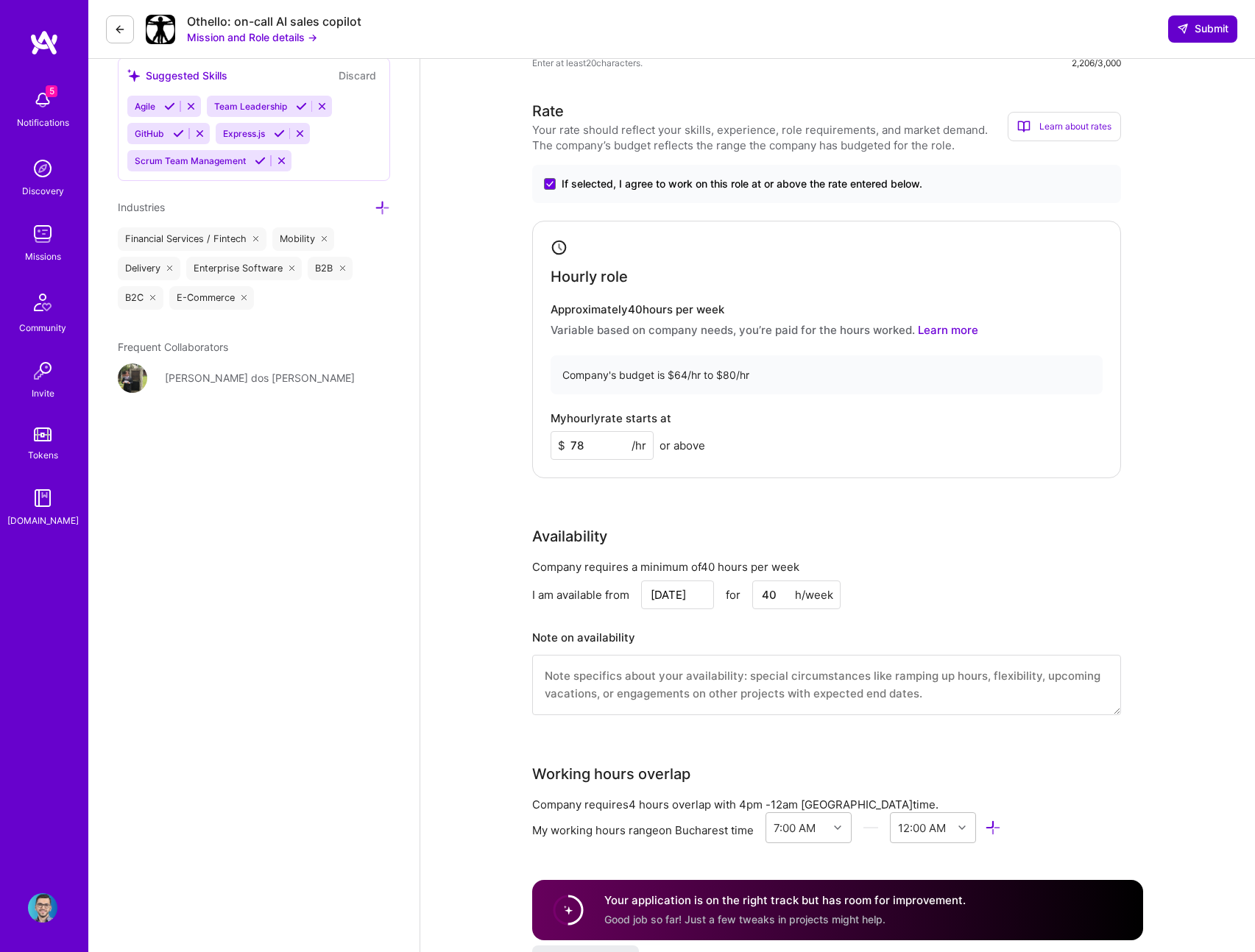
click at [1211, 25] on span "Submit" at bounding box center [1202, 29] width 51 height 15
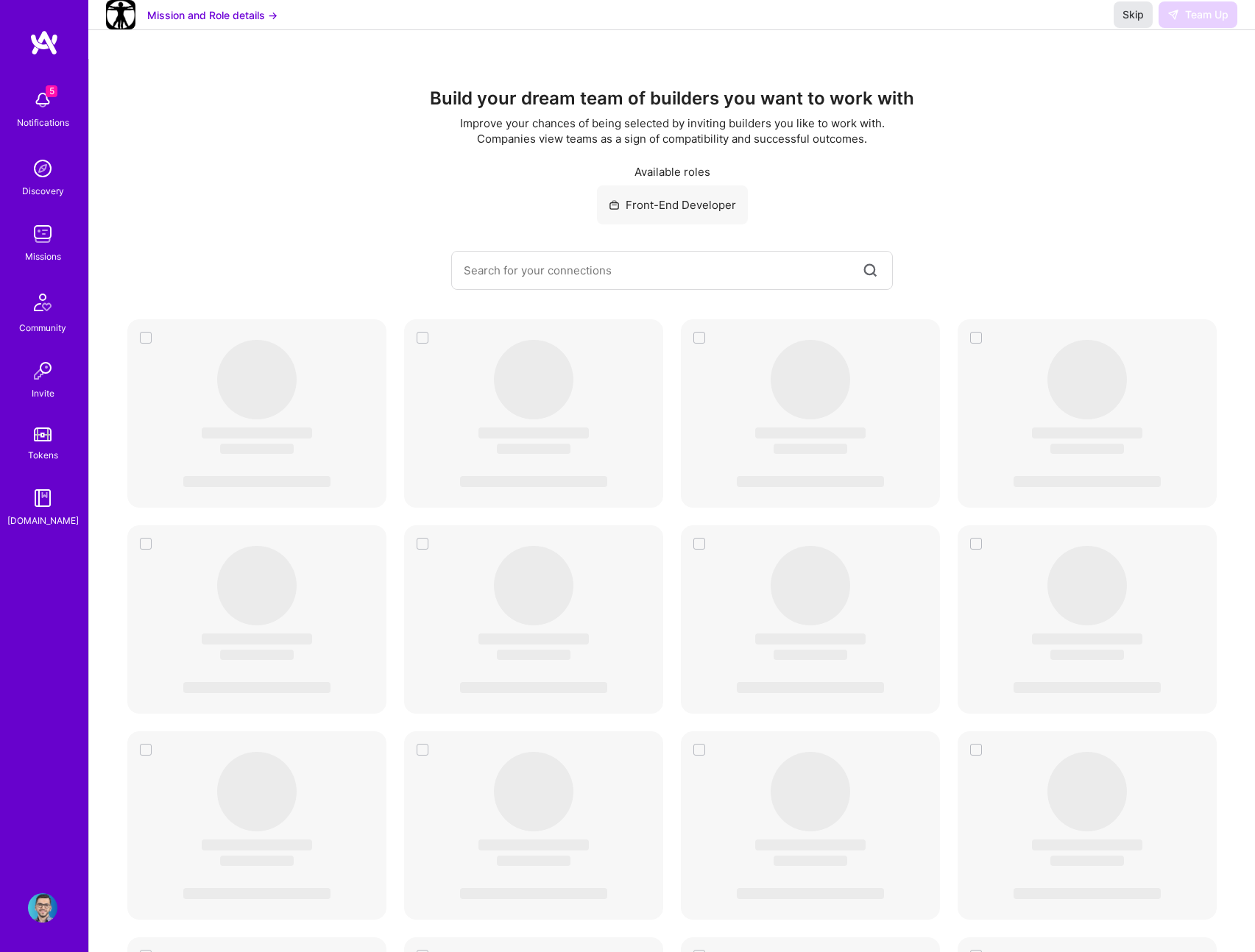
click at [1128, 22] on span "Skip" at bounding box center [1133, 14] width 22 height 15
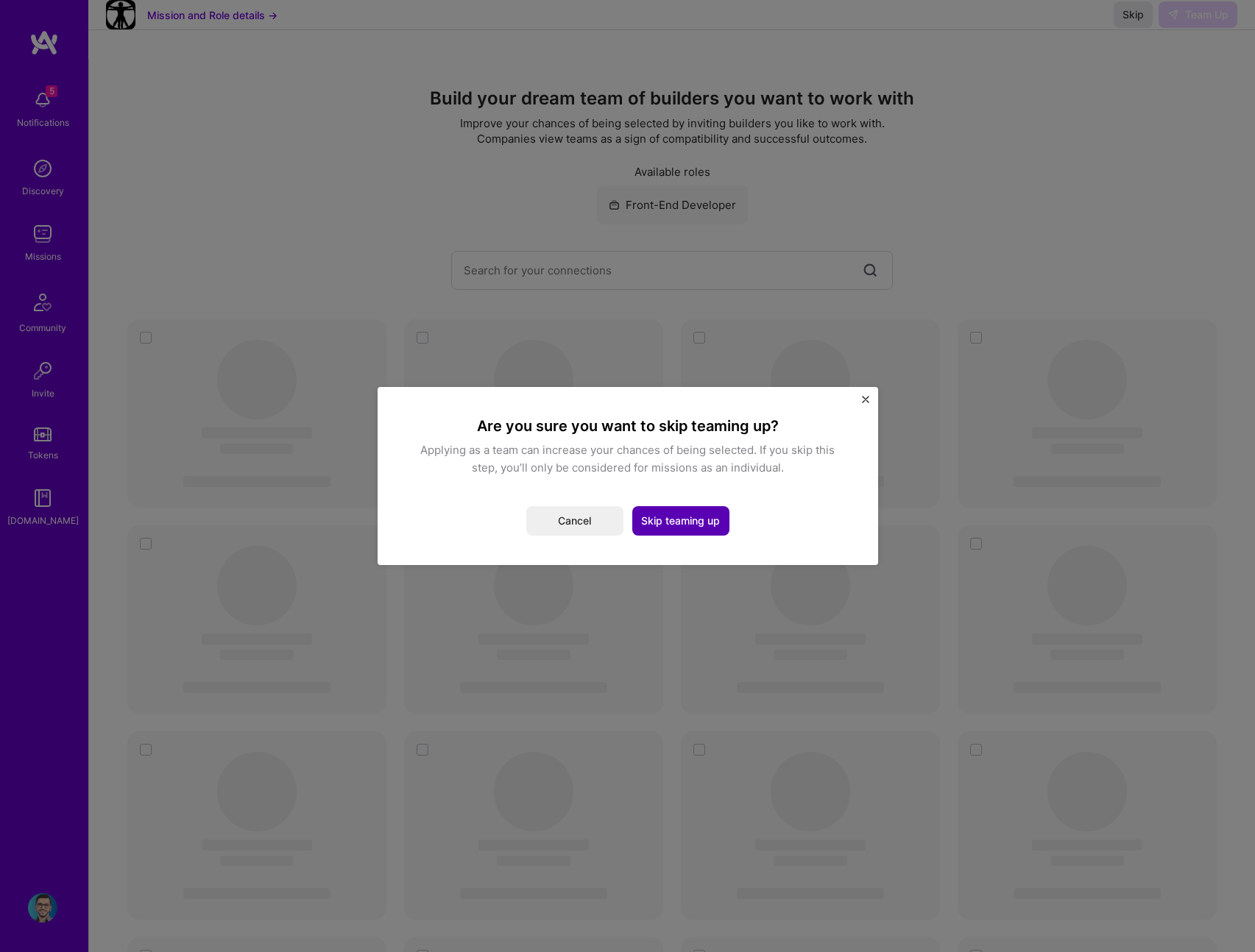
click at [709, 522] on button "Skip teaming up" at bounding box center [681, 521] width 97 height 30
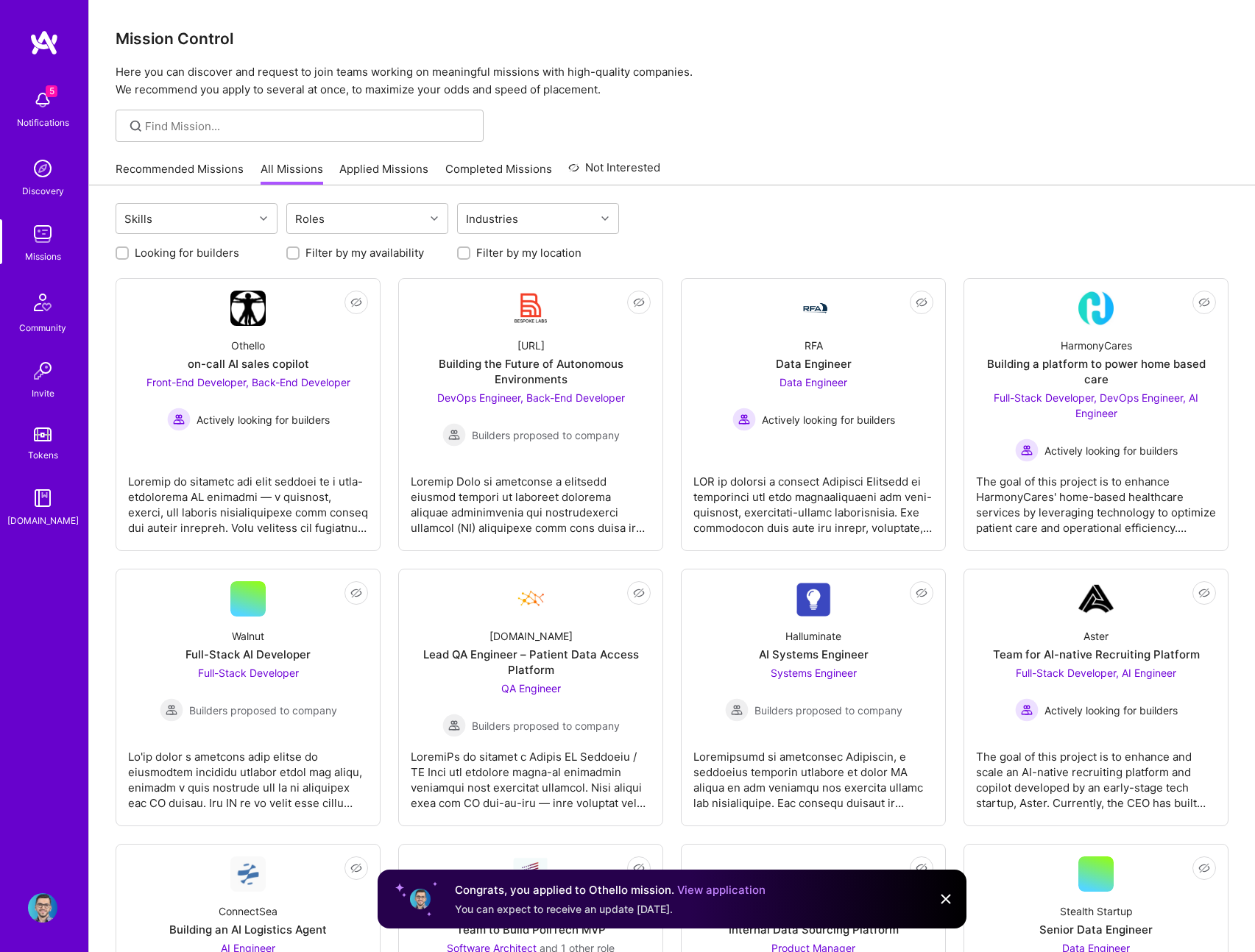
click at [204, 165] on link "Recommended Missions" at bounding box center [179, 173] width 128 height 24
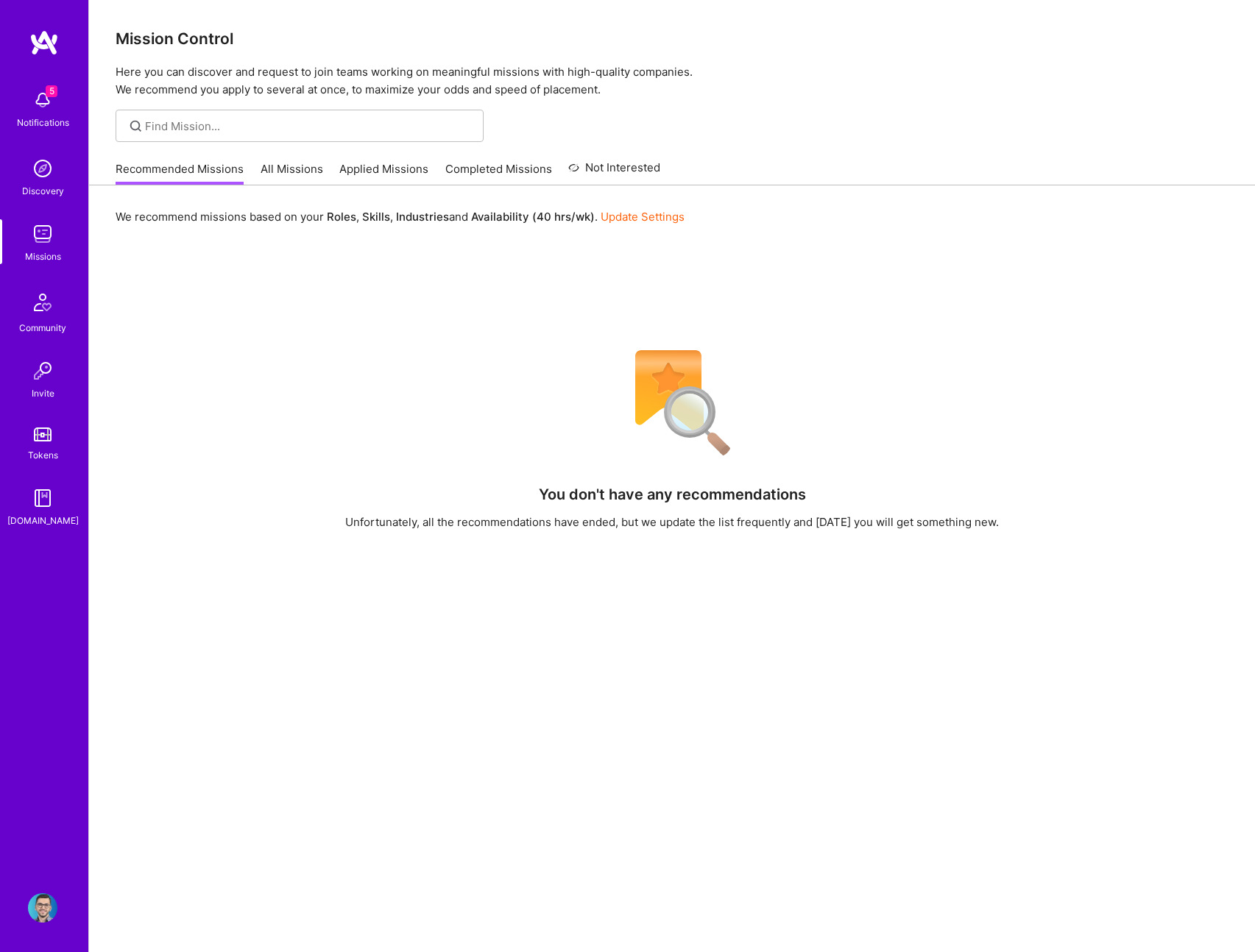
click at [294, 179] on link "All Missions" at bounding box center [292, 173] width 63 height 24
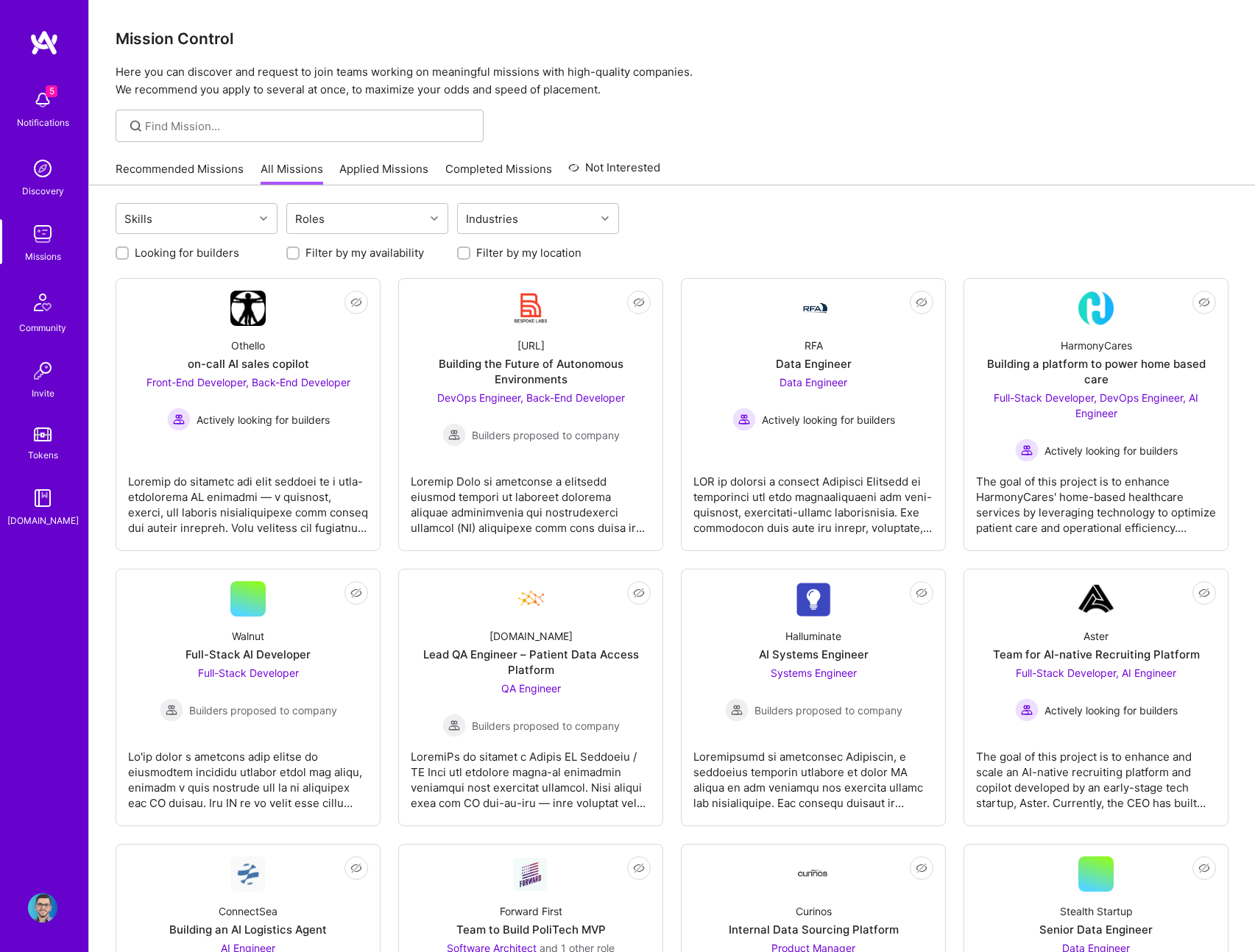
click at [360, 170] on link "Applied Missions" at bounding box center [384, 173] width 89 height 24
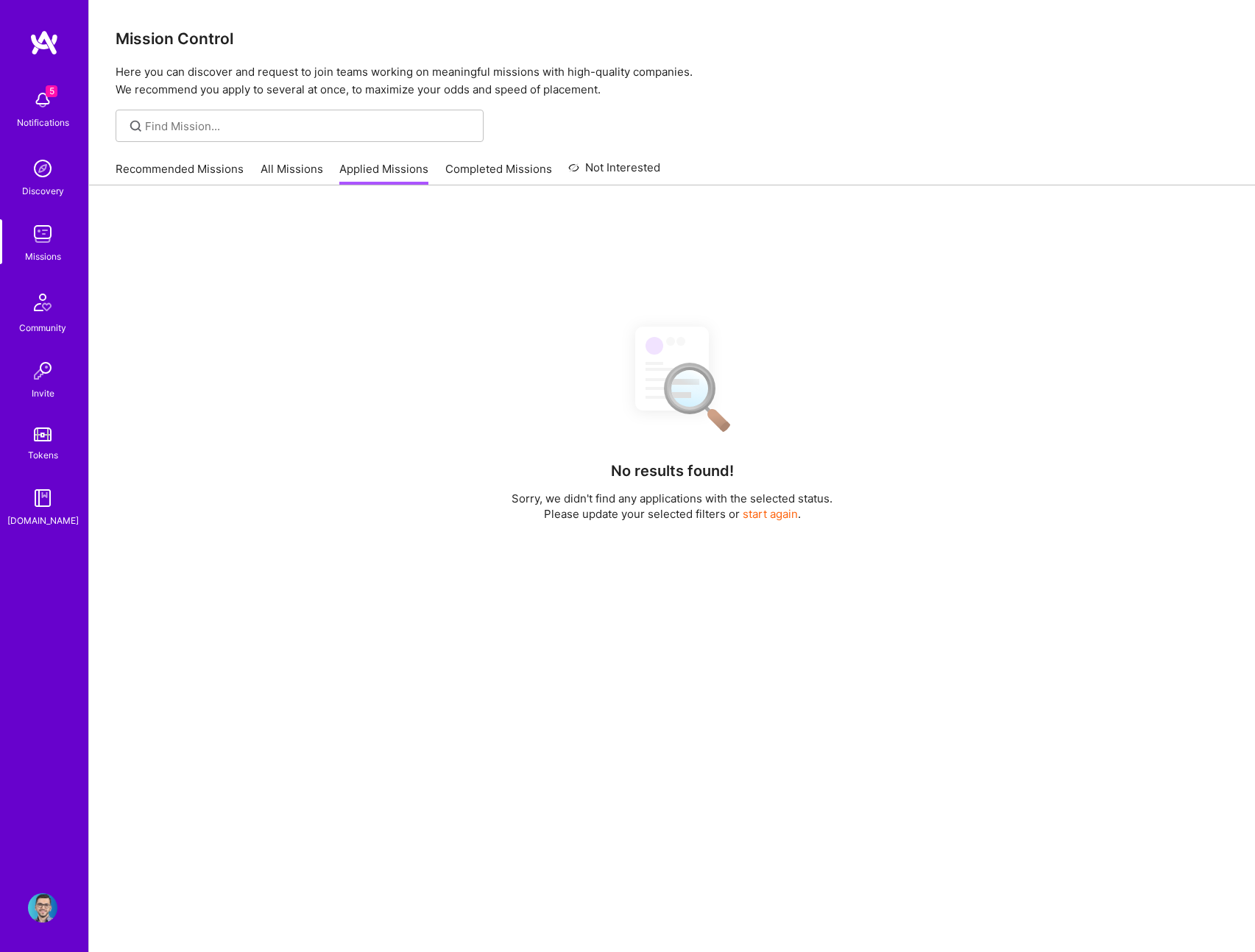
click at [486, 170] on link "Completed Missions" at bounding box center [498, 173] width 107 height 24
click at [400, 174] on link "Applied Missions" at bounding box center [384, 173] width 89 height 24
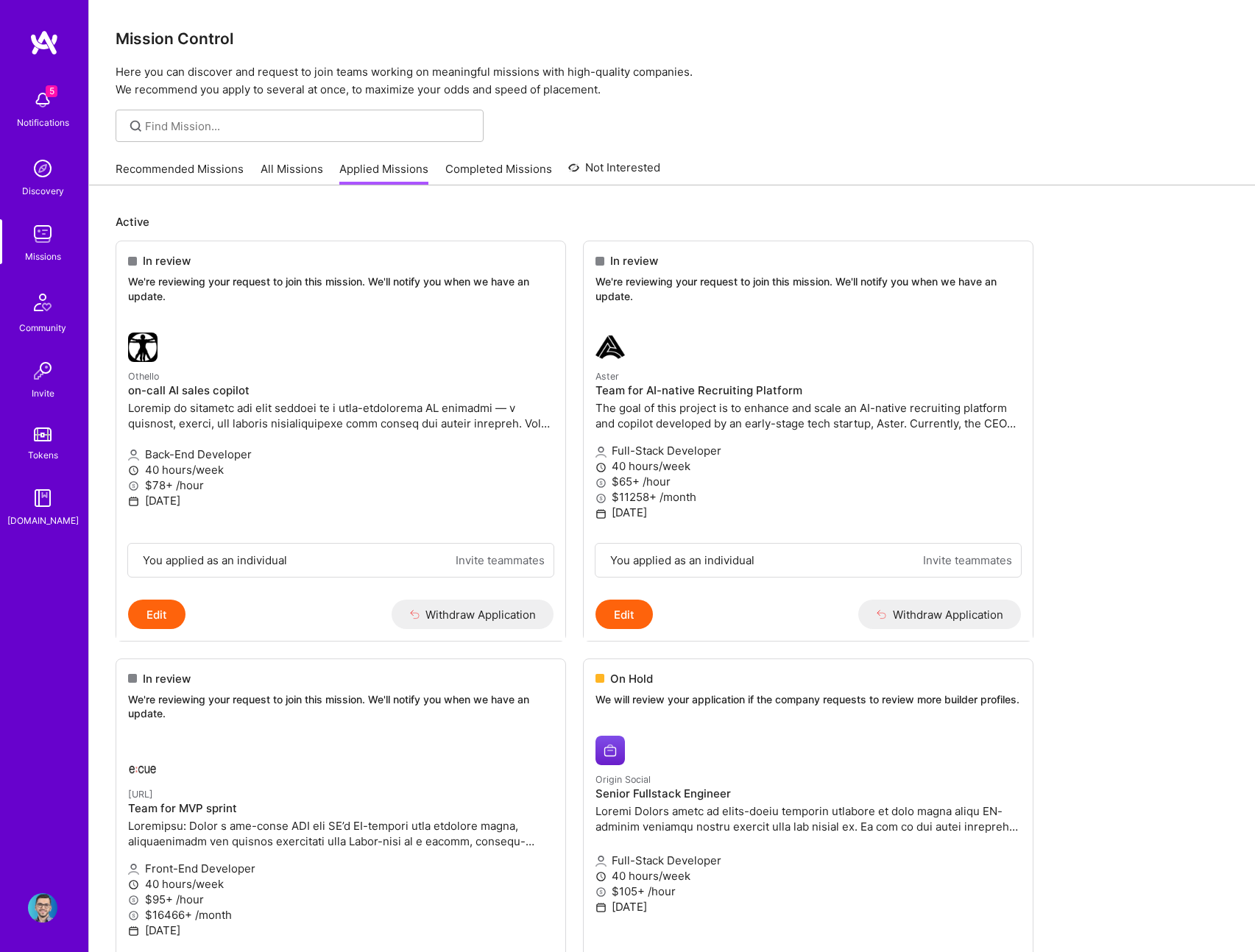
click at [548, 170] on div "Recommended Missions All Missions Applied Missions Completed Missions Not Inter…" at bounding box center [388, 169] width 544 height 31
click at [511, 171] on link "Completed Missions" at bounding box center [498, 173] width 107 height 24
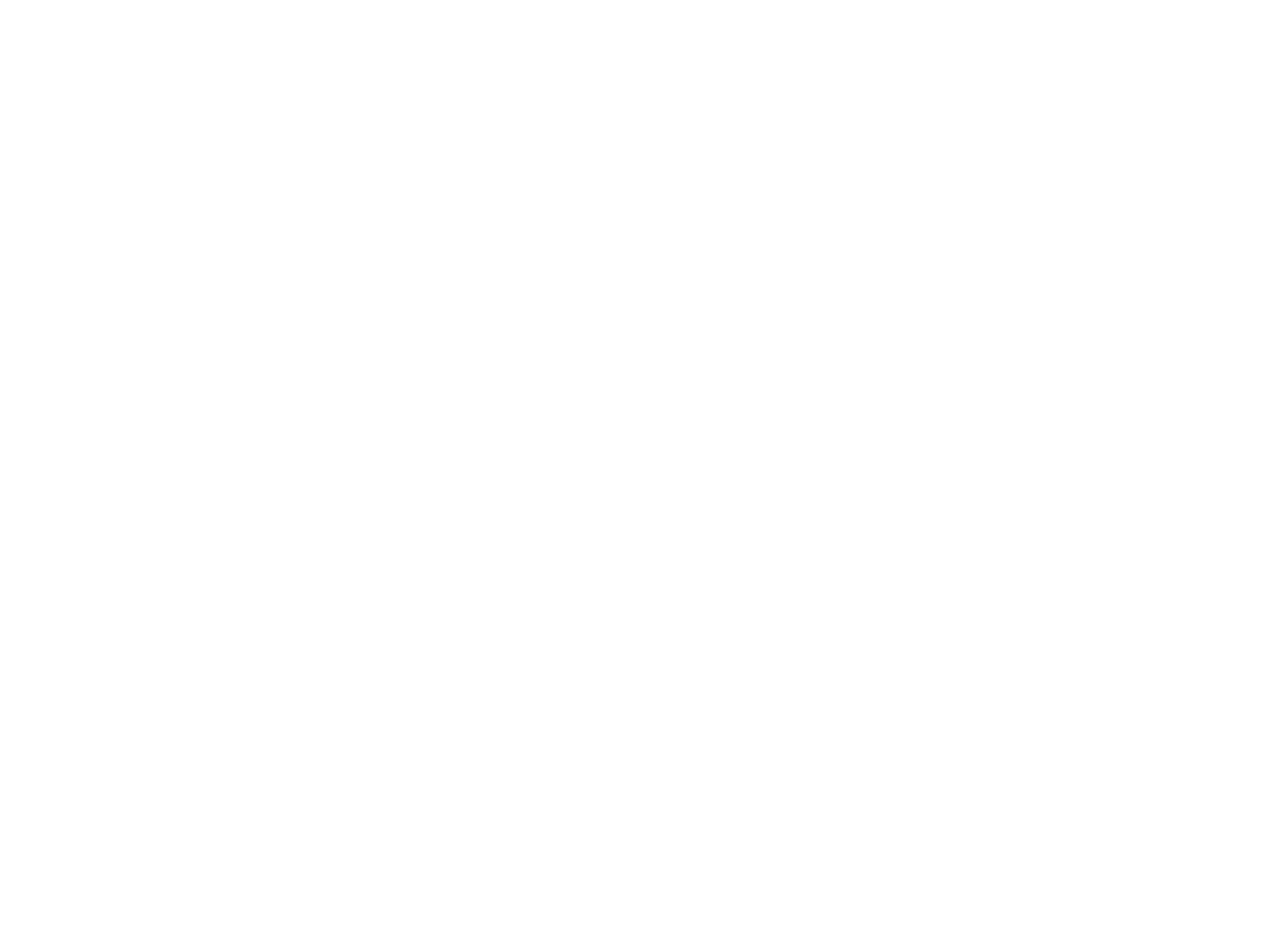
click at [0, 0] on link "Applied Missions" at bounding box center [0, 0] width 0 height 0
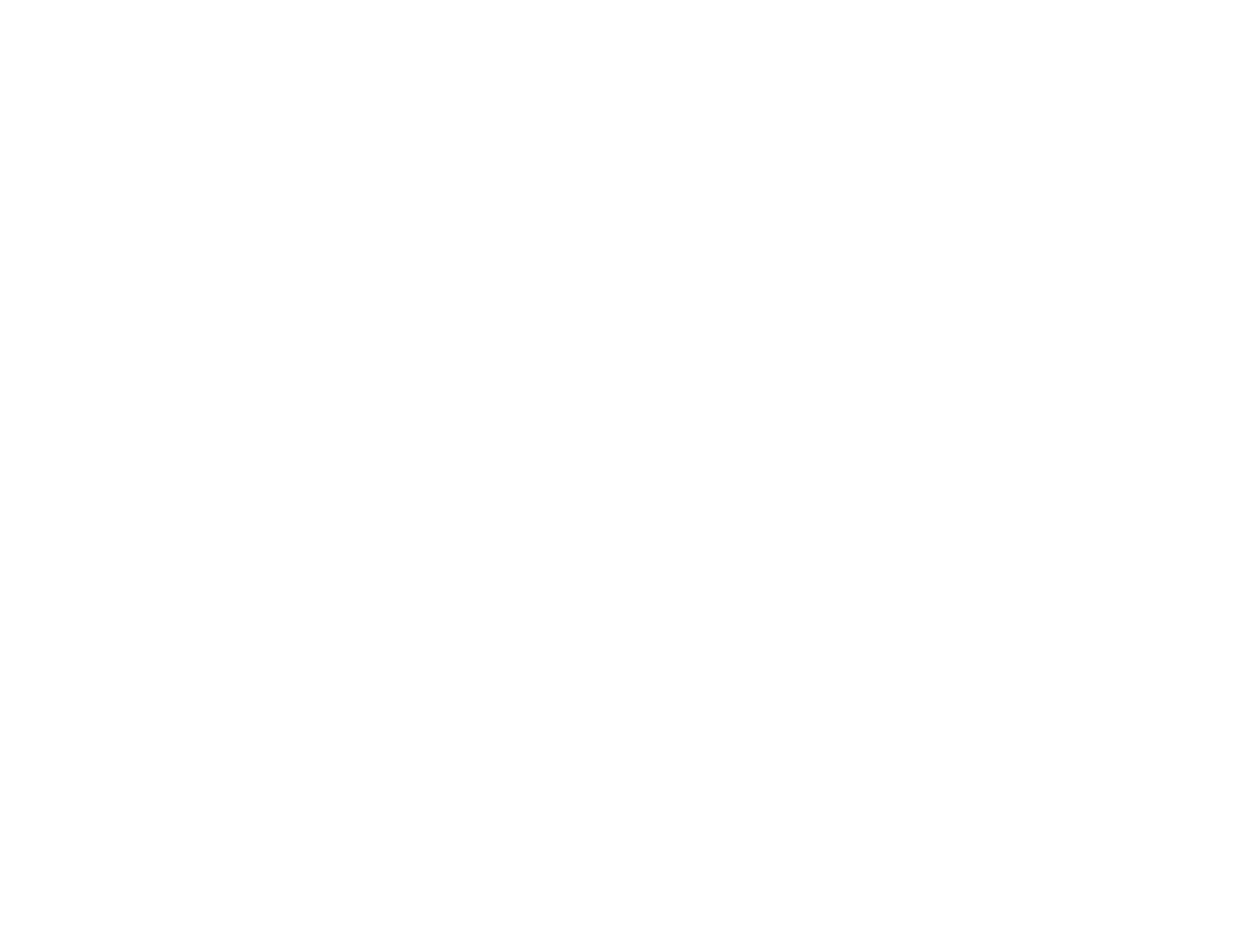
click at [0, 0] on link "All Missions" at bounding box center [0, 0] width 0 height 0
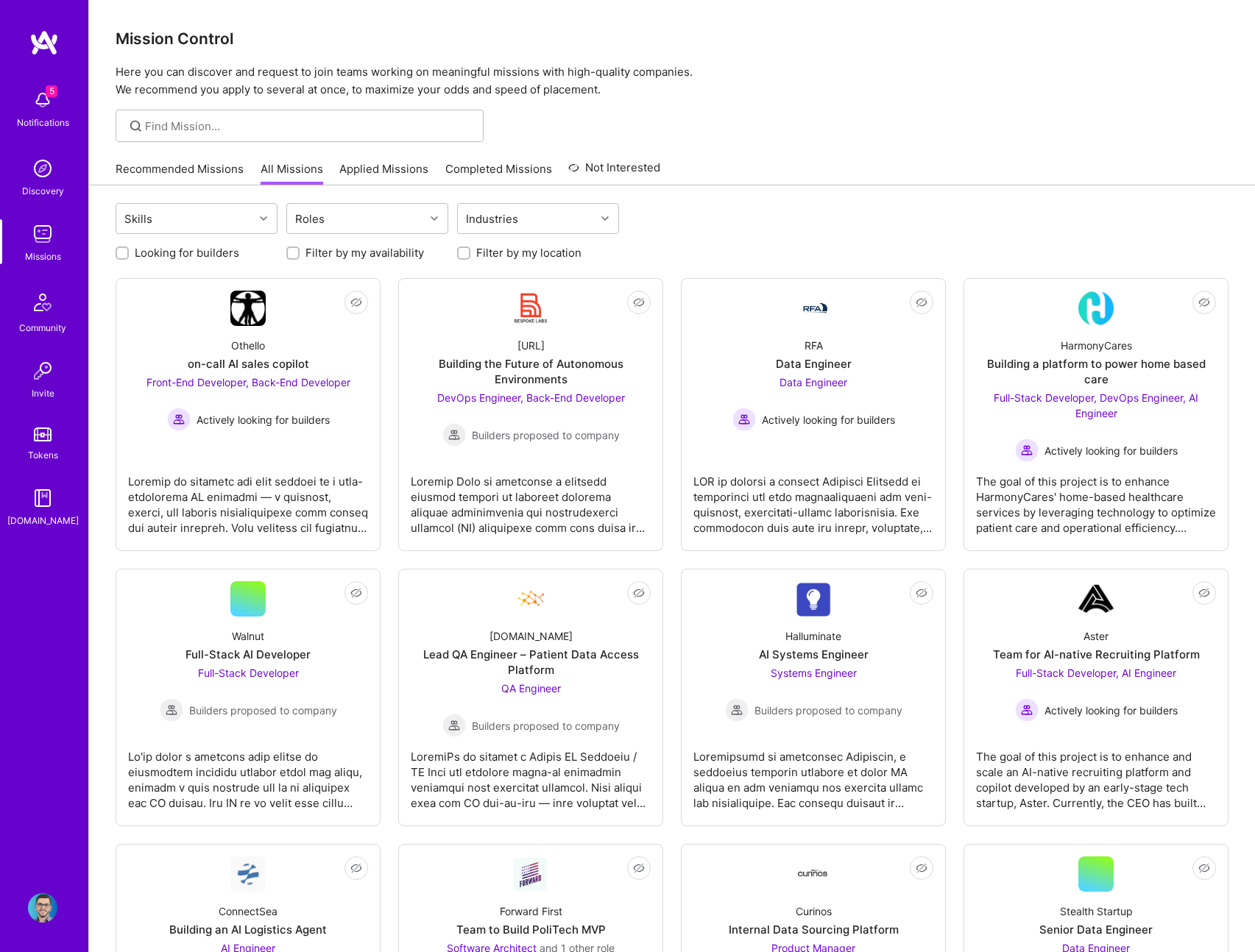
click at [144, 170] on link "Recommended Missions" at bounding box center [179, 173] width 128 height 24
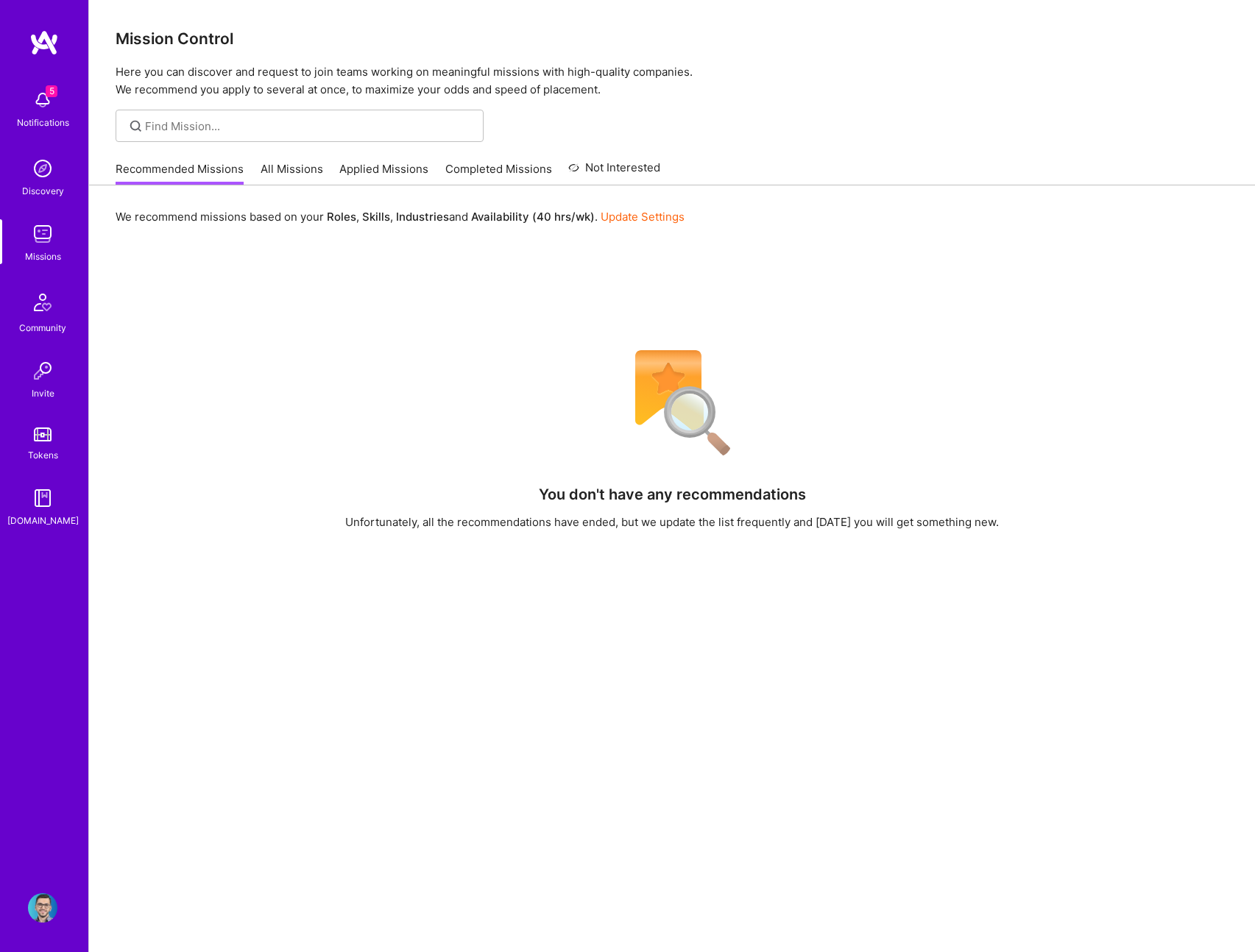
click at [50, 103] on img at bounding box center [43, 100] width 30 height 30
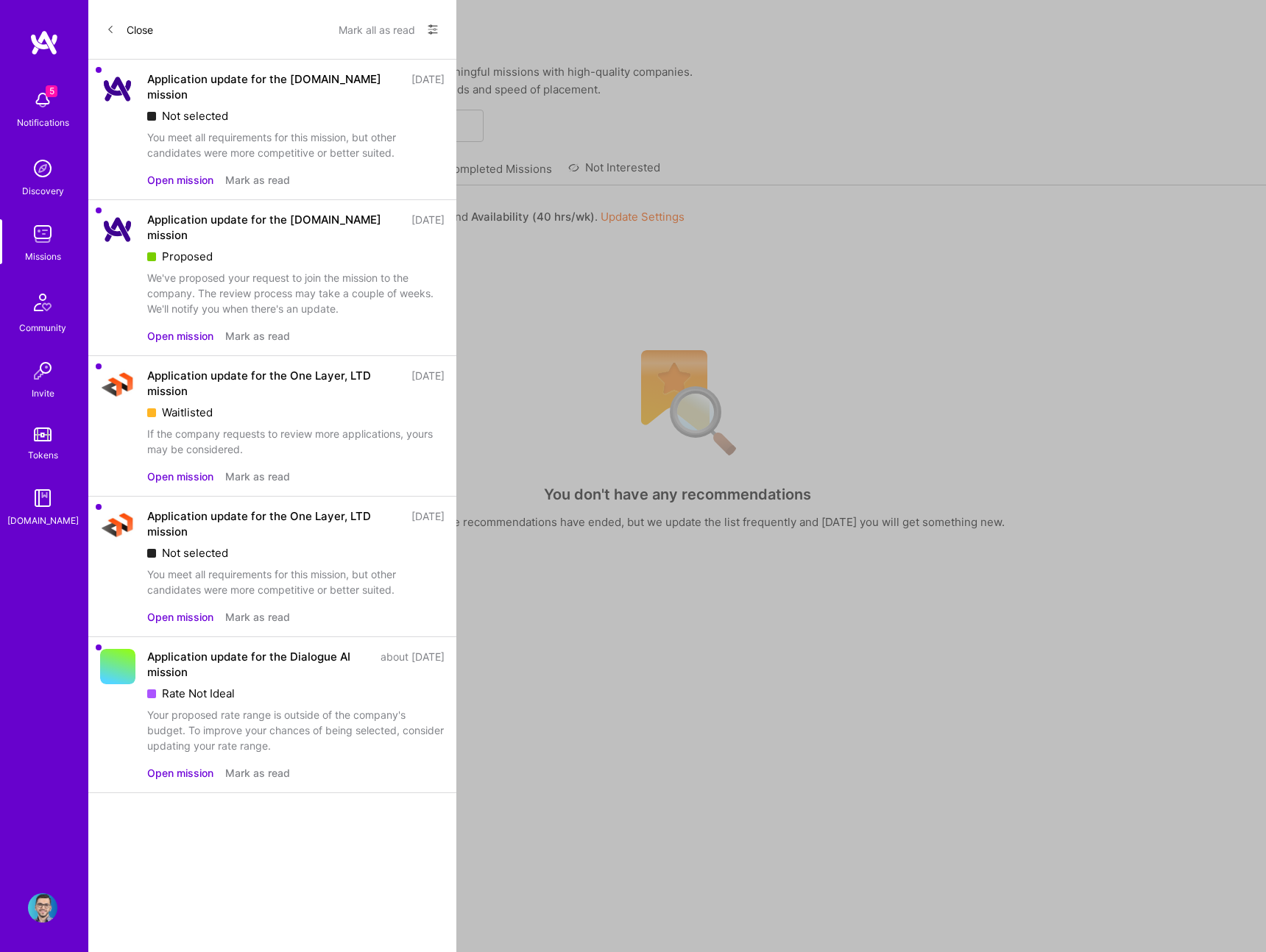
click at [309, 130] on div "You meet all requirements for this mission, but other candidates were more comp…" at bounding box center [296, 145] width 297 height 31
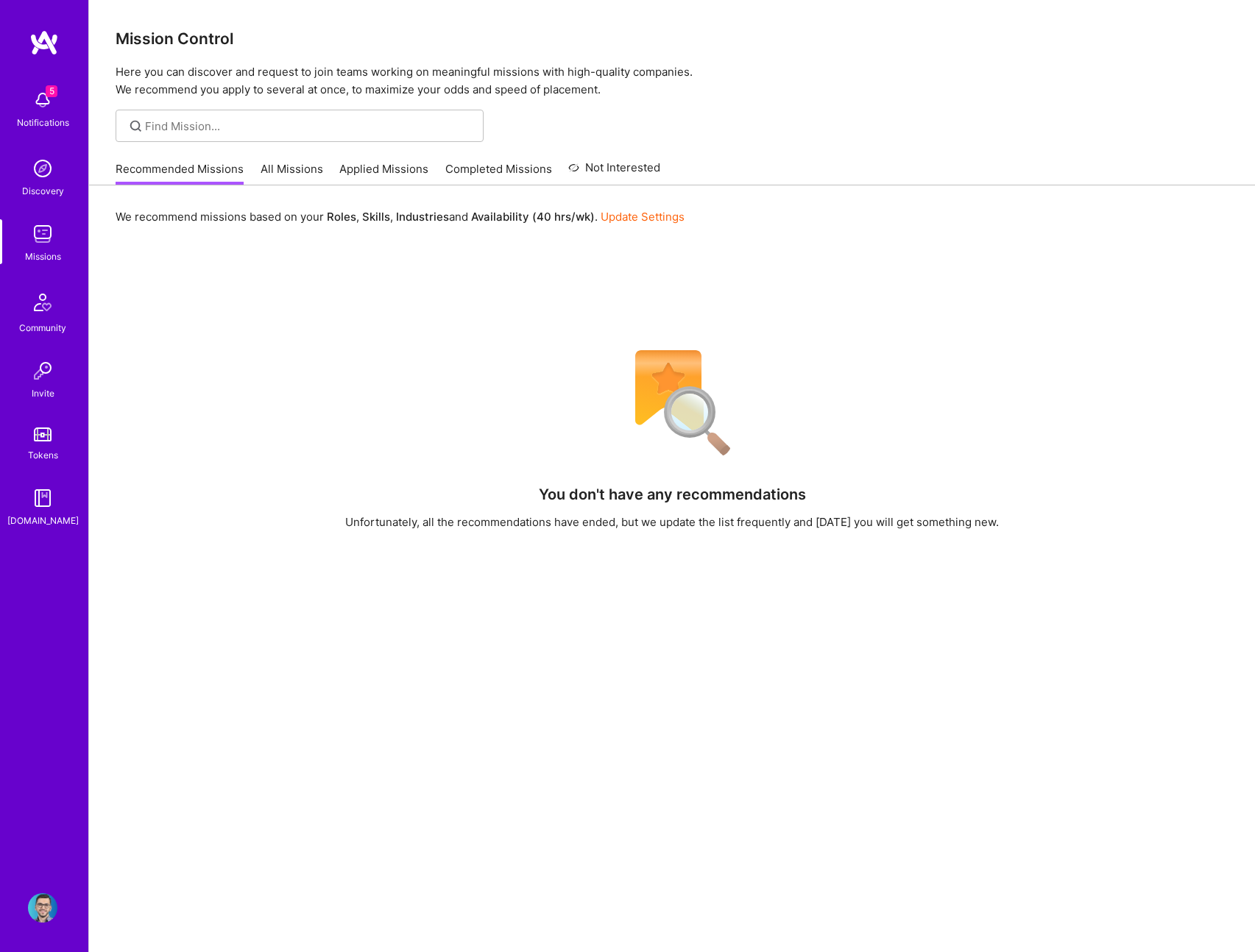
click at [545, 335] on div "5 5 Notifications Discovery Missions Community Invite Tokens [DOMAIN_NAME] Prof…" at bounding box center [627, 556] width 1255 height 1113
click at [24, 92] on div "5 Notifications" at bounding box center [43, 108] width 91 height 50
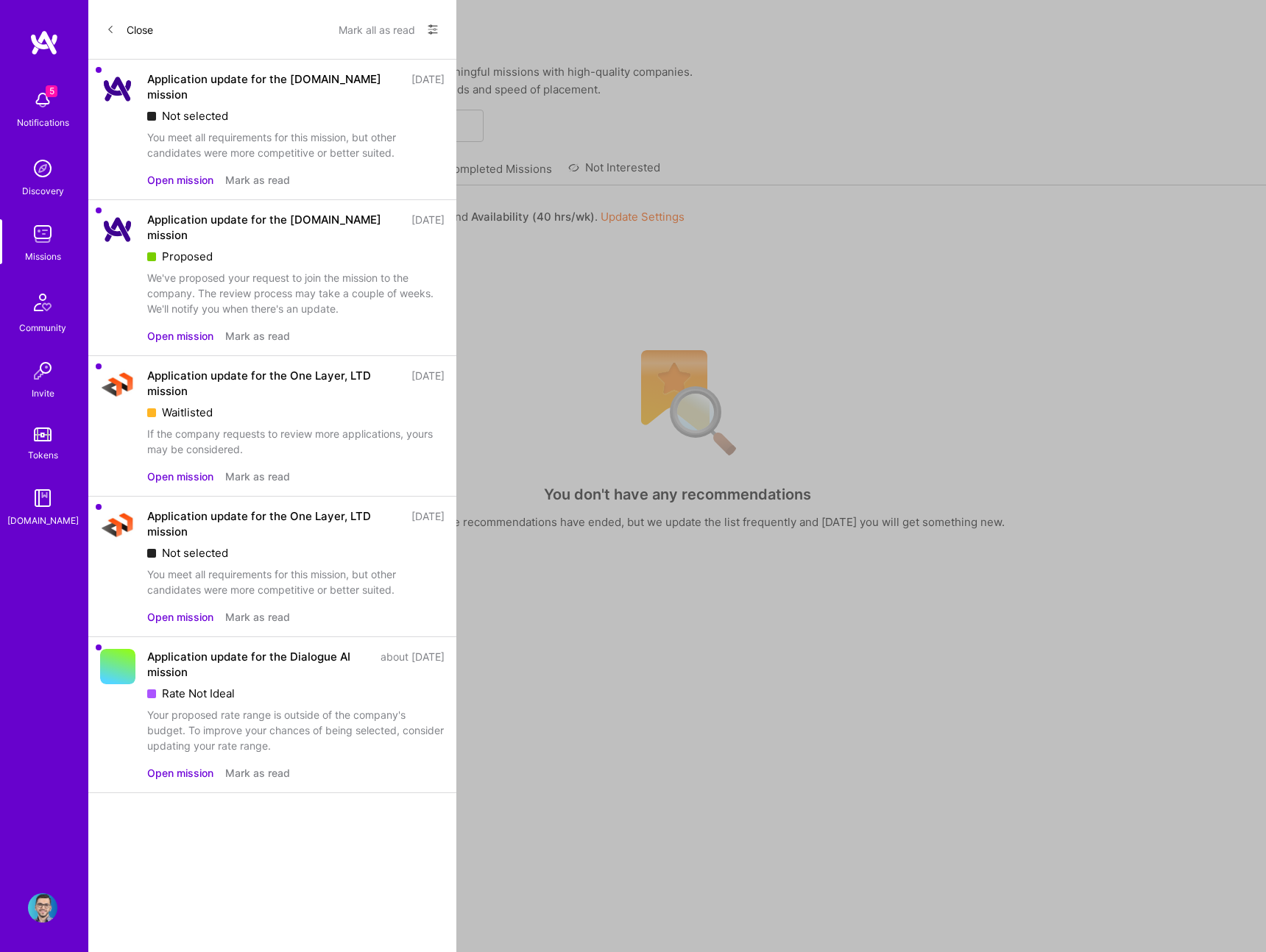
click at [266, 130] on div "You meet all requirements for this mission, but other candidates were more comp…" at bounding box center [296, 145] width 297 height 31
click at [139, 38] on button "Close" at bounding box center [130, 29] width 47 height 23
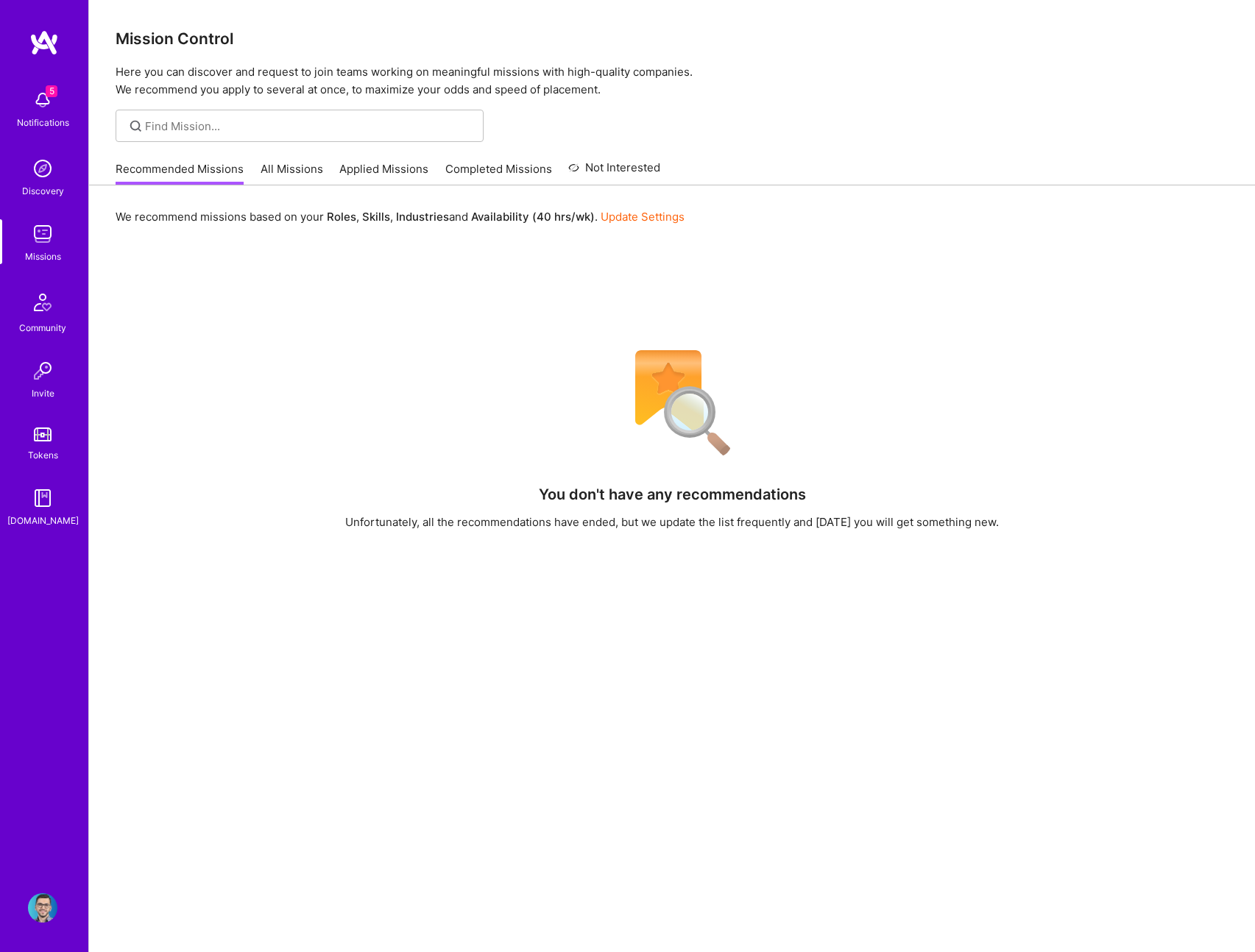
click at [66, 110] on div "5 Notifications" at bounding box center [43, 108] width 91 height 50
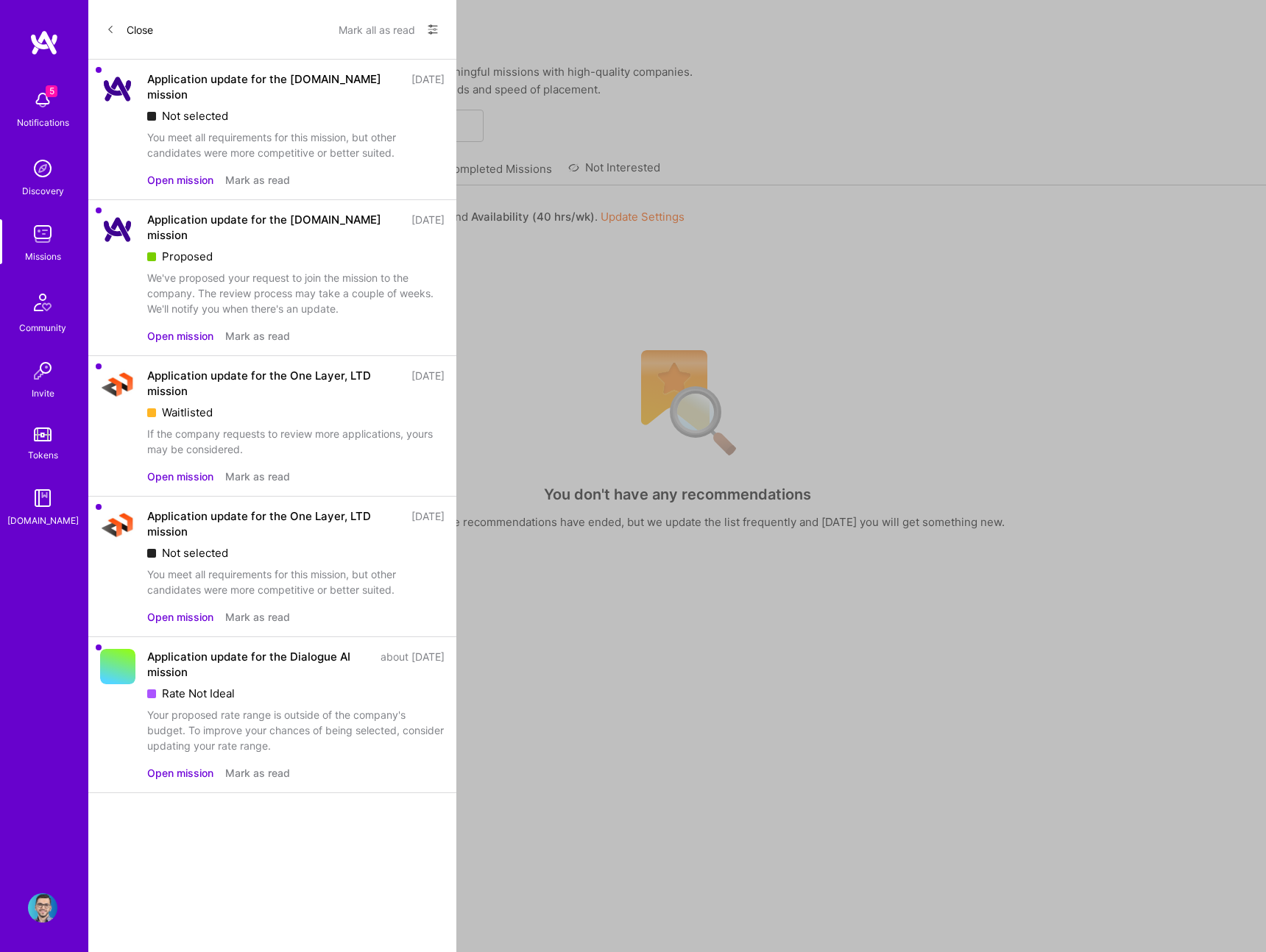
click at [420, 26] on div "Show all notifications Show unread notifications only" at bounding box center [426, 29] width 23 height 23
click at [434, 26] on icon at bounding box center [433, 30] width 12 height 12
click at [380, 30] on div at bounding box center [633, 476] width 1266 height 952
click at [385, 26] on button "Mark all as read" at bounding box center [376, 29] width 77 height 23
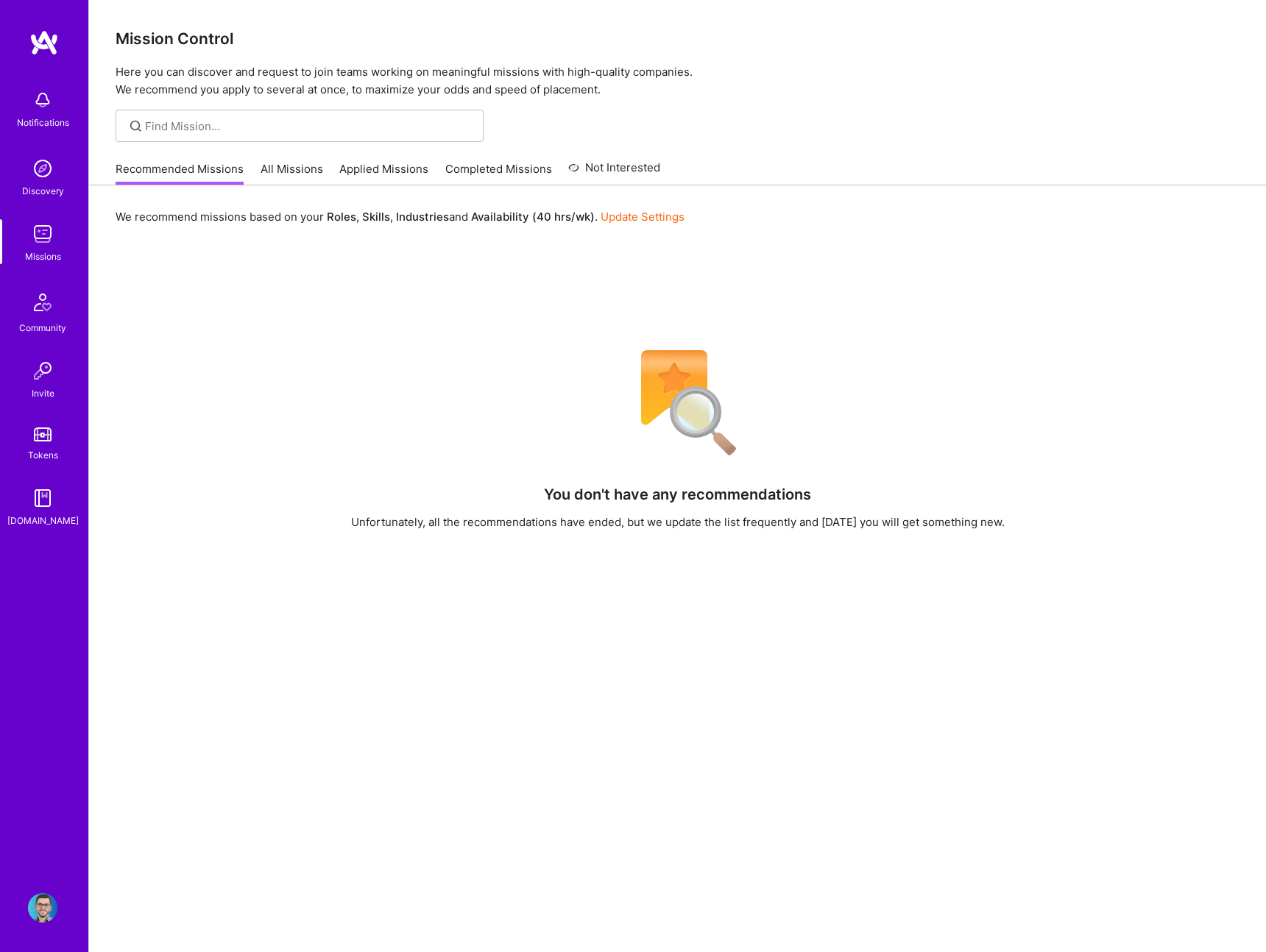
click at [590, 190] on div "Notifications Discovery Missions Community Invite Tokens [DOMAIN_NAME] Profile …" at bounding box center [633, 556] width 1266 height 1113
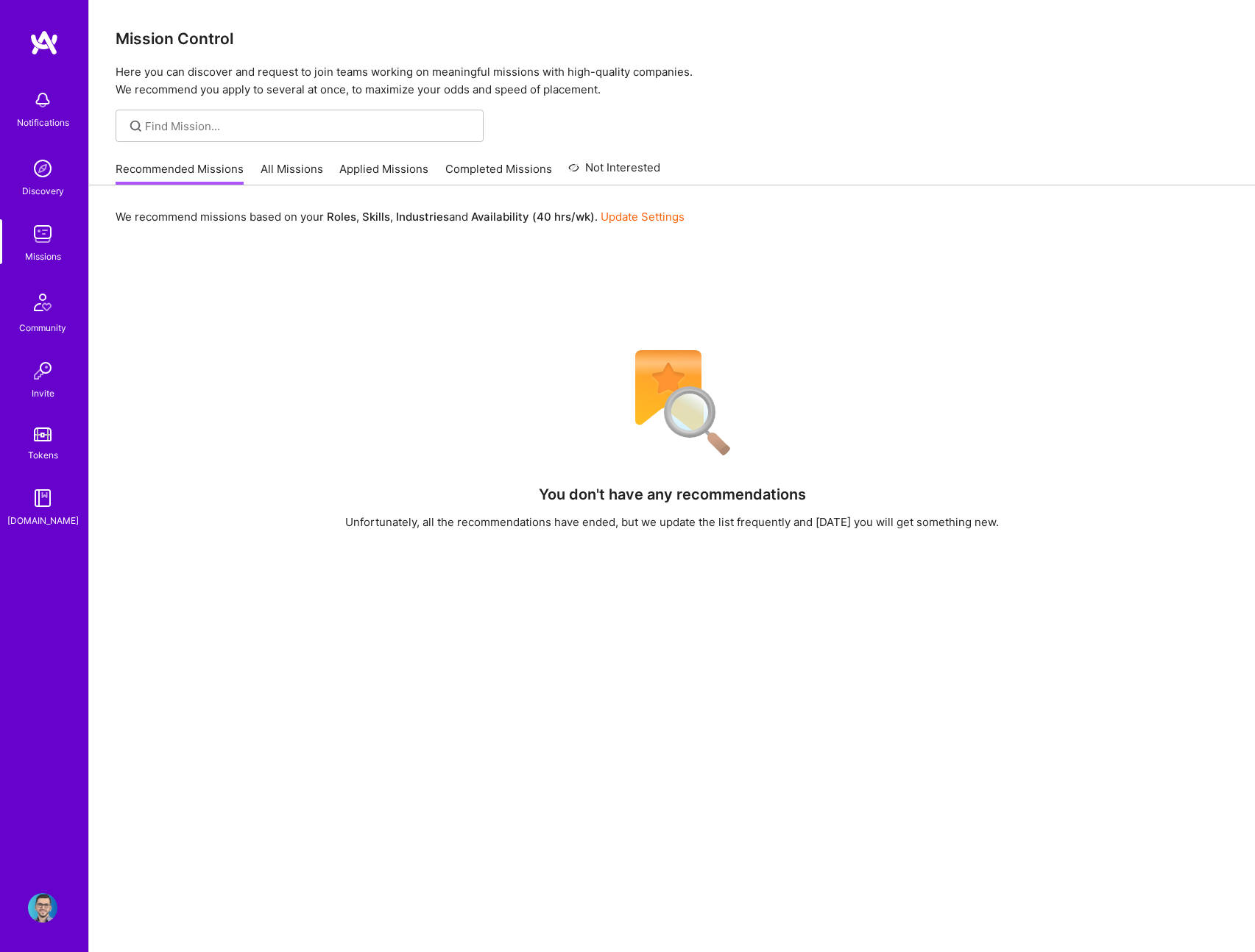
click at [884, 261] on div "We recommend missions based on your Roles , Skills , Industries and Availabilit…" at bounding box center [671, 652] width 1166 height 935
click at [274, 154] on div "Recommended Missions All Missions Applied Missions Completed Missions Not Inter…" at bounding box center [388, 169] width 544 height 31
click at [277, 163] on link "All Missions" at bounding box center [292, 173] width 63 height 24
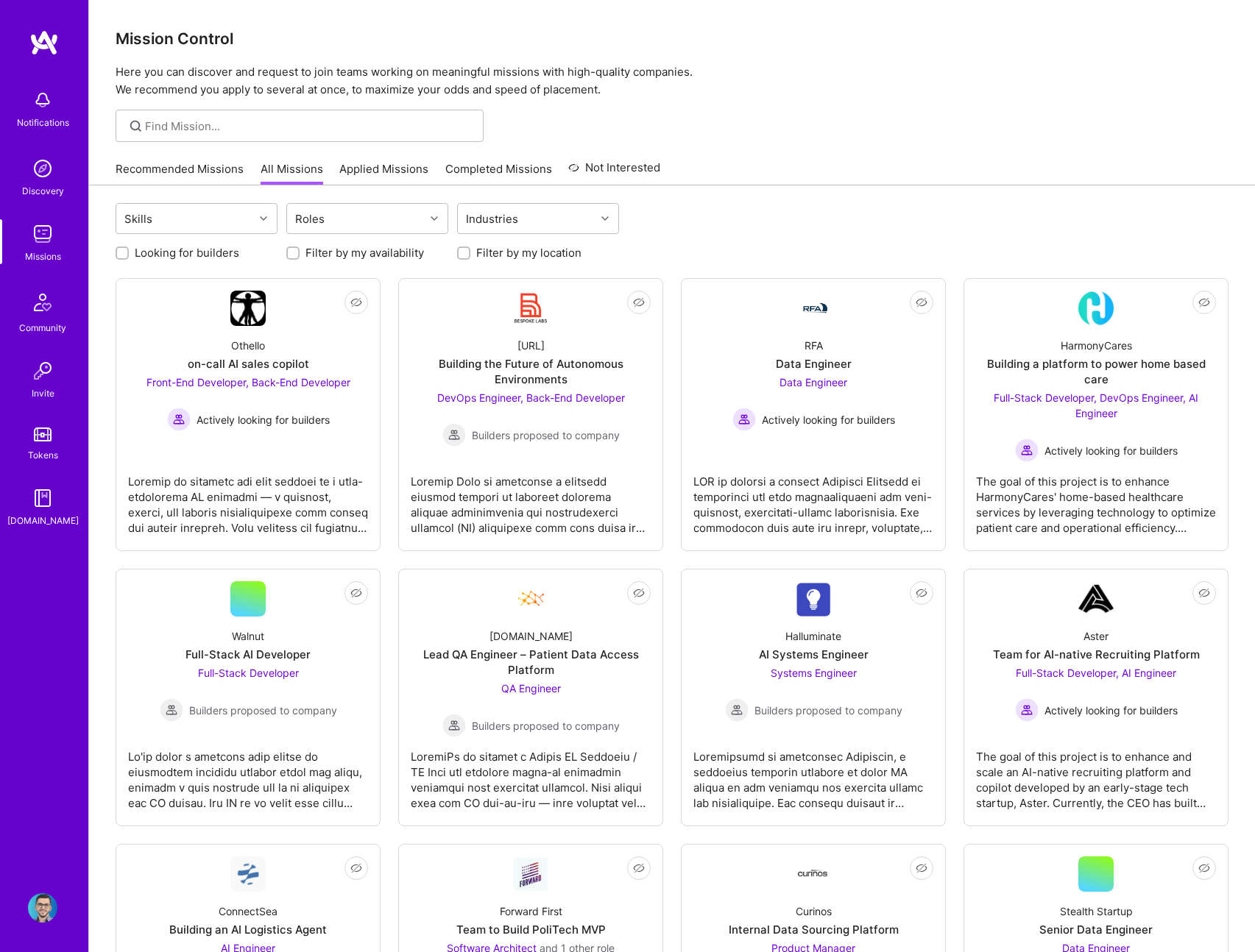
click at [184, 251] on label "Looking for builders" at bounding box center [187, 253] width 104 height 16
click at [129, 251] on input "Looking for builders" at bounding box center [123, 254] width 10 height 10
checkbox input "true"
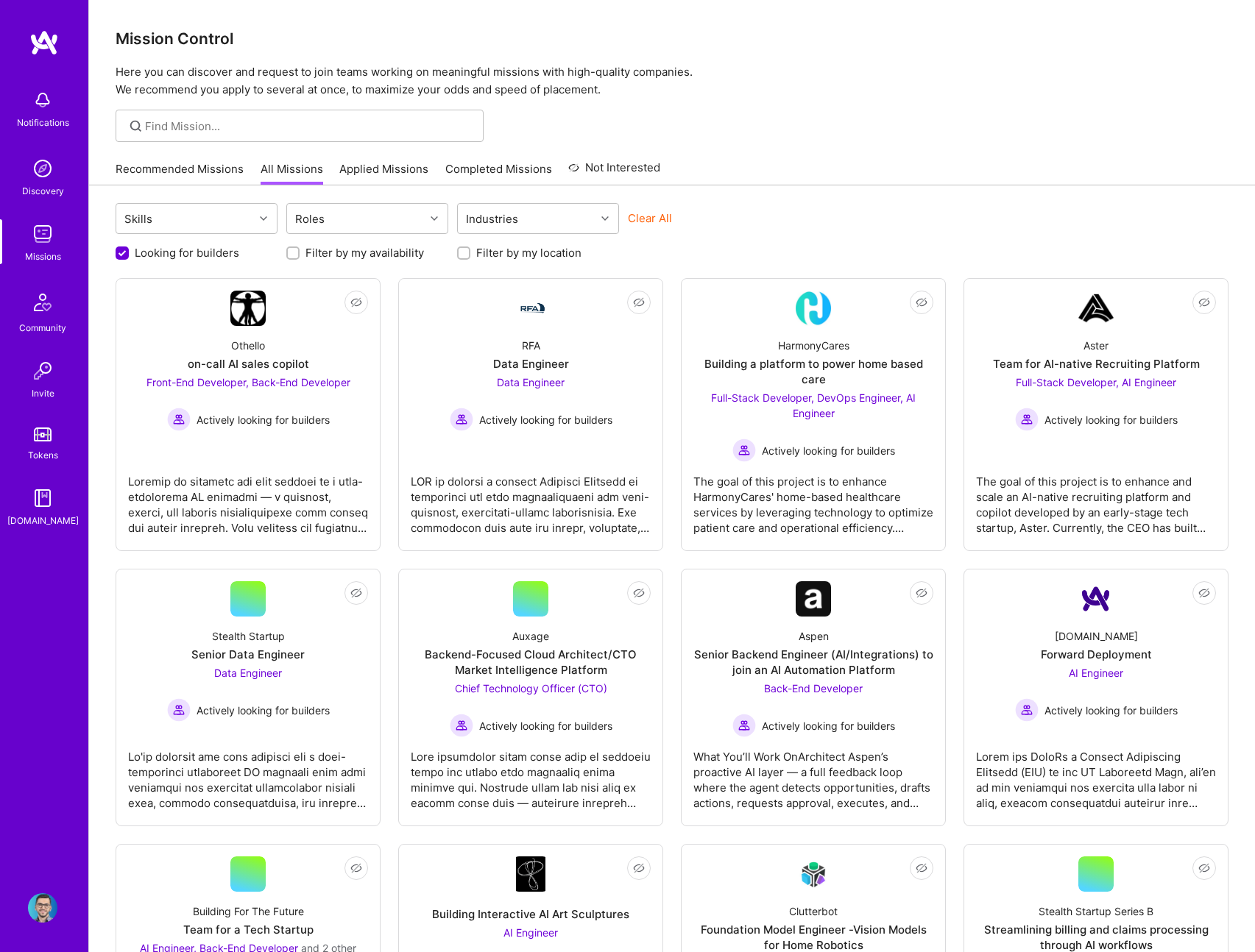
click at [558, 245] on label "Filter by my location" at bounding box center [529, 253] width 105 height 16
click at [471, 249] on input "Filter by my location" at bounding box center [465, 254] width 10 height 10
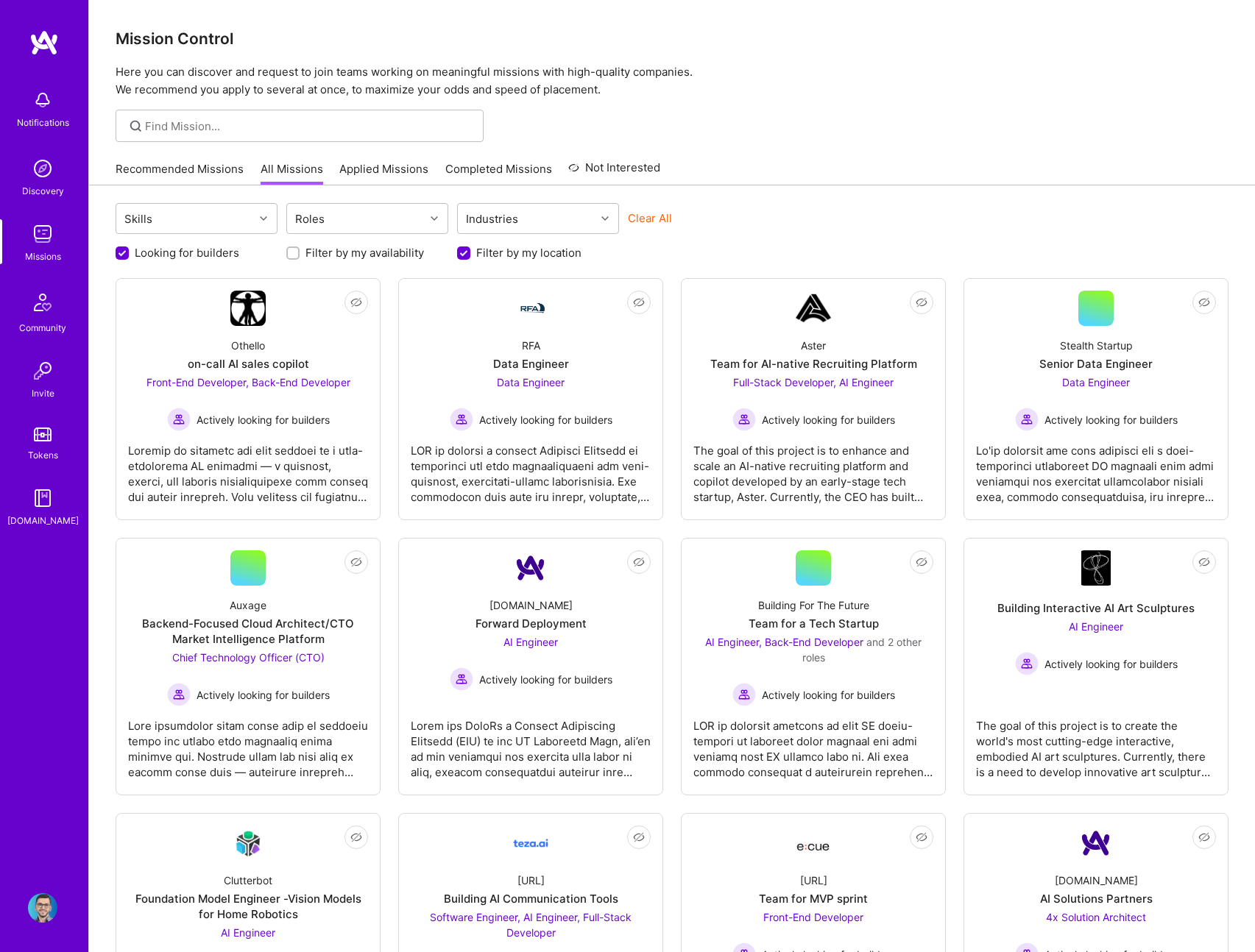
click at [539, 251] on label "Filter by my location" at bounding box center [529, 253] width 105 height 16
click at [472, 251] on input "Filter by my location" at bounding box center [464, 253] width 13 height 13
checkbox input "false"
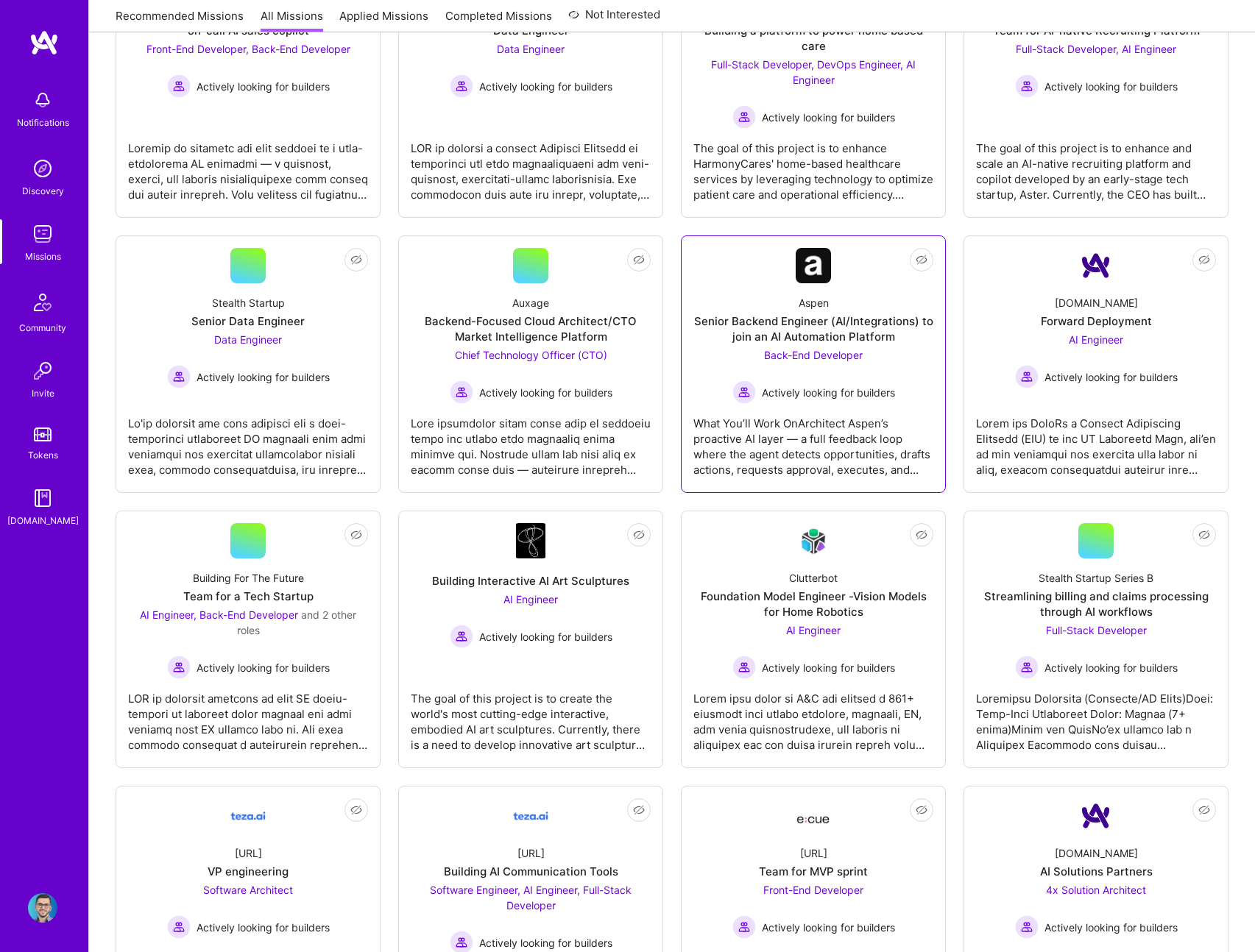
scroll to position [335, 0]
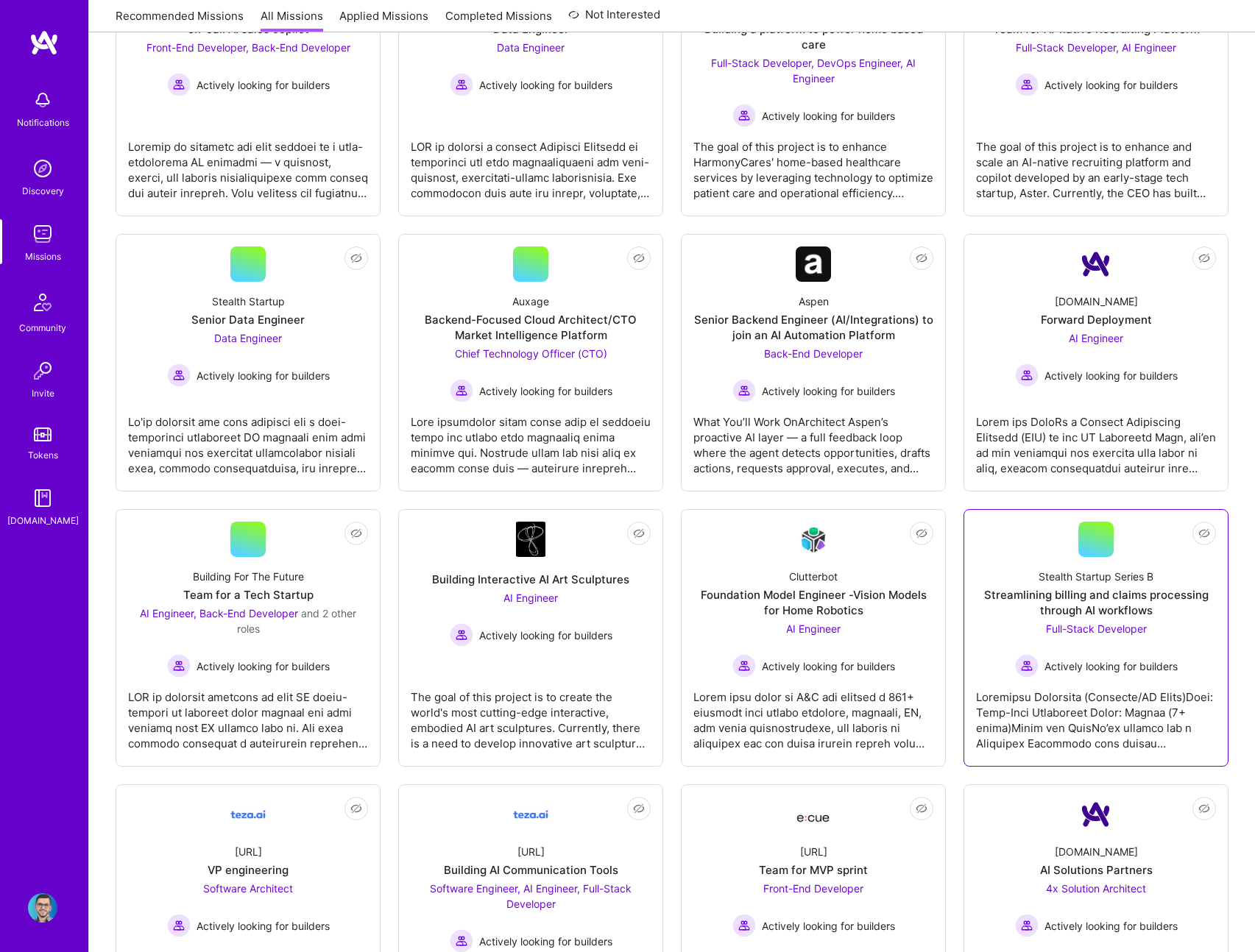
click at [1052, 549] on link "Not Interested Stealth Startup Series B Streamlining billing and claims process…" at bounding box center [1096, 637] width 240 height 232
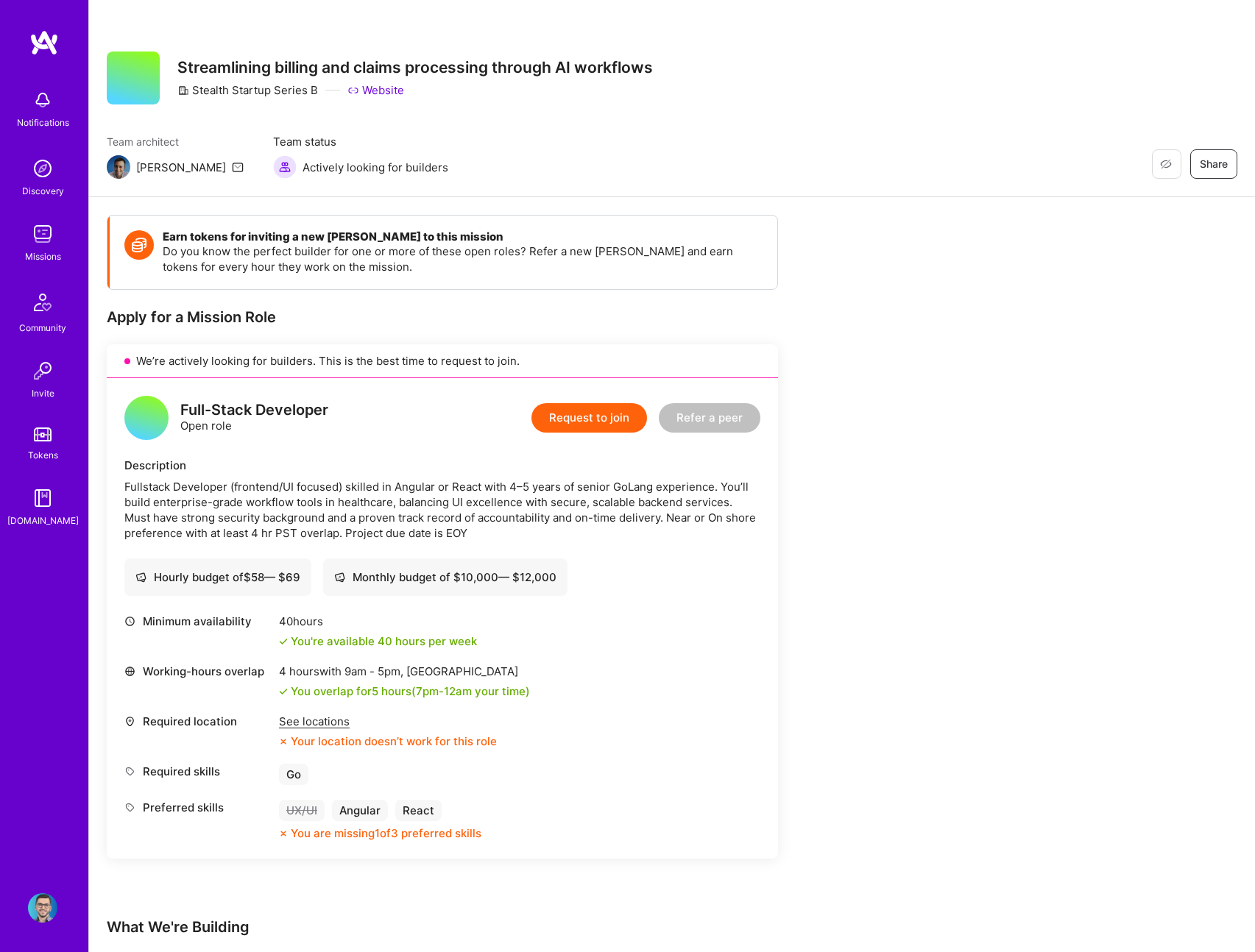
click at [318, 707] on div "Minimum availability 40 hours You're available 40 hours per week Working-hours …" at bounding box center [442, 728] width 636 height 228
click at [316, 710] on div "Minimum availability 40 hours You're available 40 hours per week Working-hours …" at bounding box center [442, 728] width 636 height 228
click at [317, 714] on div "See locations" at bounding box center [388, 722] width 218 height 16
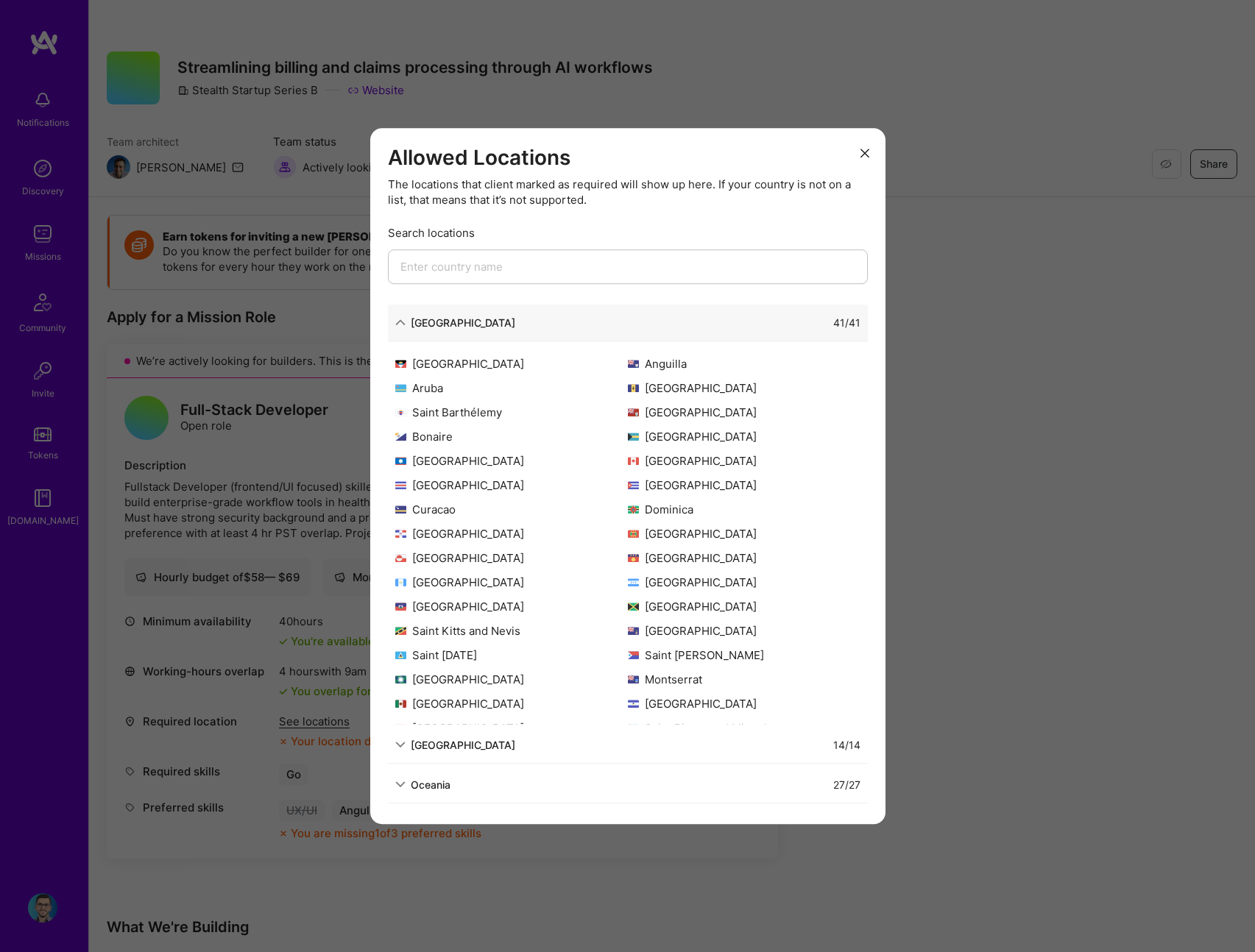
click at [864, 143] on button "modal" at bounding box center [864, 152] width 17 height 24
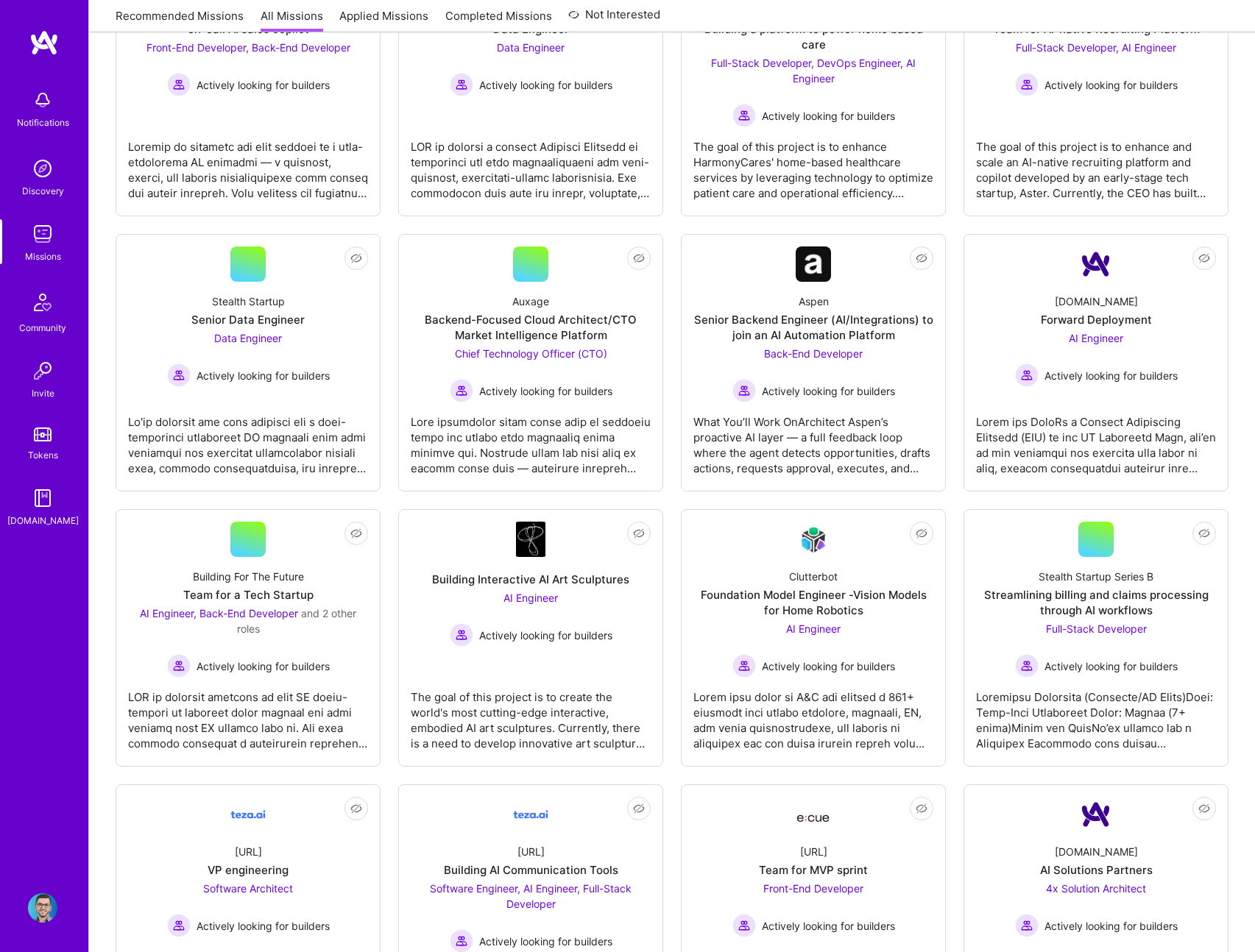
scroll to position [853, 0]
